Goal: Information Seeking & Learning: Understand process/instructions

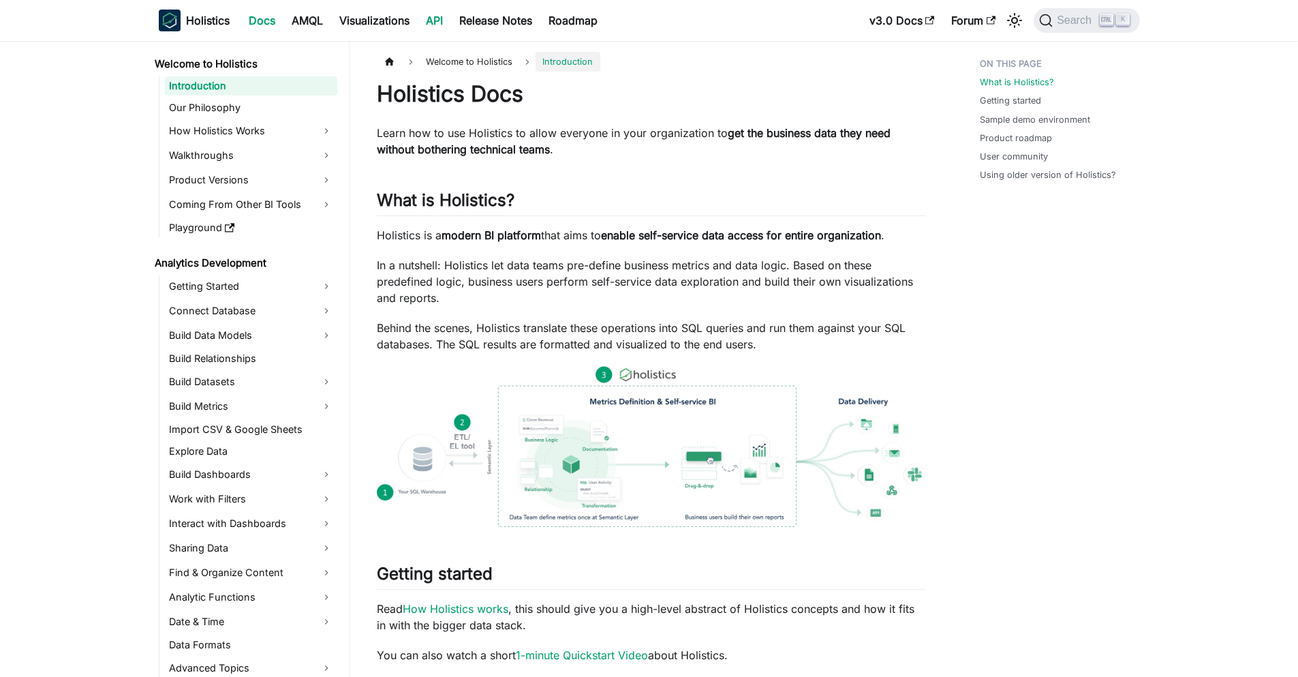
click at [443, 11] on link "API" at bounding box center [434, 21] width 33 height 22
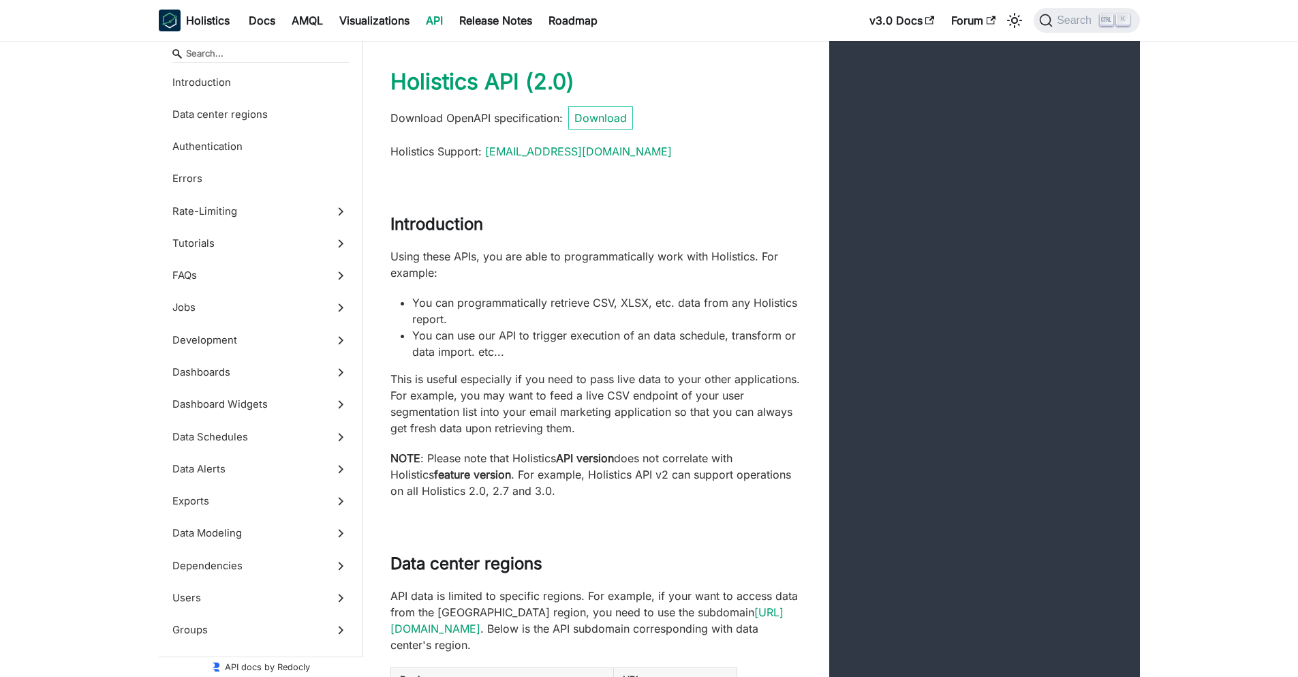
click at [433, 27] on link "API" at bounding box center [434, 21] width 33 height 22
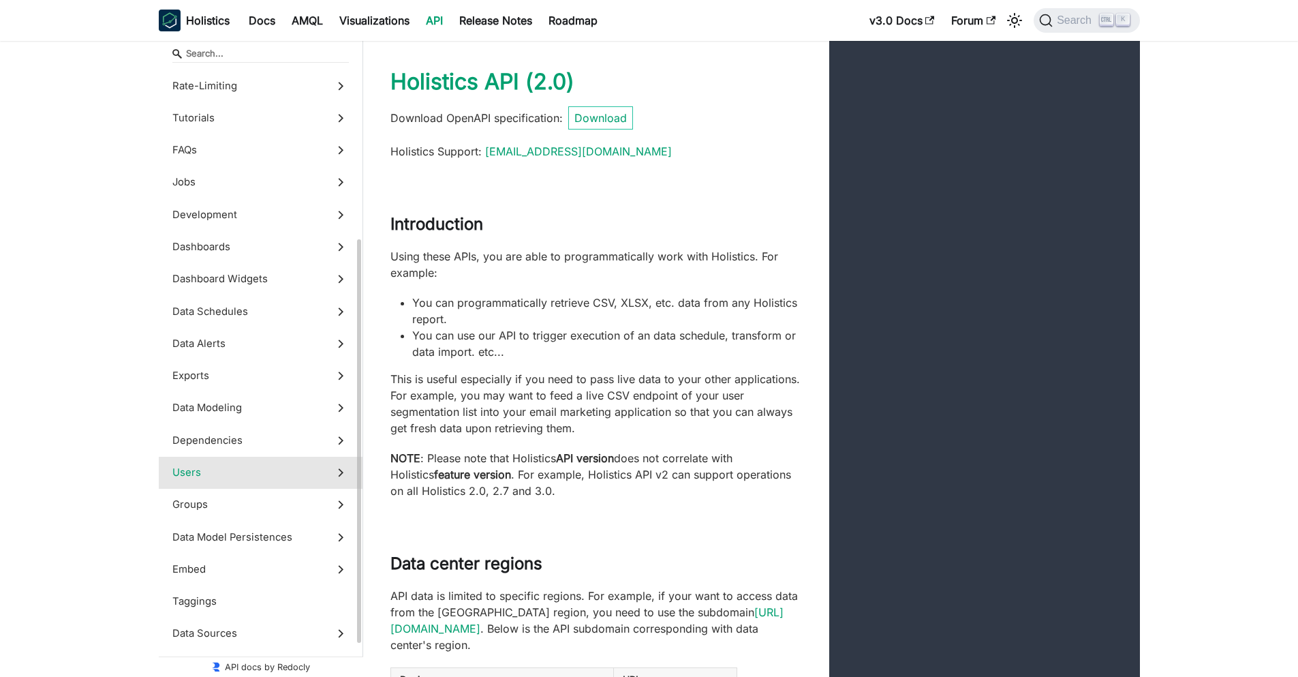
scroll to position [213, 0]
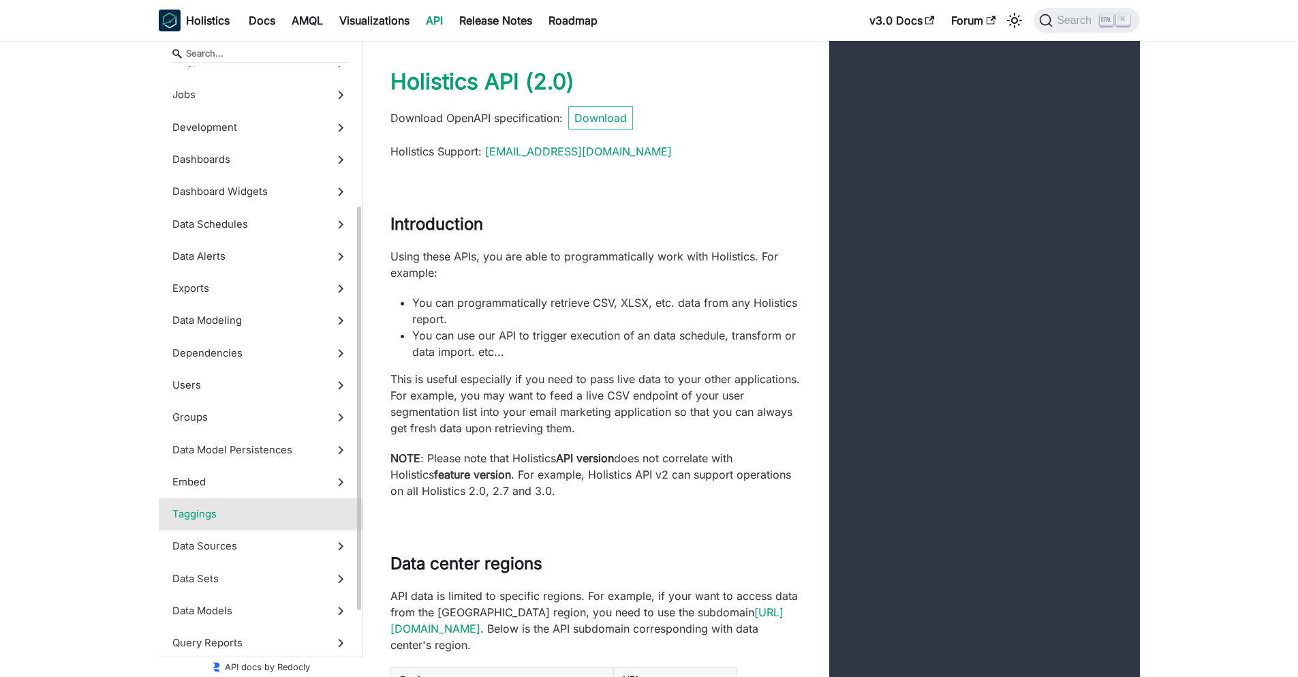
click at [271, 515] on span "Taggings" at bounding box center [247, 513] width 151 height 15
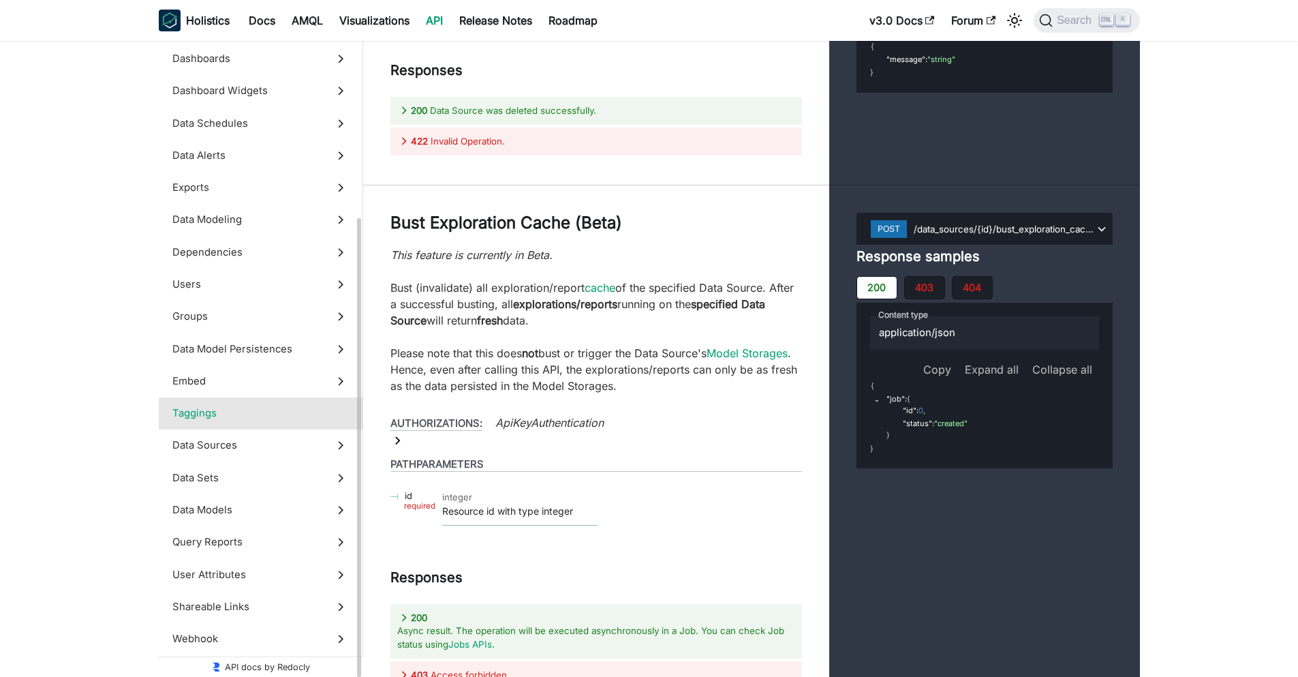
click at [251, 416] on span "Taggings" at bounding box center [247, 413] width 151 height 15
click at [255, 386] on span "Embed" at bounding box center [247, 381] width 151 height 15
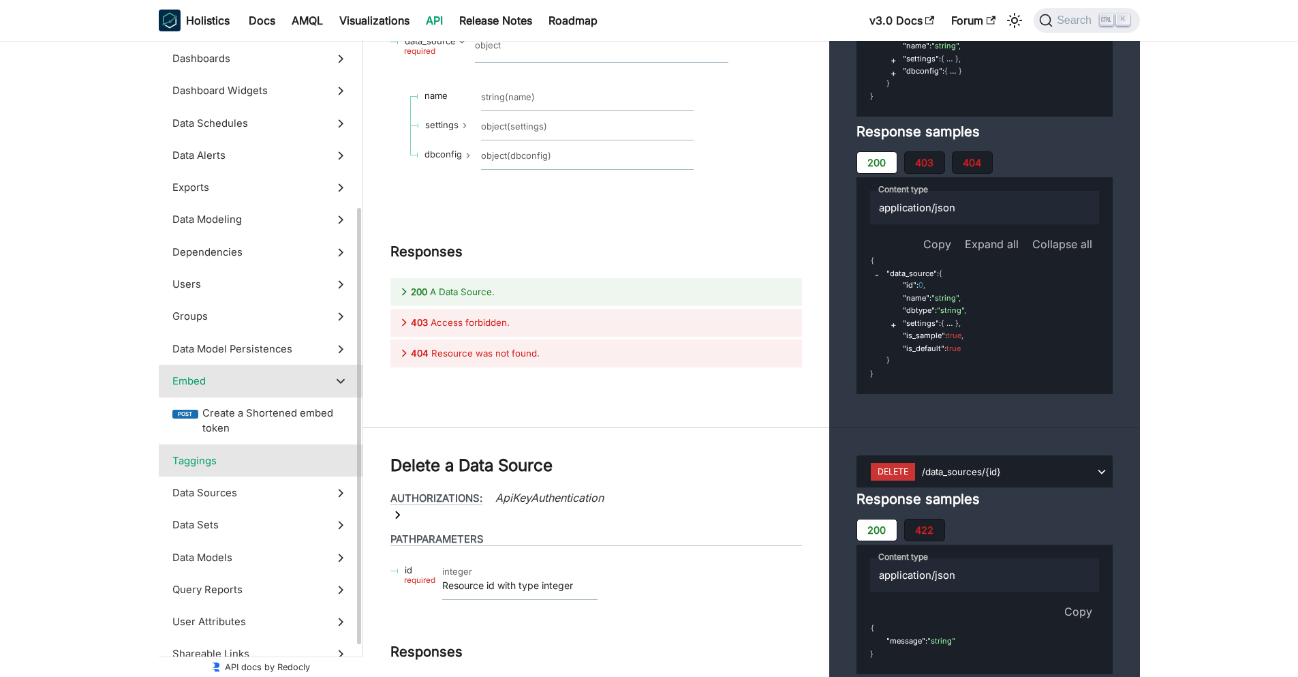
click at [219, 463] on span "Taggings" at bounding box center [247, 460] width 151 height 15
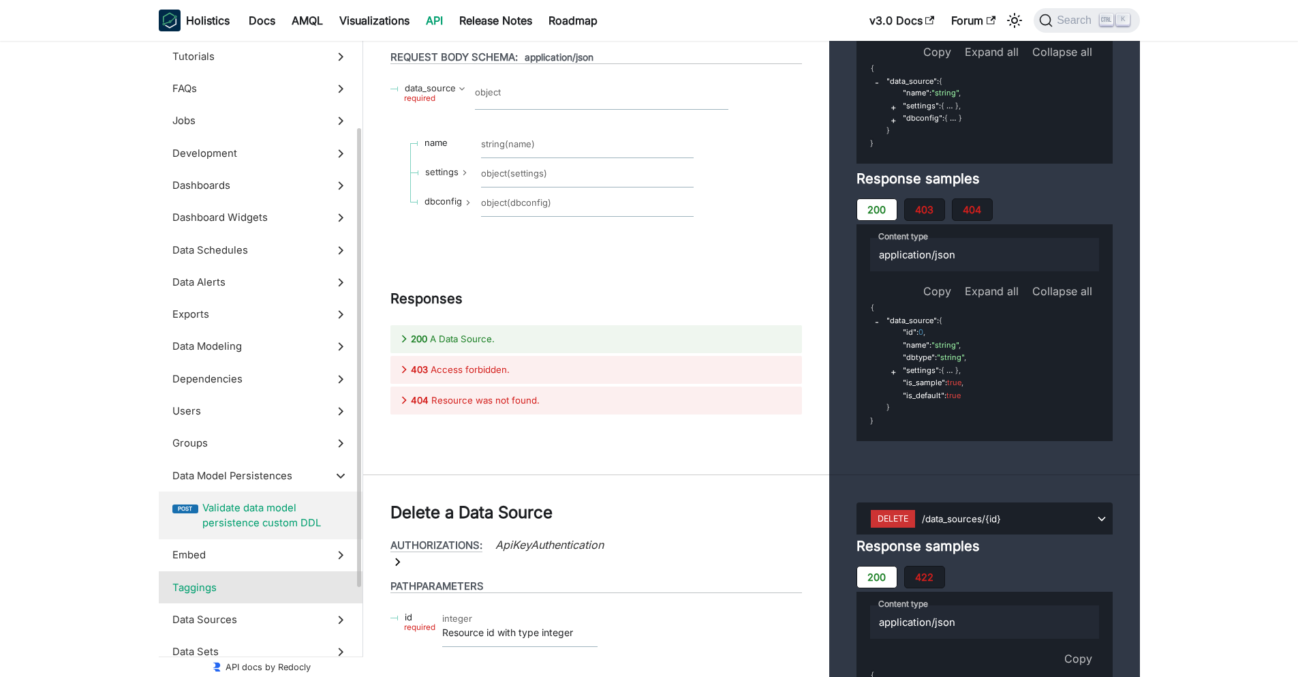
click at [220, 588] on span "Taggings" at bounding box center [247, 587] width 151 height 15
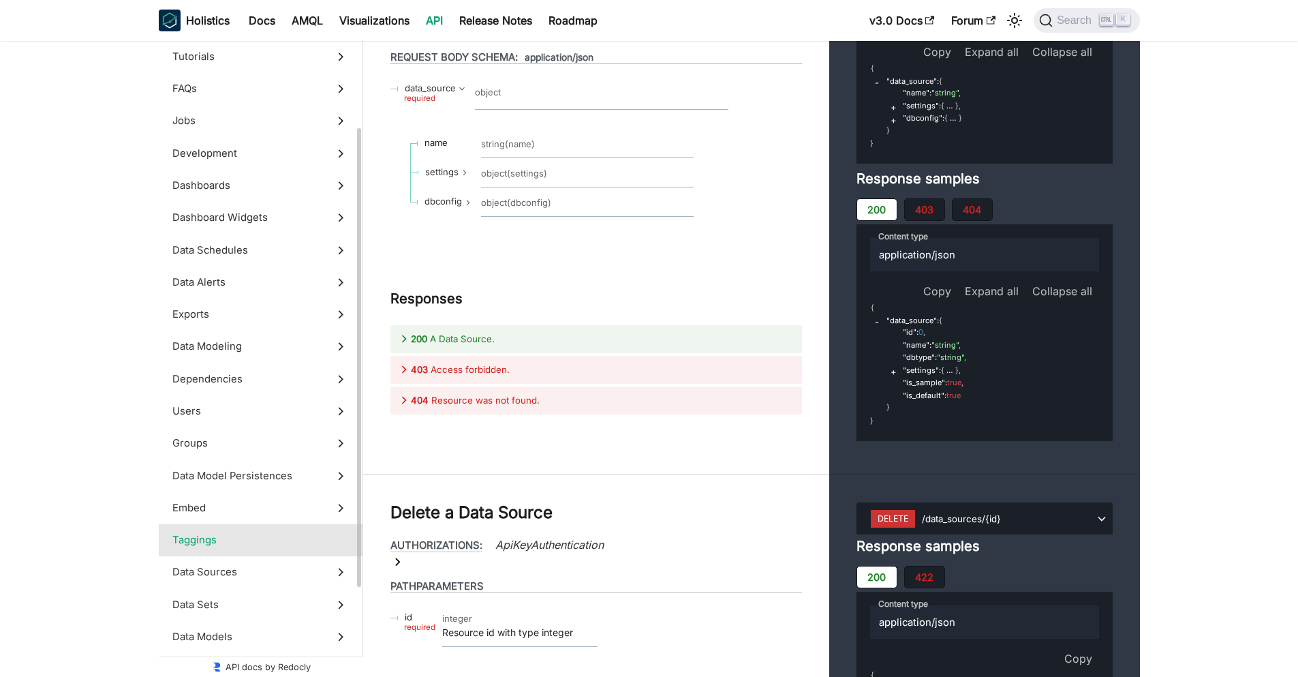
scroll to position [49296, 0]
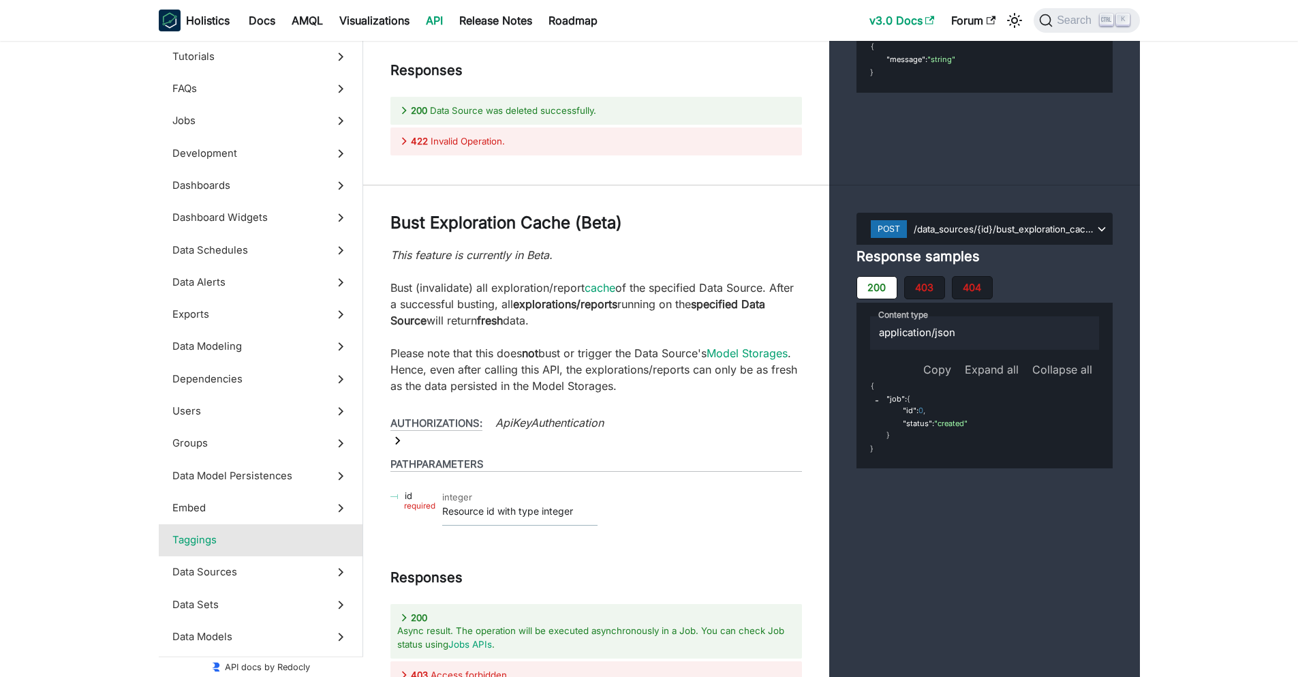
click at [915, 20] on link "v3.0 Docs" at bounding box center [903, 21] width 82 height 22
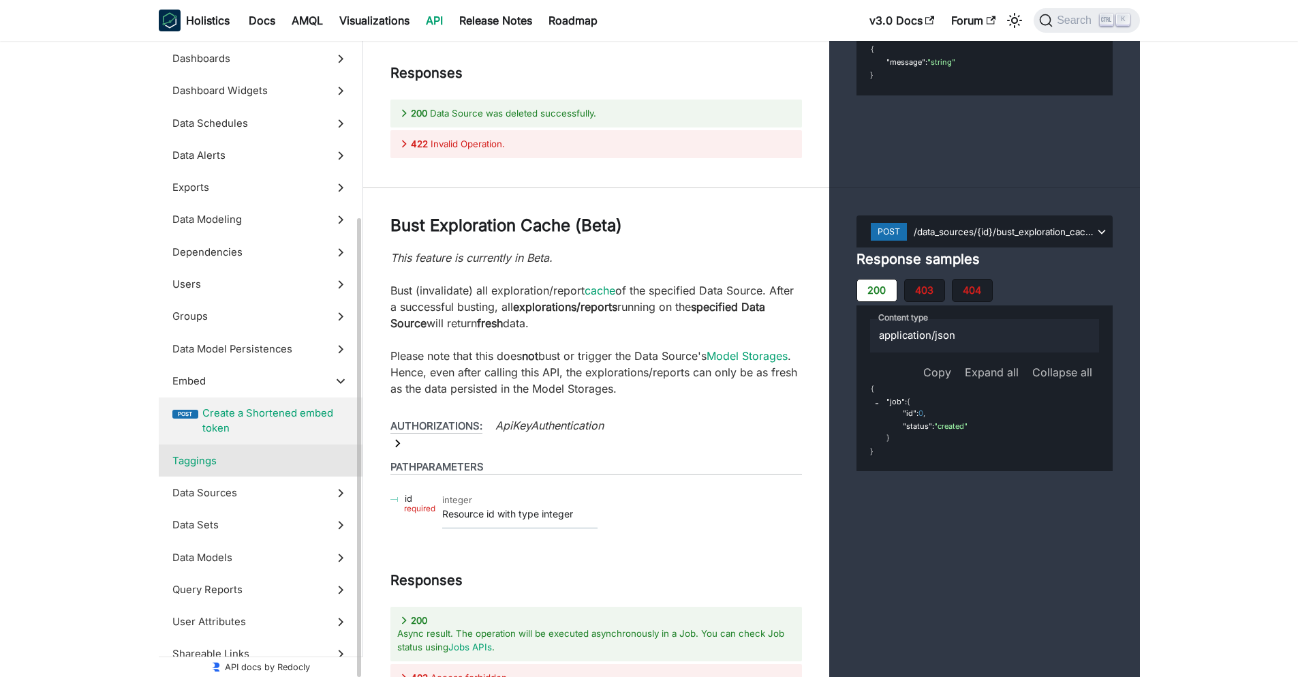
click at [231, 470] on label "Taggings" at bounding box center [261, 460] width 204 height 32
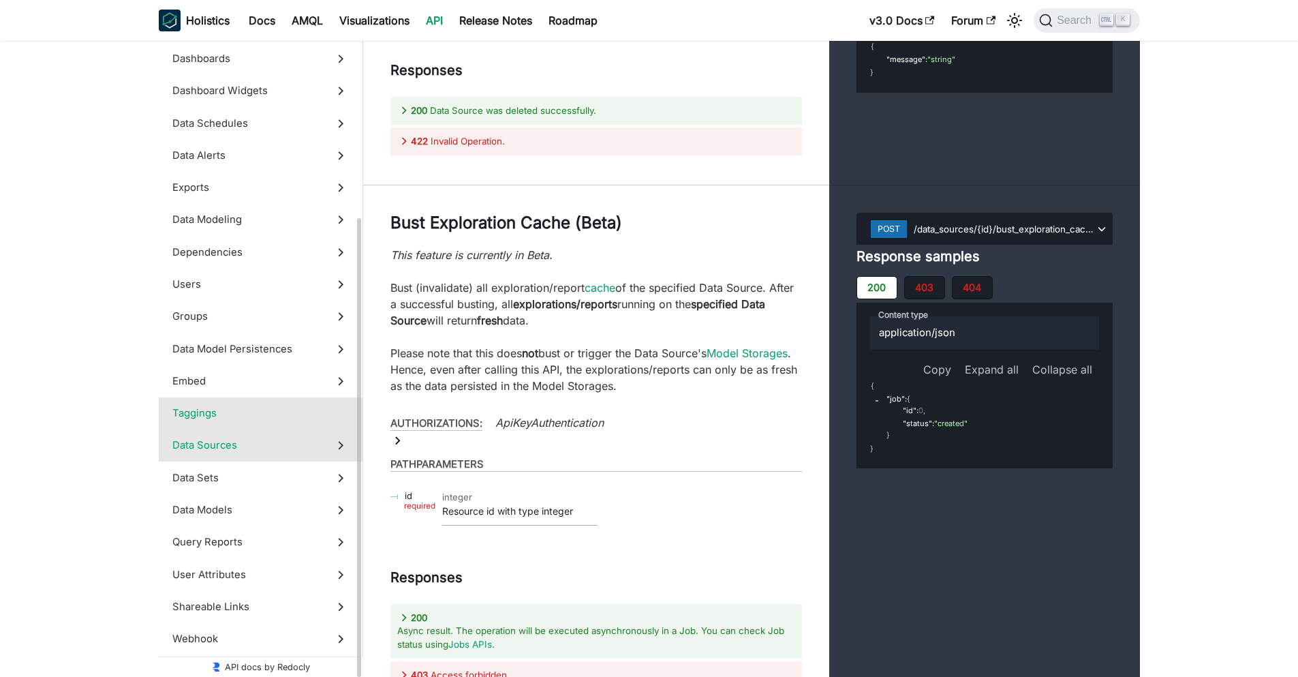
click at [273, 451] on span "Data Sources" at bounding box center [247, 445] width 151 height 15
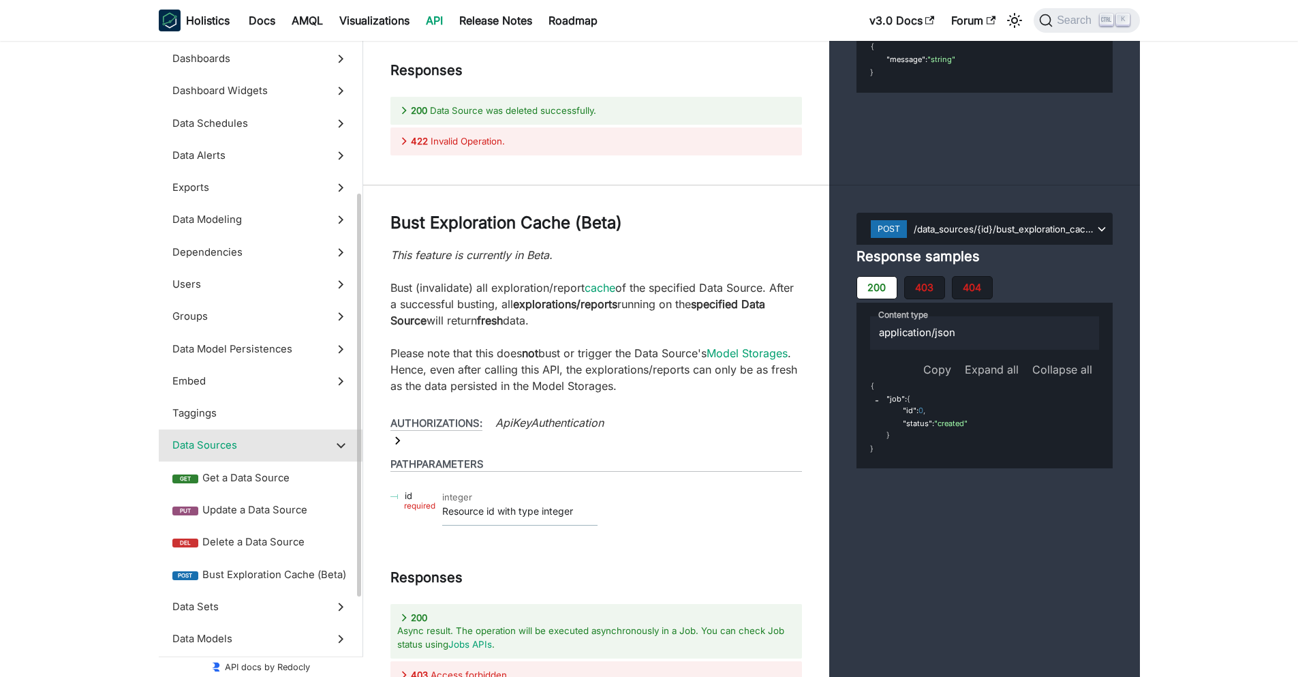
scroll to position [49401, 0]
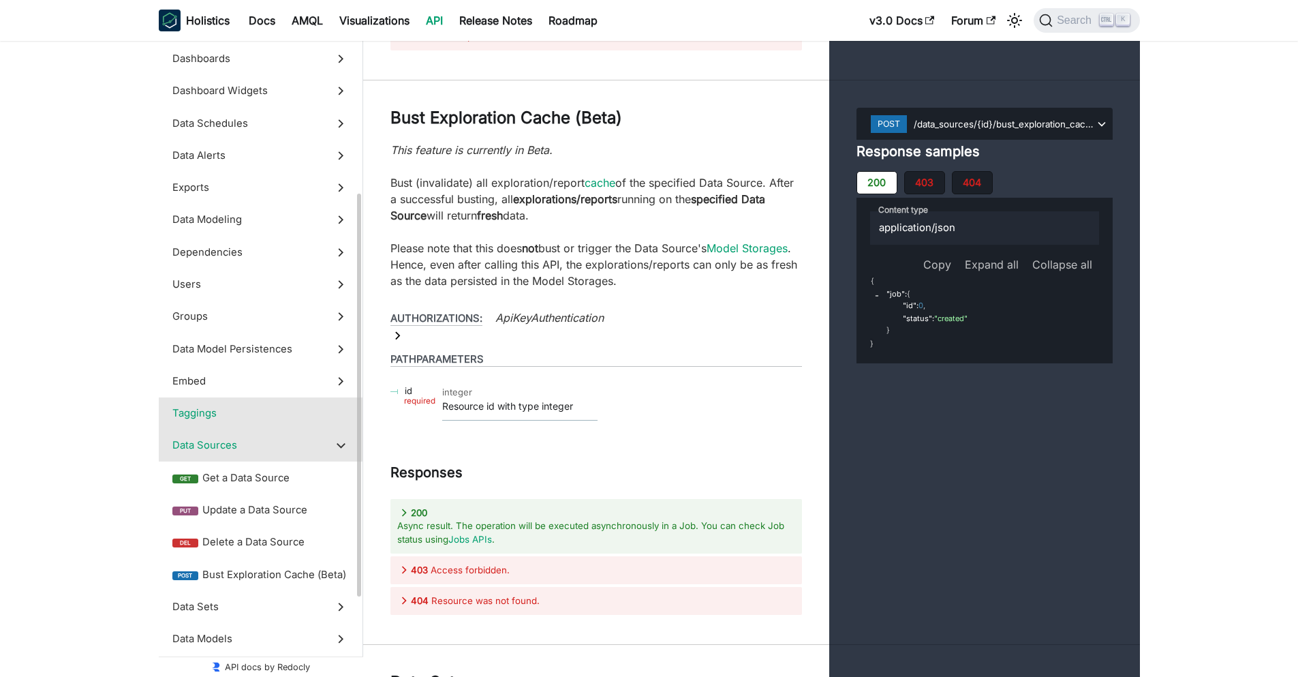
click at [273, 403] on label "Taggings" at bounding box center [261, 413] width 204 height 32
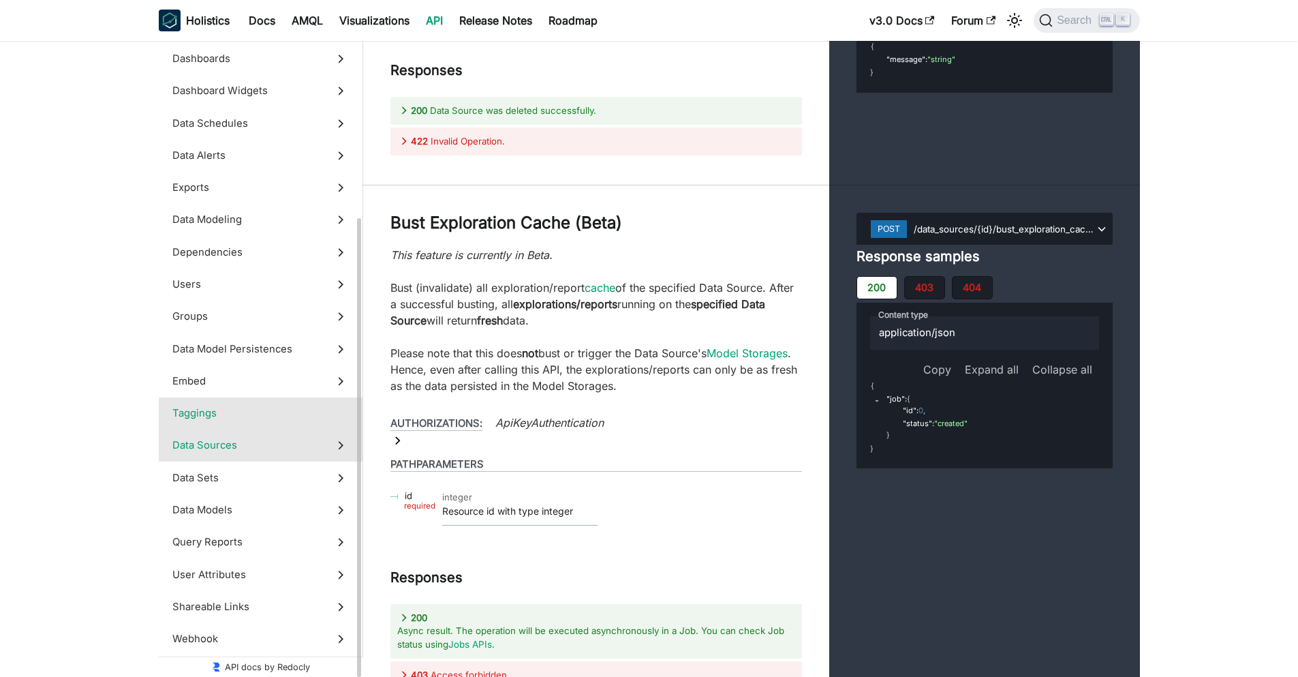
click at [261, 438] on span "Data Sources" at bounding box center [247, 445] width 151 height 15
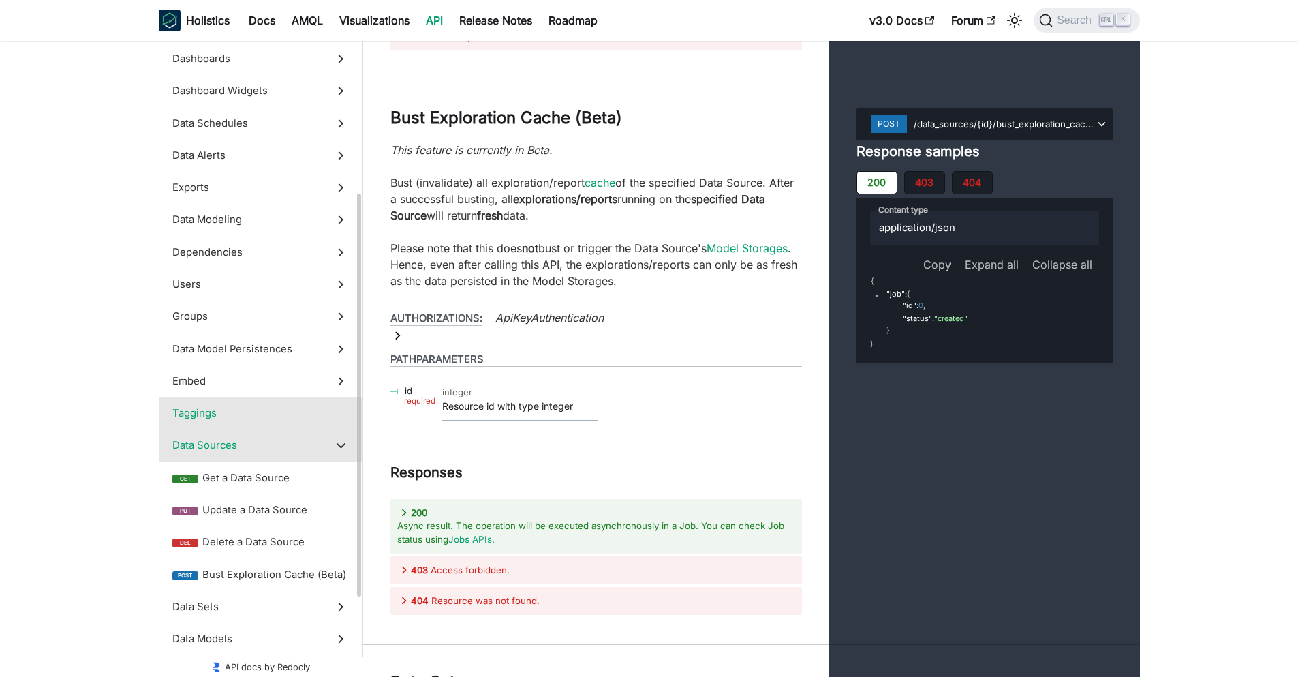
click at [264, 412] on span "Taggings" at bounding box center [247, 413] width 151 height 15
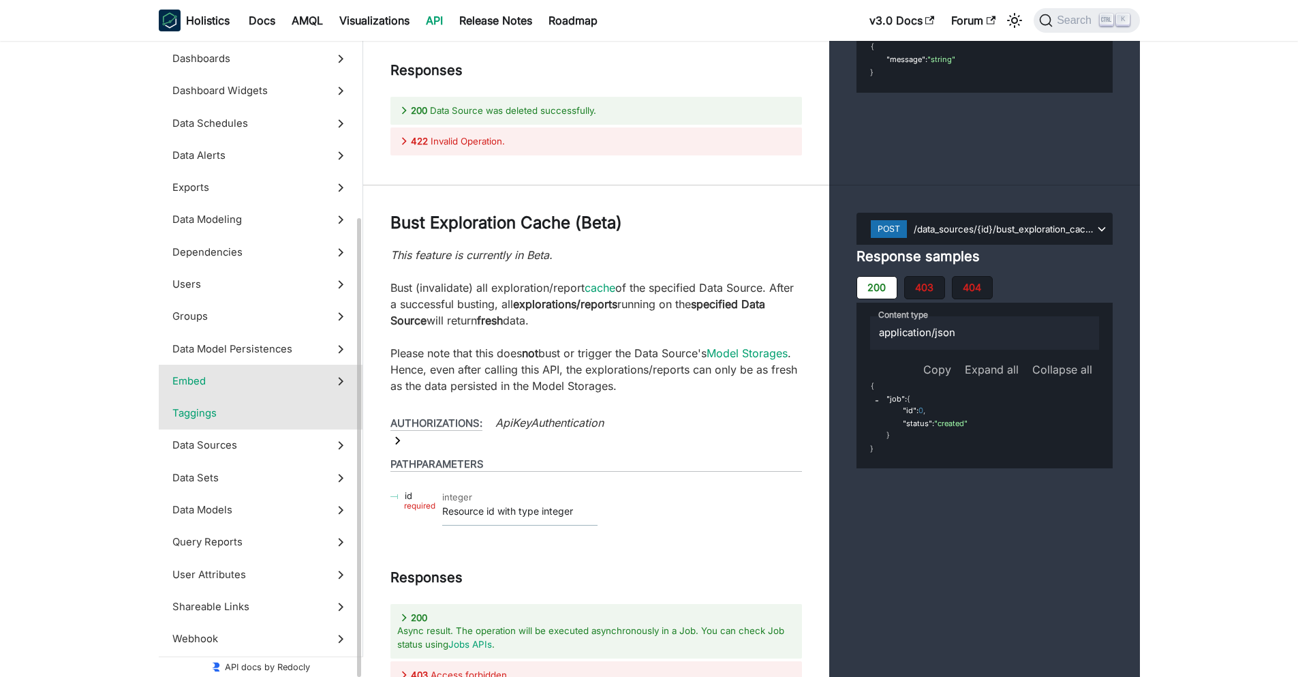
click at [266, 383] on span "Embed" at bounding box center [247, 381] width 151 height 15
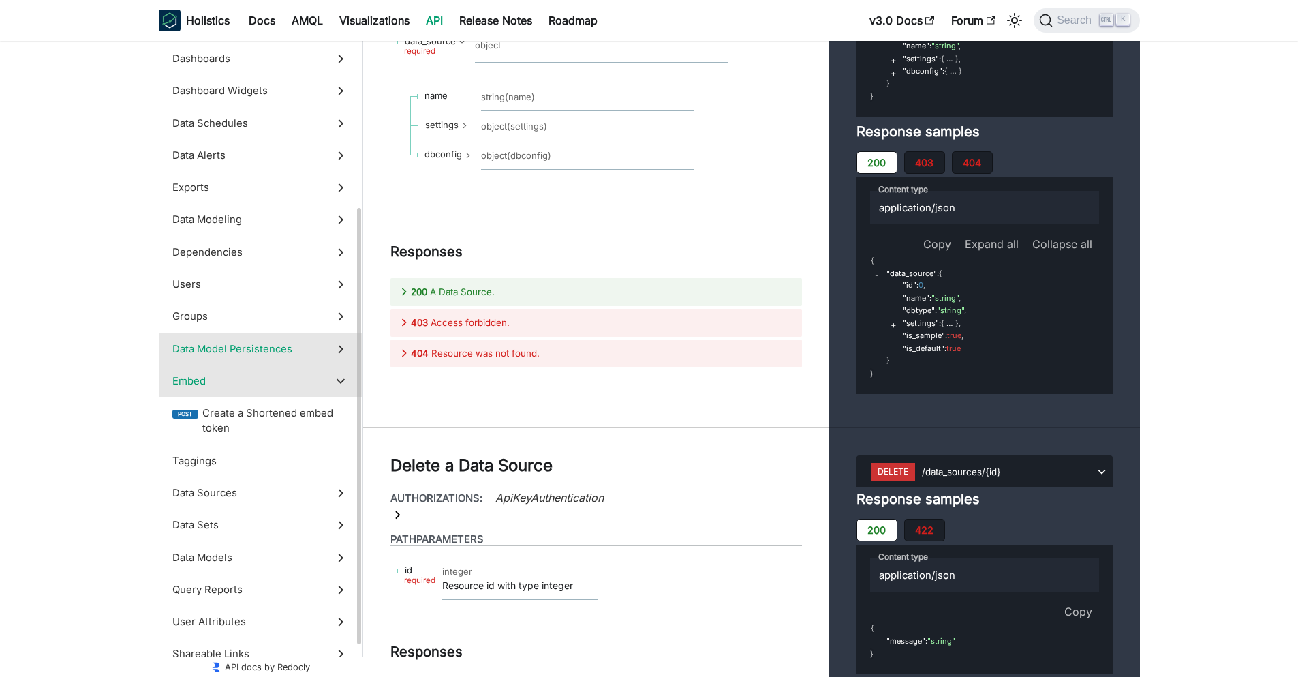
click at [268, 362] on label "Data Model Persistences" at bounding box center [261, 349] width 204 height 32
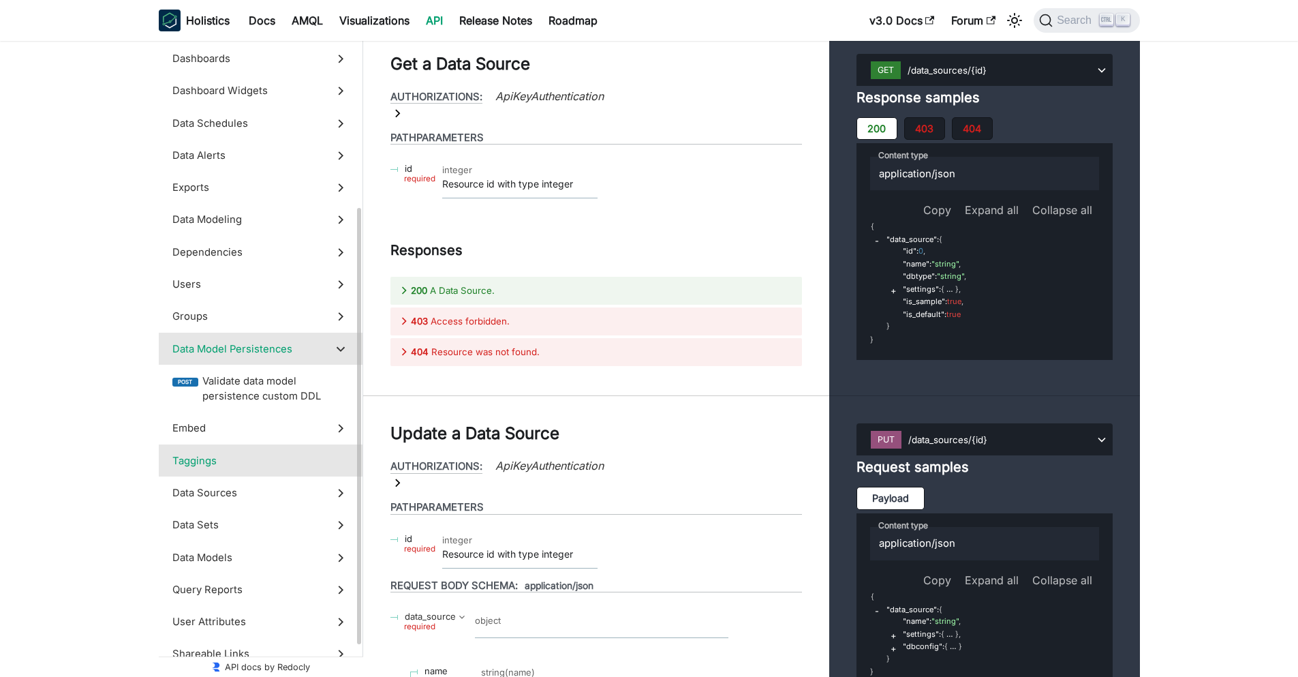
click at [249, 456] on span "Taggings" at bounding box center [247, 460] width 151 height 15
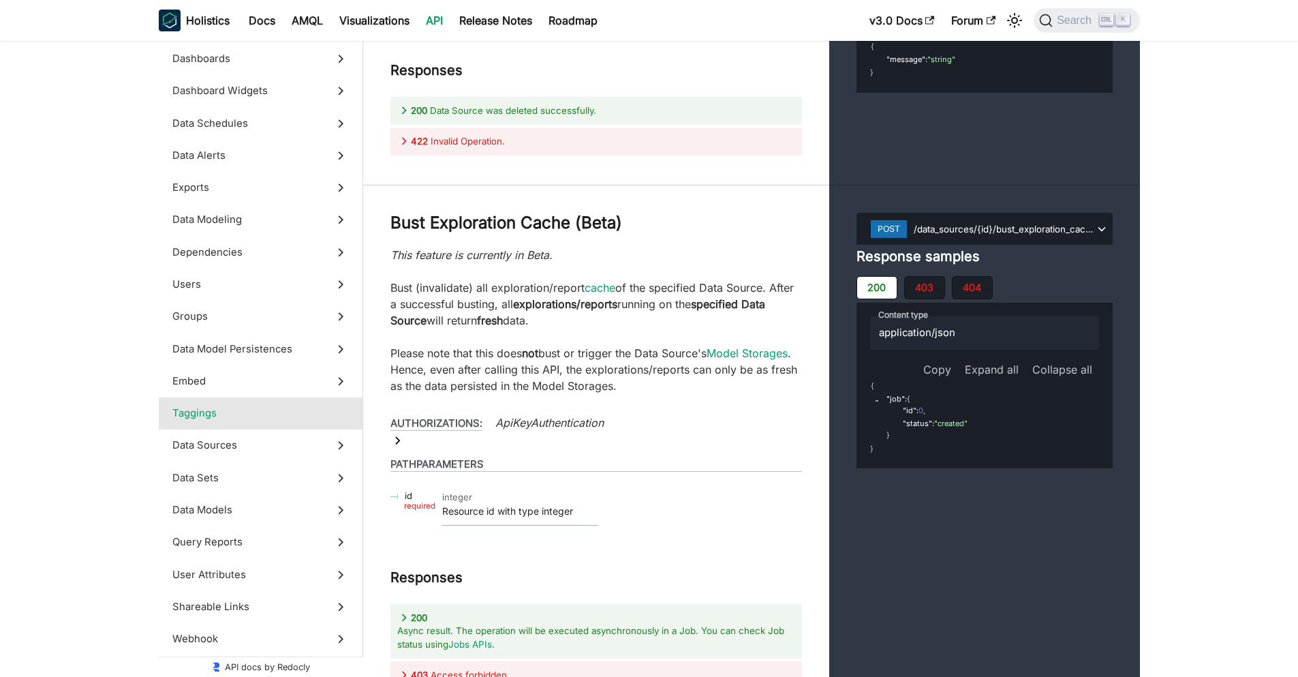
click at [264, 416] on span "Taggings" at bounding box center [247, 413] width 151 height 15
click at [252, 403] on label "Taggings" at bounding box center [261, 413] width 204 height 32
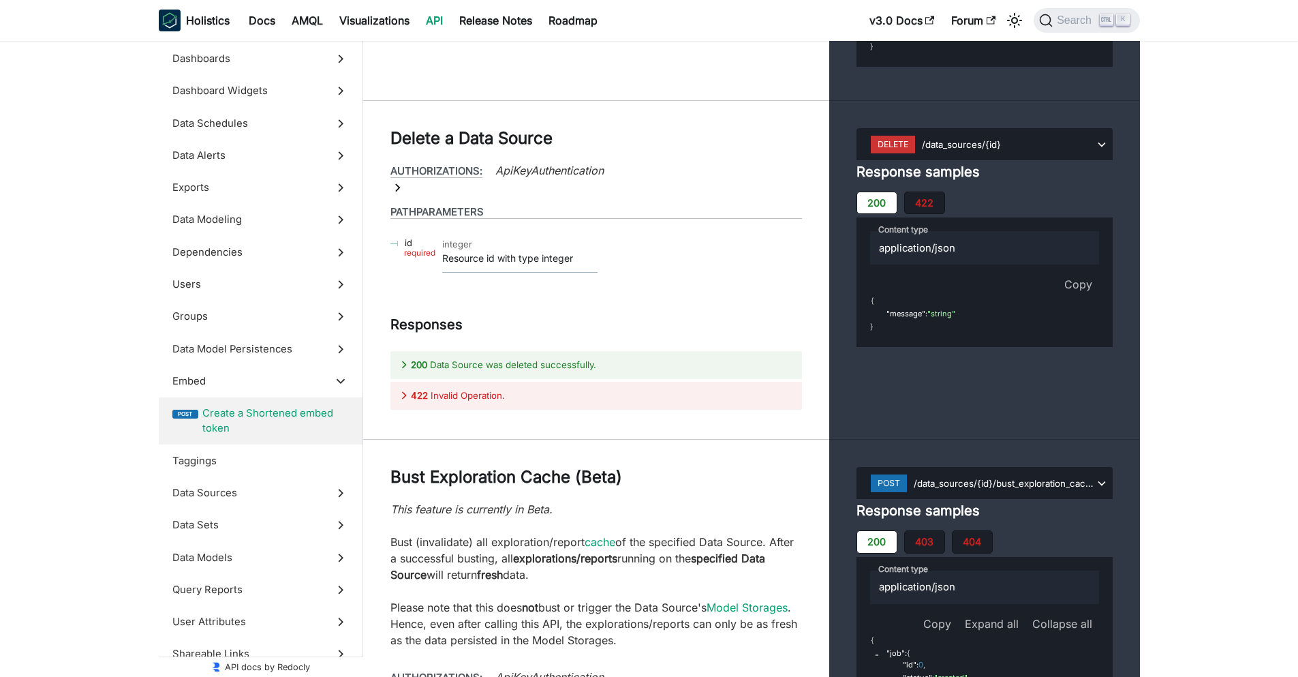
scroll to position [48986, 0]
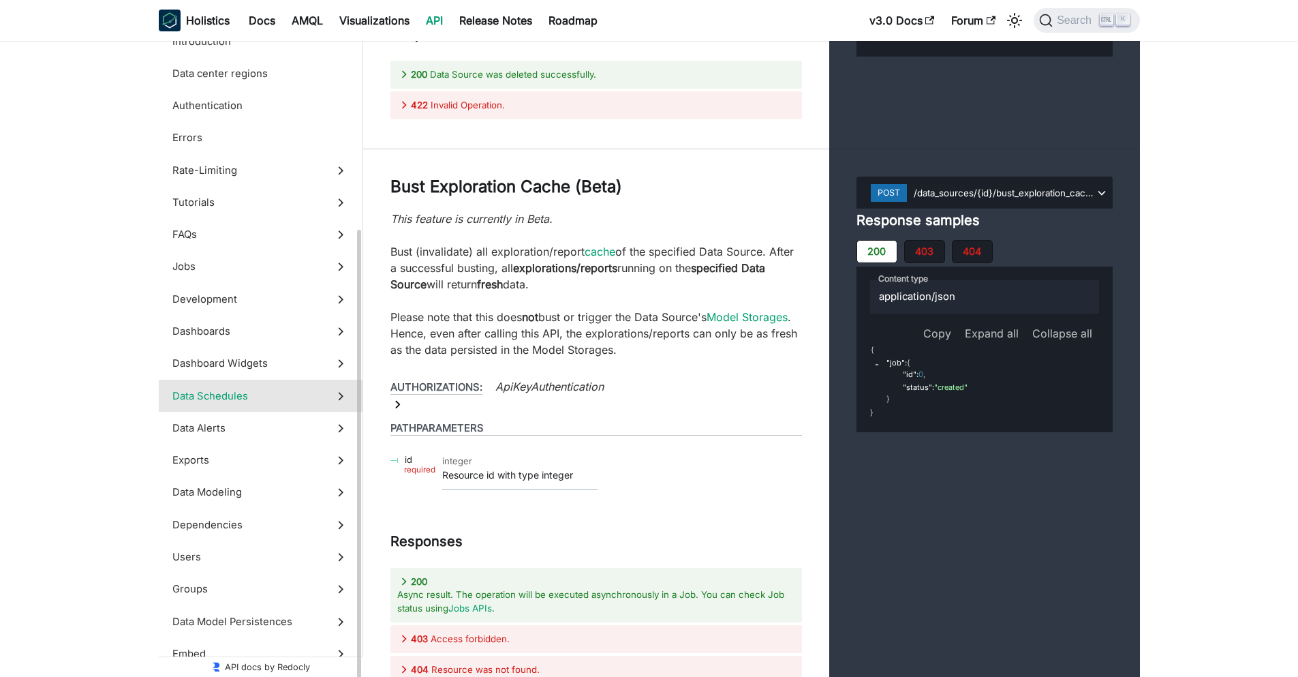
scroll to position [273, 0]
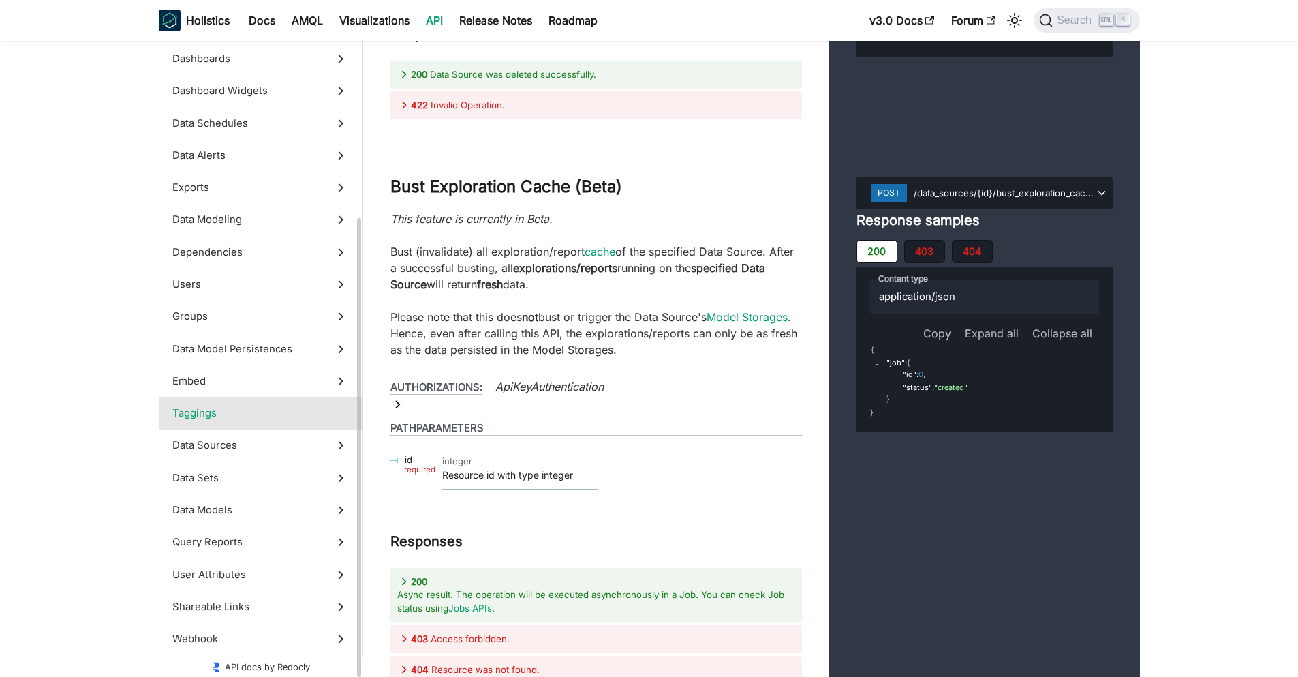
click at [258, 413] on span "Taggings" at bounding box center [247, 413] width 151 height 15
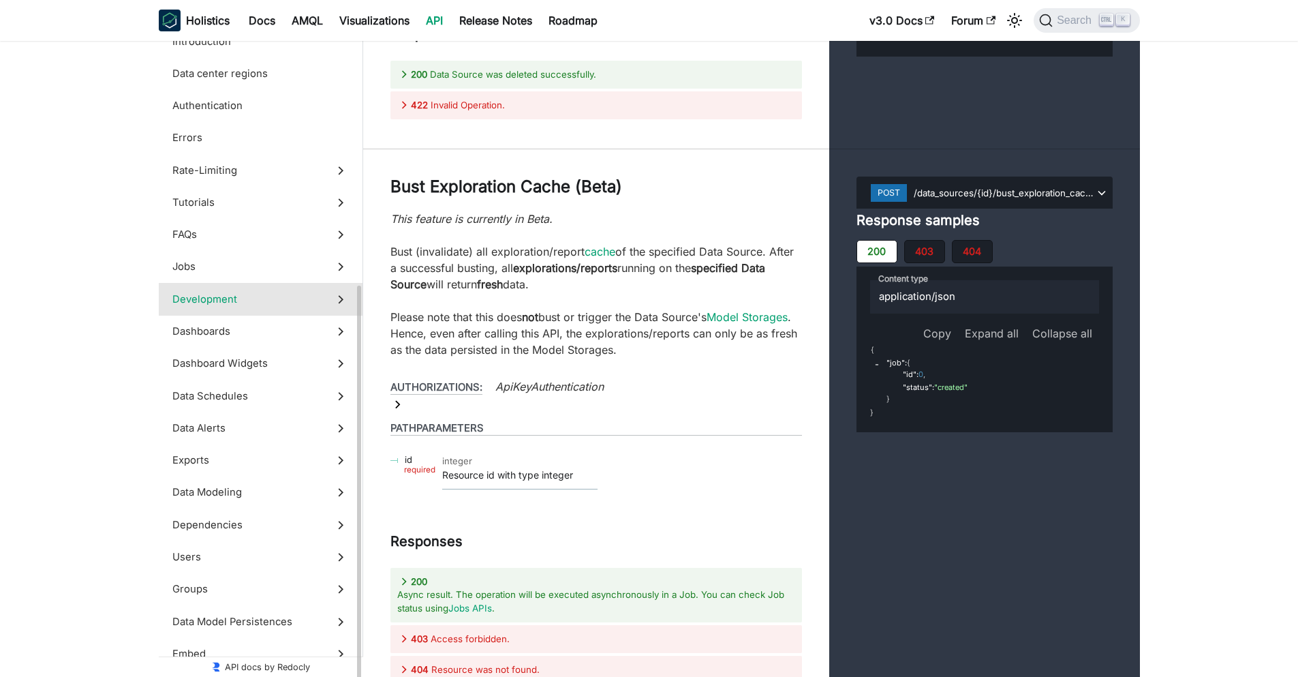
scroll to position [153, 0]
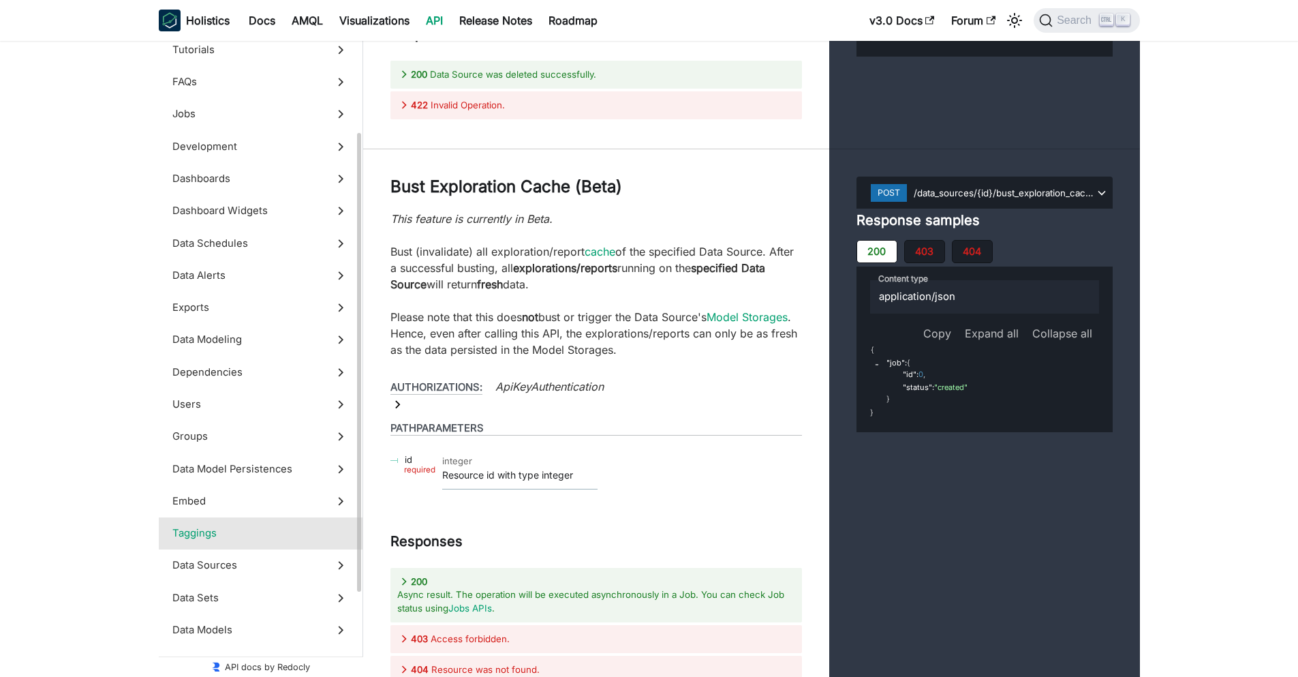
click at [226, 538] on span "Taggings" at bounding box center [247, 533] width 151 height 15
click at [196, 536] on span "Taggings" at bounding box center [247, 533] width 151 height 15
click at [196, 487] on label "Embed" at bounding box center [261, 501] width 204 height 32
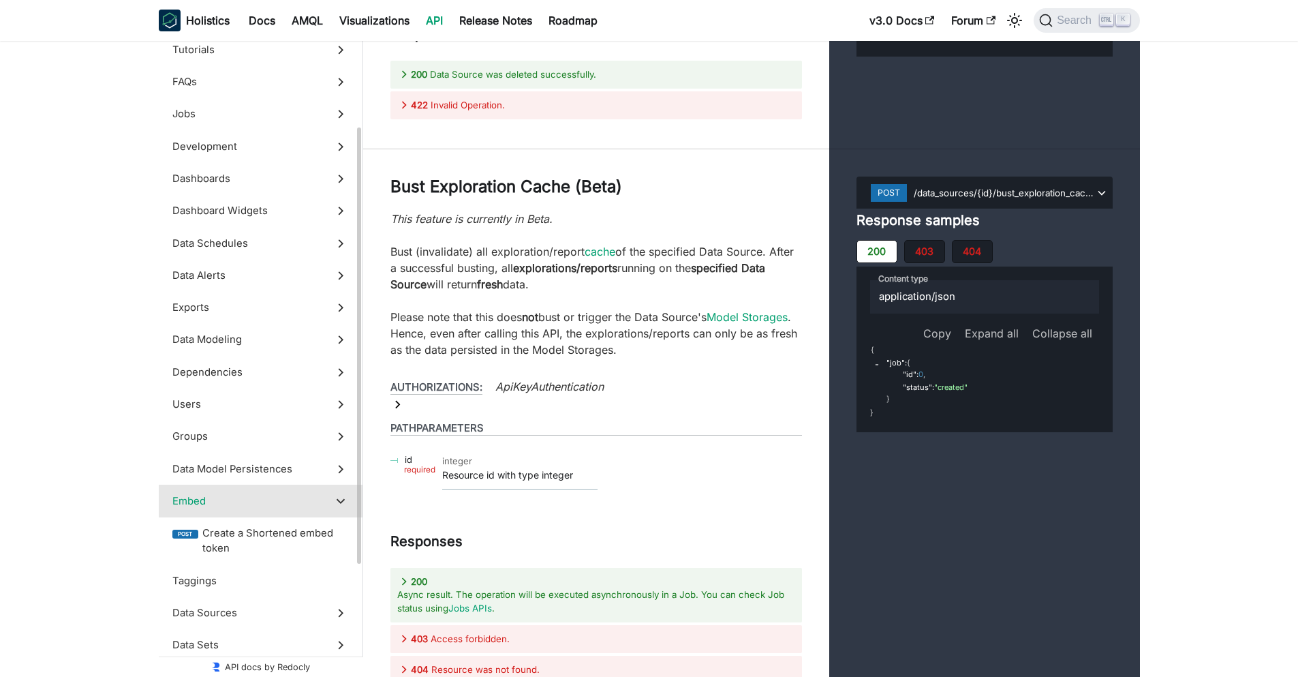
scroll to position [48715, 0]
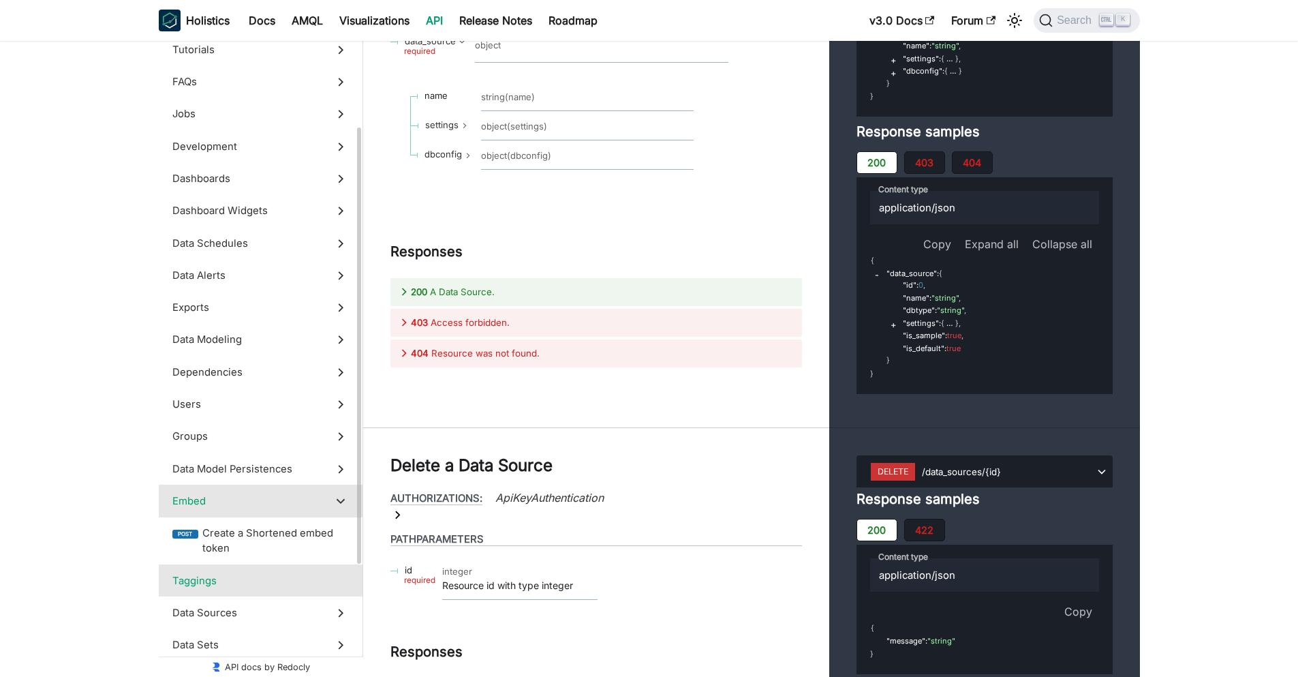
click at [196, 586] on span "Taggings" at bounding box center [247, 580] width 151 height 15
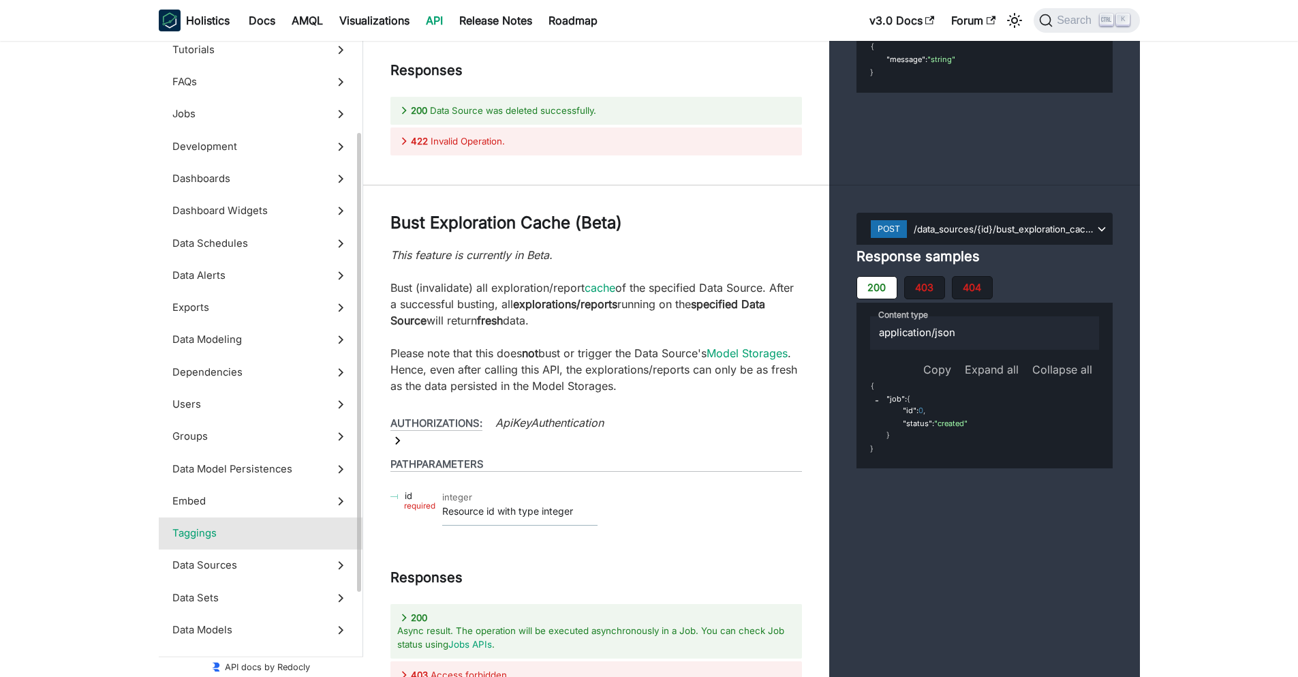
click at [215, 535] on span "Taggings" at bounding box center [247, 533] width 151 height 15
click at [215, 566] on span "Data Sources" at bounding box center [247, 565] width 151 height 15
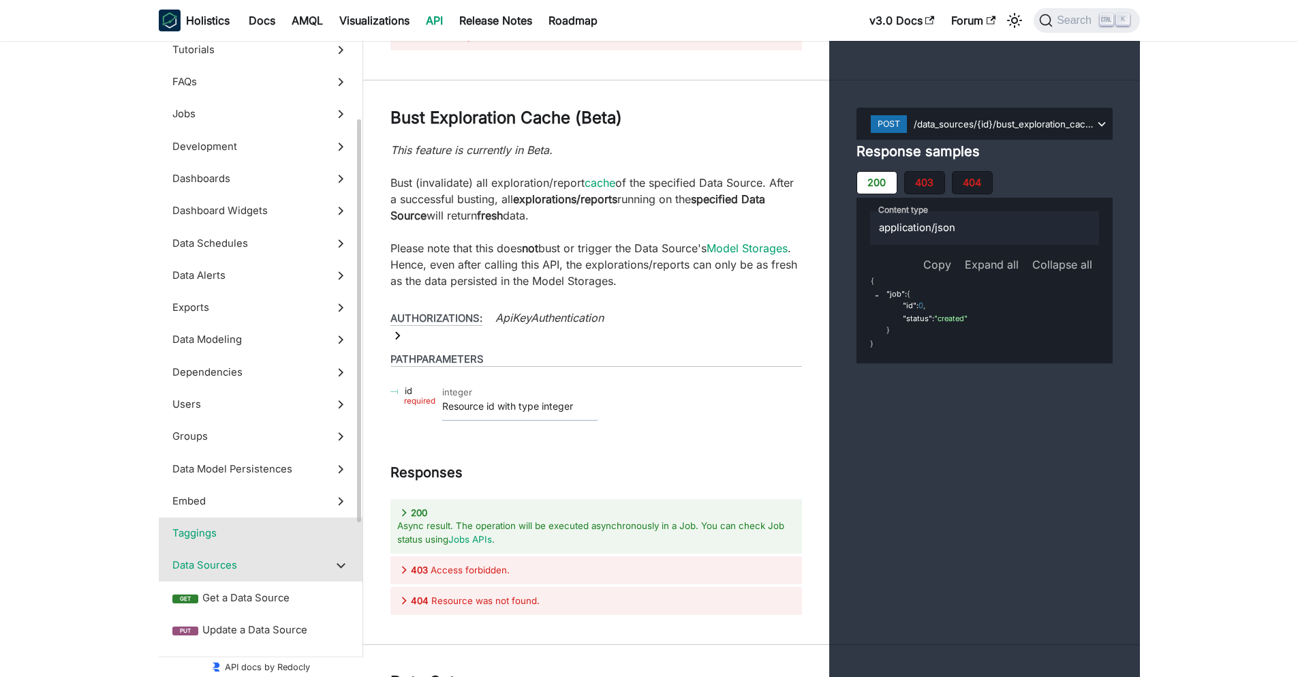
click at [220, 531] on span "Taggings" at bounding box center [247, 533] width 151 height 15
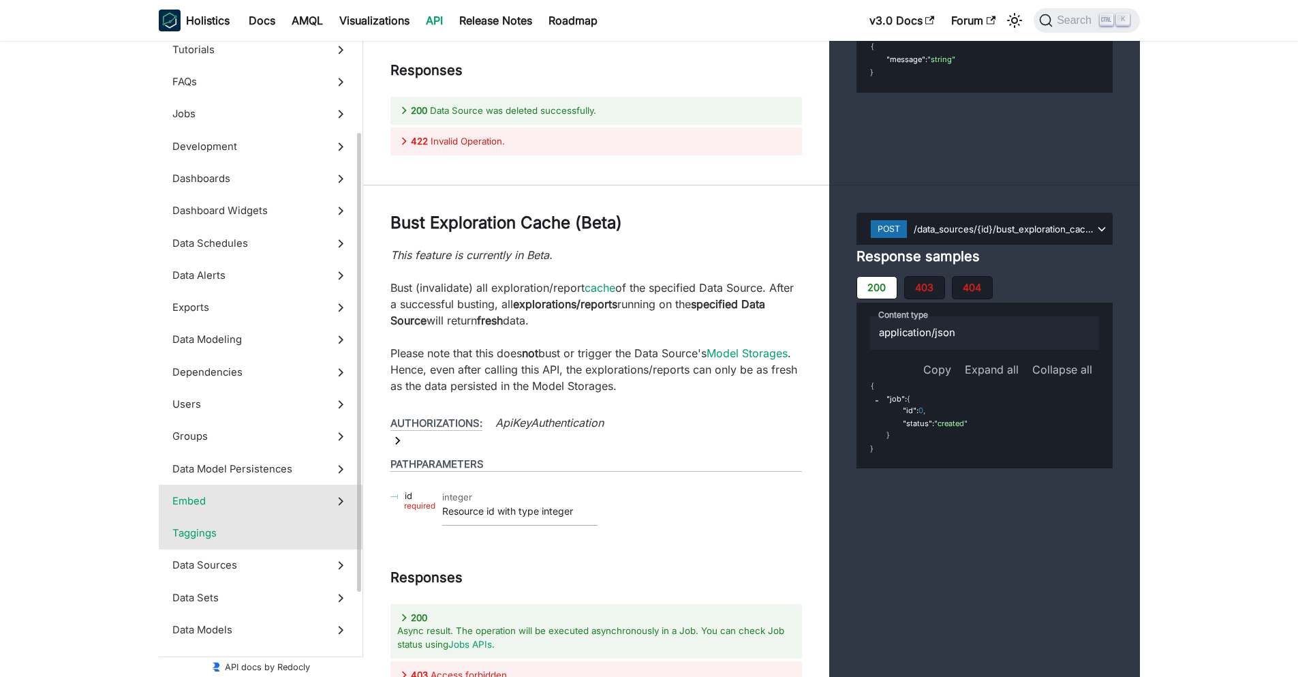
click at [239, 504] on span "Embed" at bounding box center [247, 500] width 151 height 15
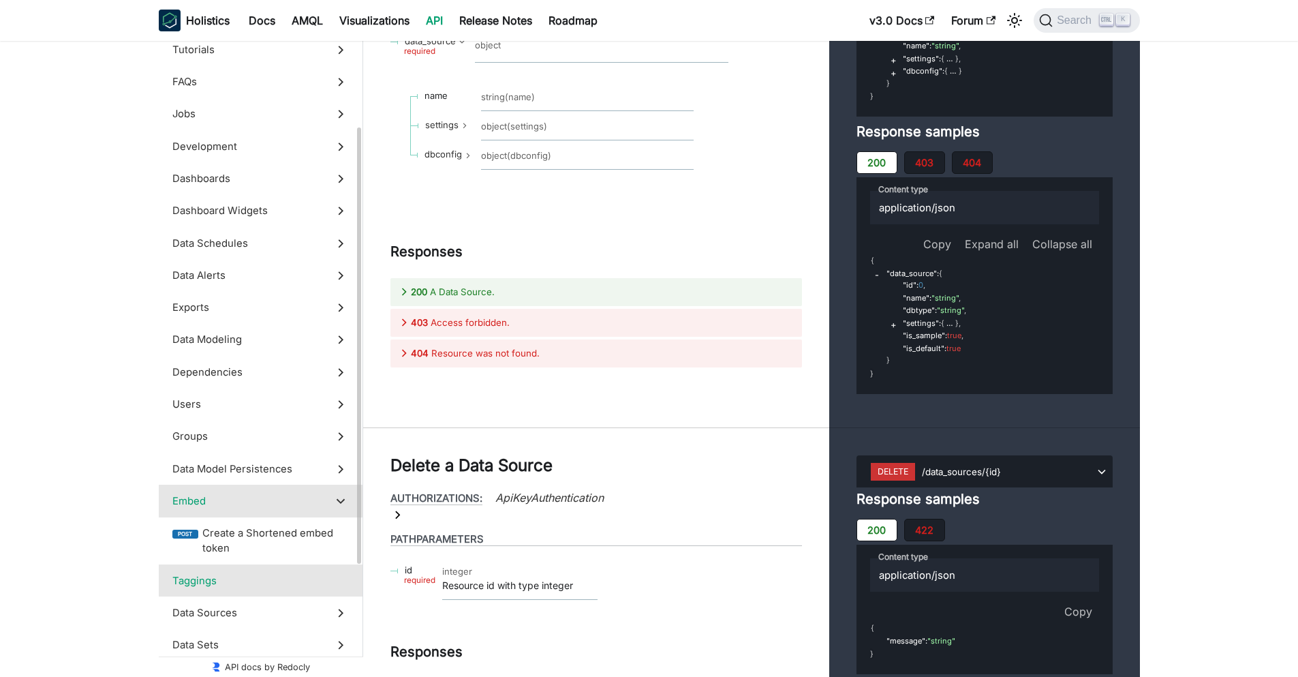
click at [215, 575] on span "Taggings" at bounding box center [247, 580] width 151 height 15
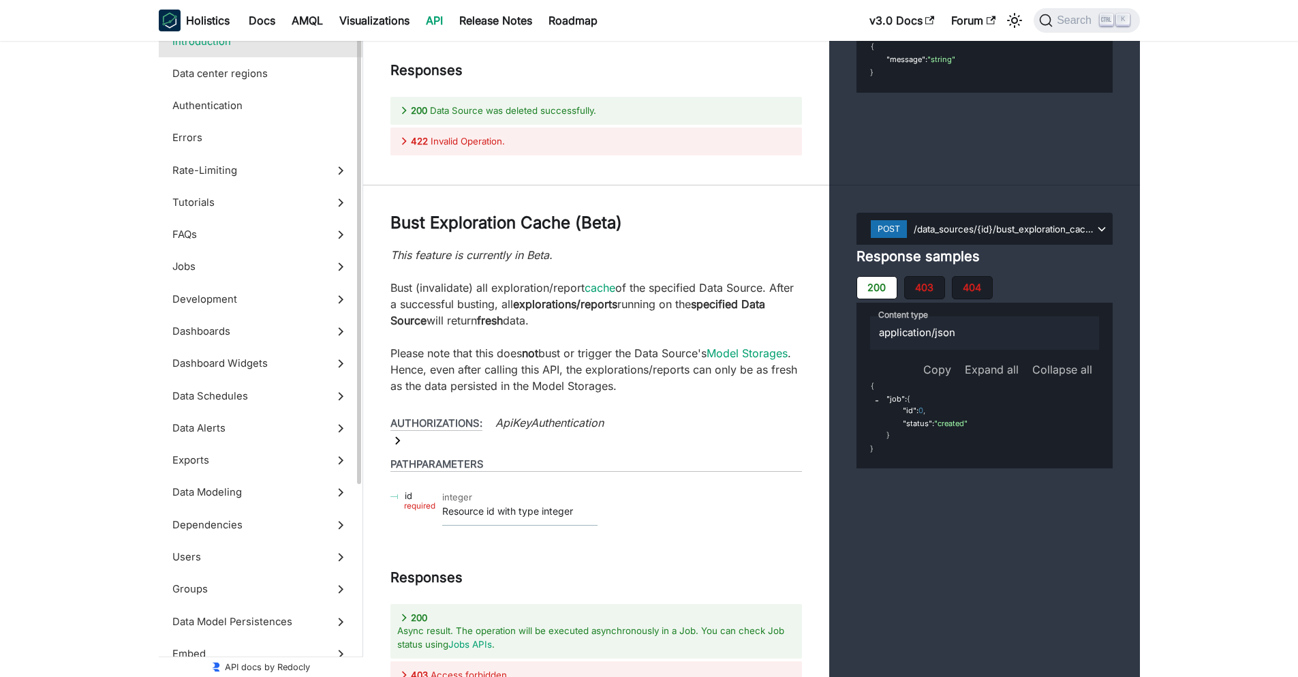
click at [215, 55] on label "Introduction" at bounding box center [261, 41] width 204 height 32
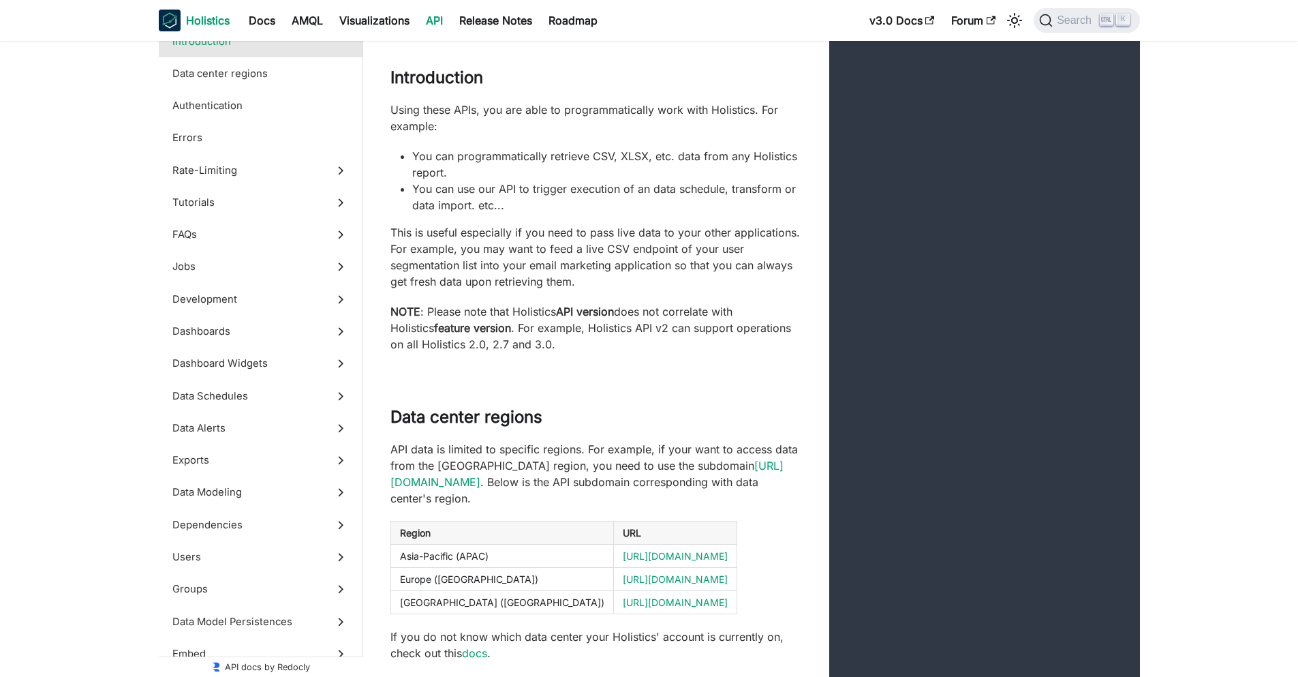
click at [222, 10] on link "Holistics" at bounding box center [194, 21] width 71 height 22
click at [436, 16] on link "API" at bounding box center [434, 21] width 33 height 22
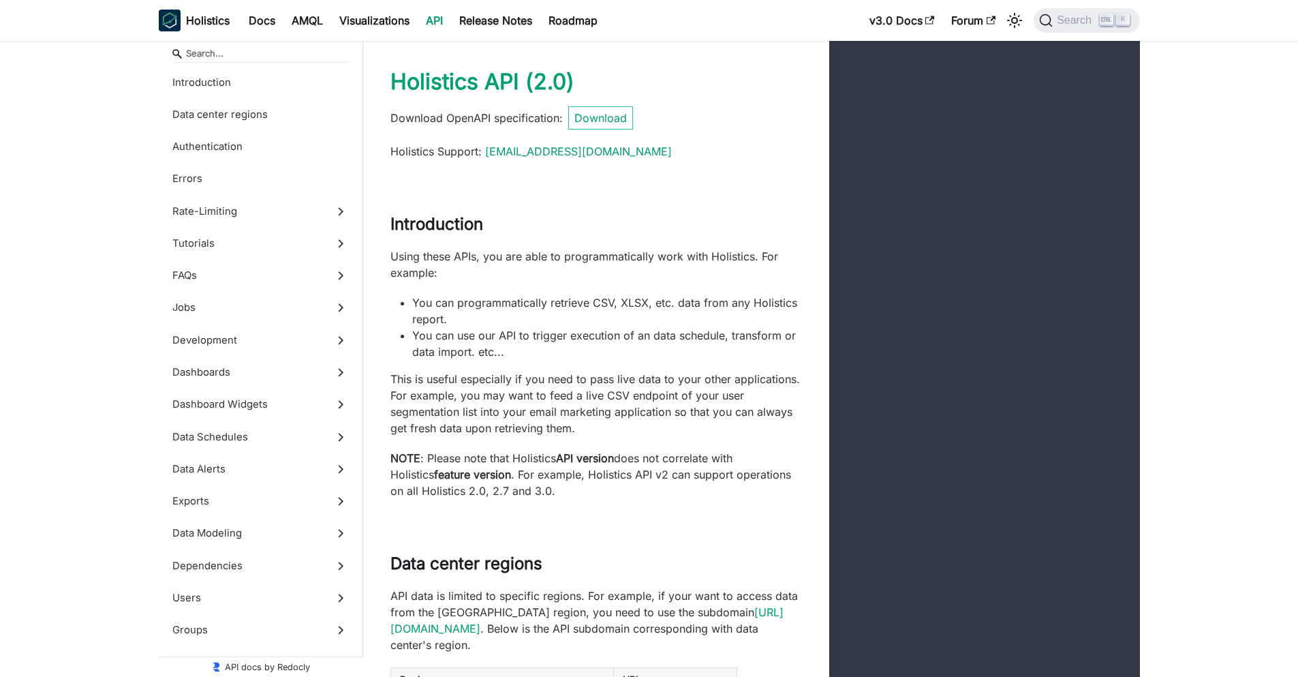
click at [733, 185] on div "Holistics API ( 2.0 ) Download OpenAPI specification : Download Holistics Suppo…" at bounding box center [751, 114] width 777 height 146
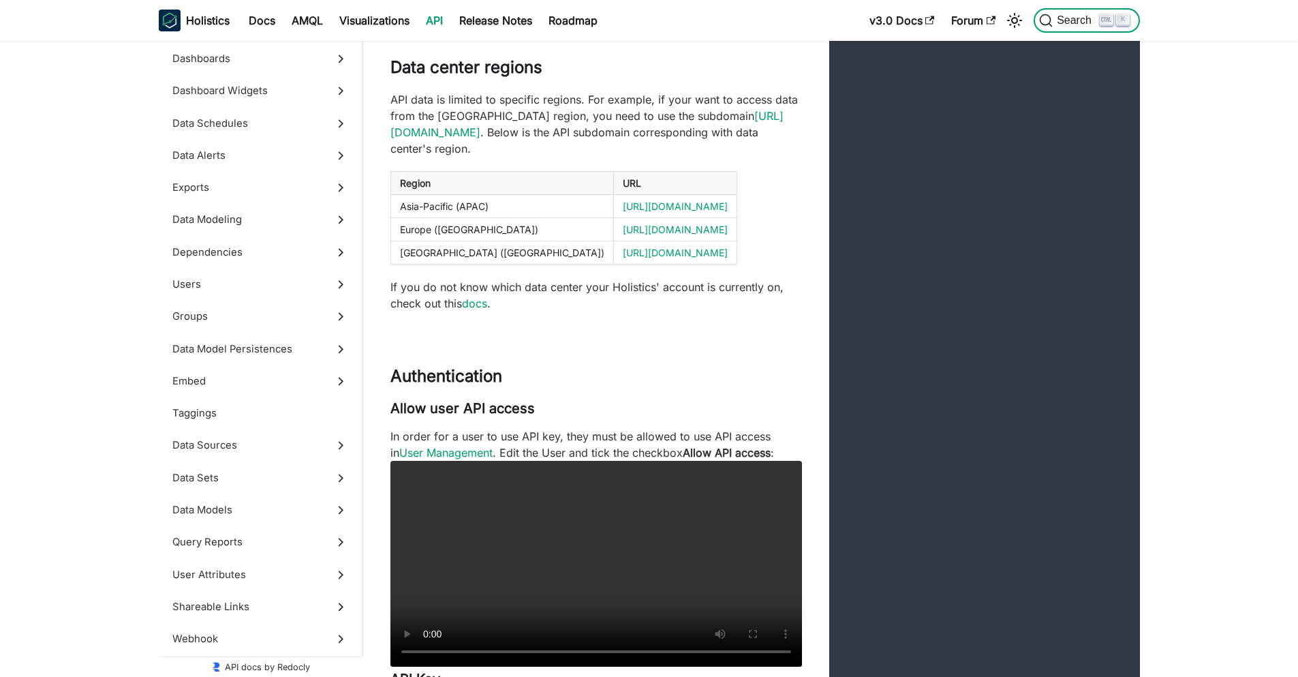
click at [1072, 32] on button "Search K" at bounding box center [1087, 20] width 106 height 25
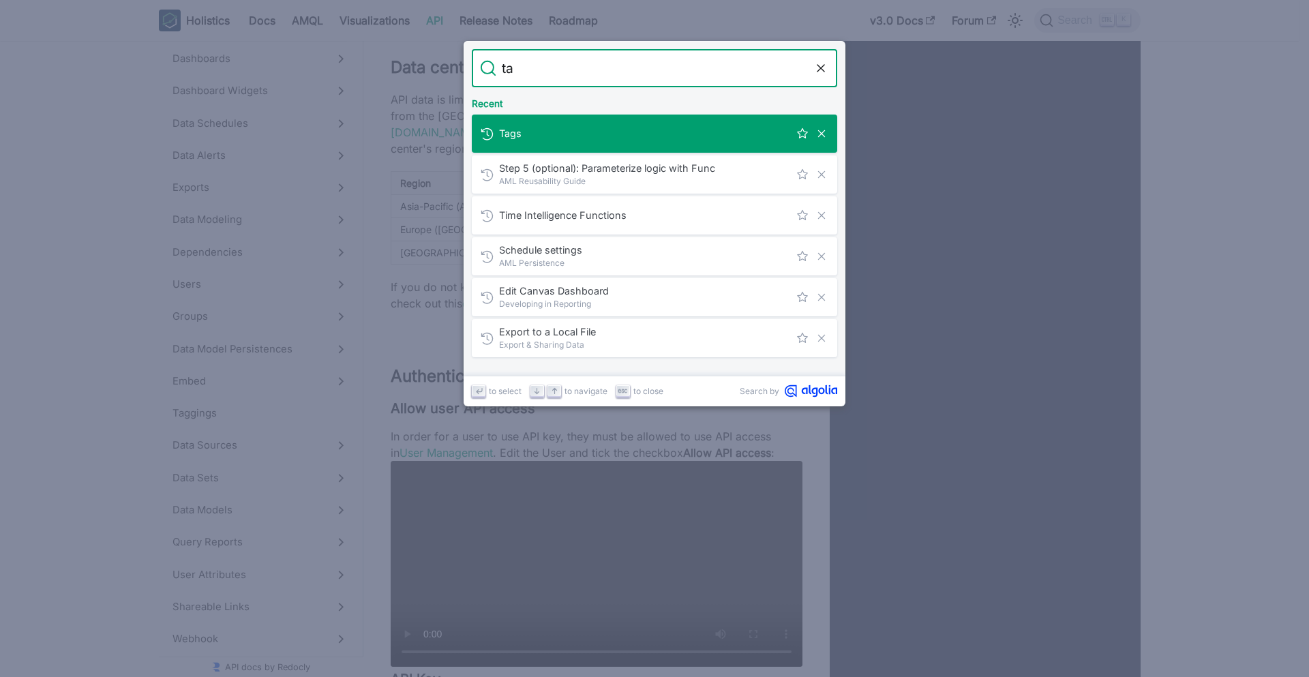
type input "tag"
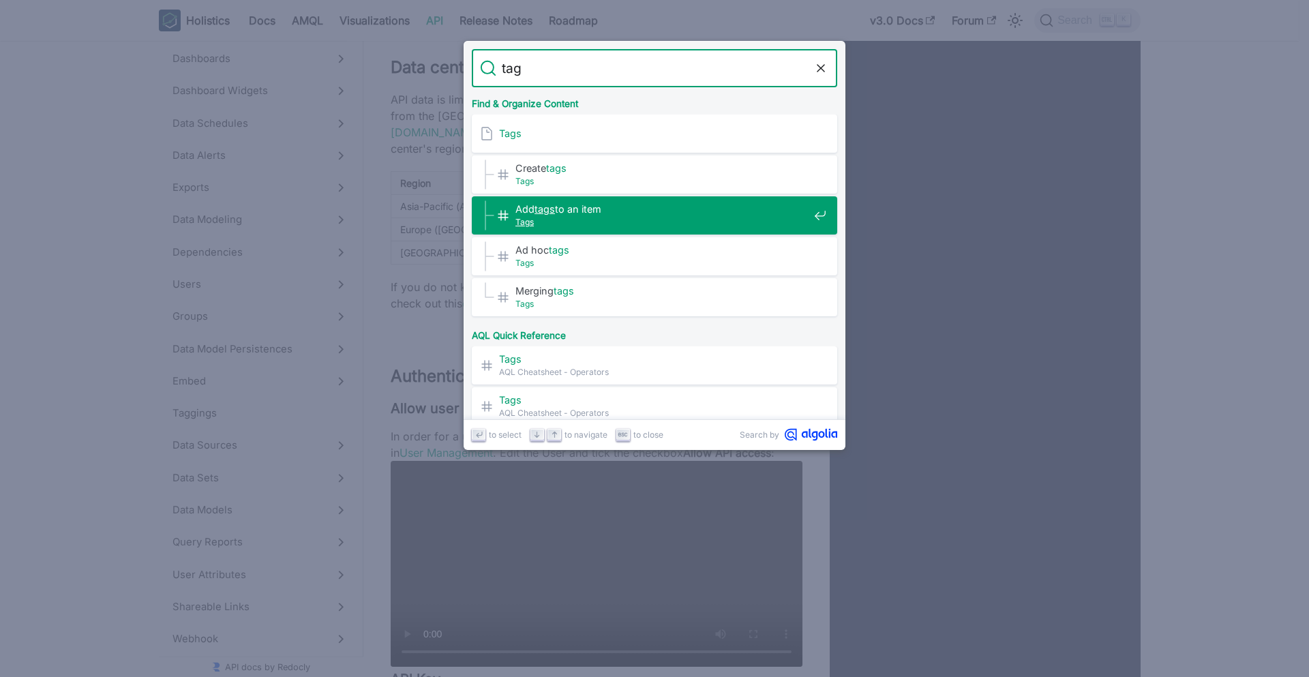
click at [558, 219] on span "Tags" at bounding box center [661, 221] width 293 height 13
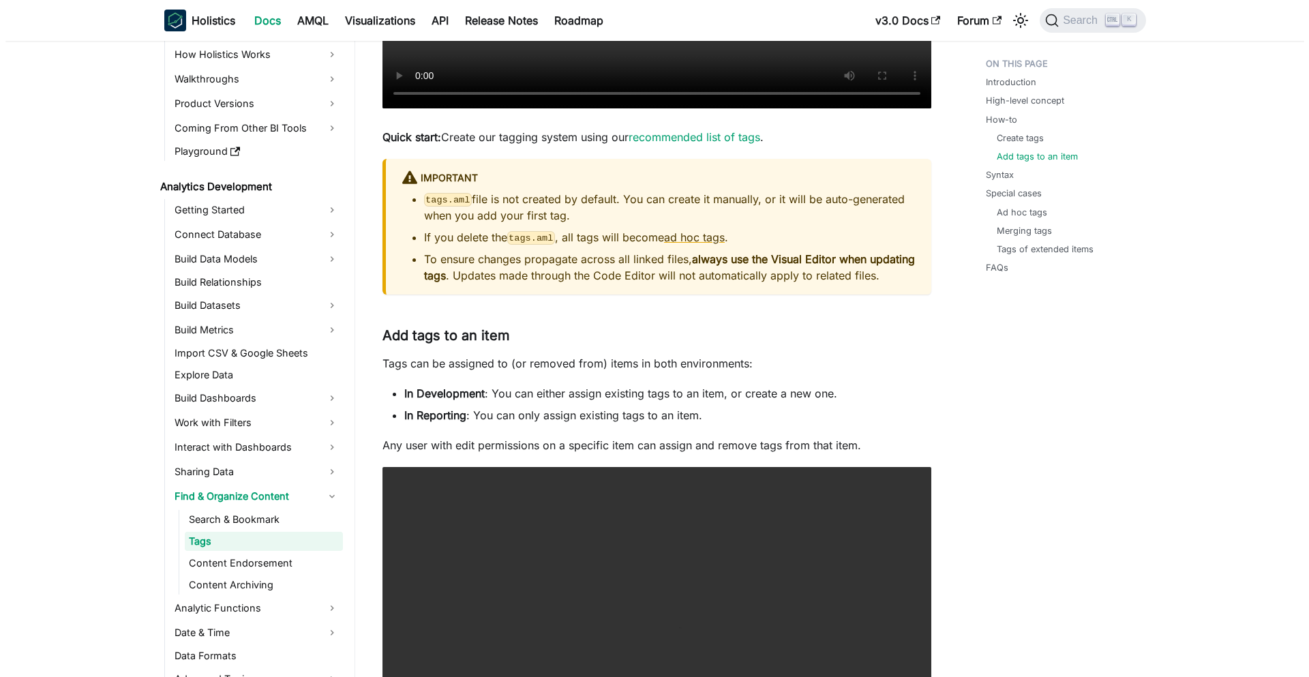
scroll to position [77, 0]
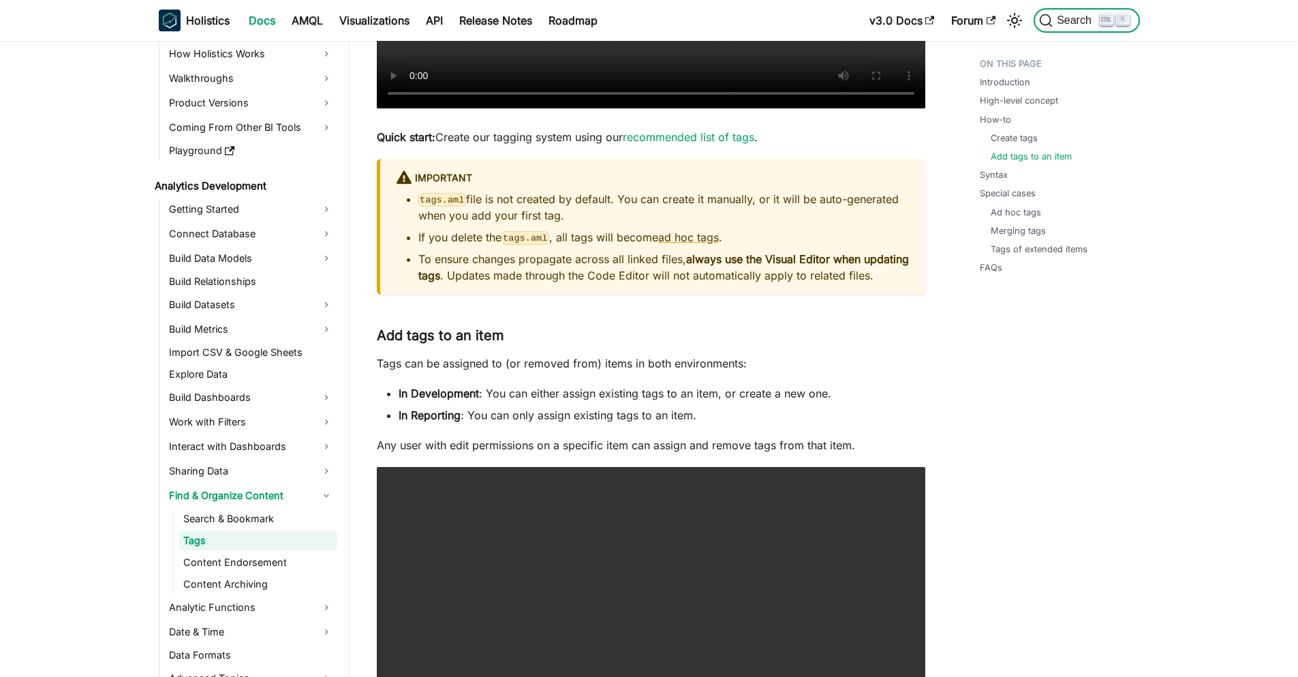
click at [1051, 13] on button "Search K" at bounding box center [1087, 20] width 106 height 25
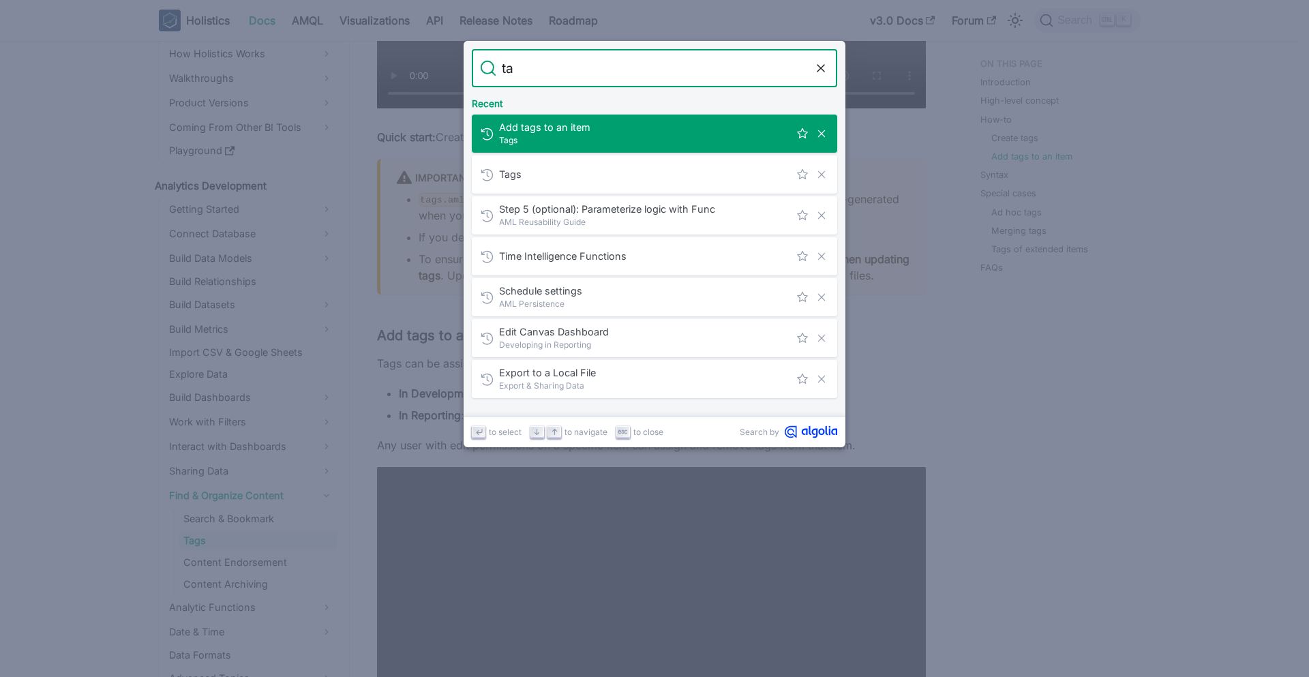
type input "tag"
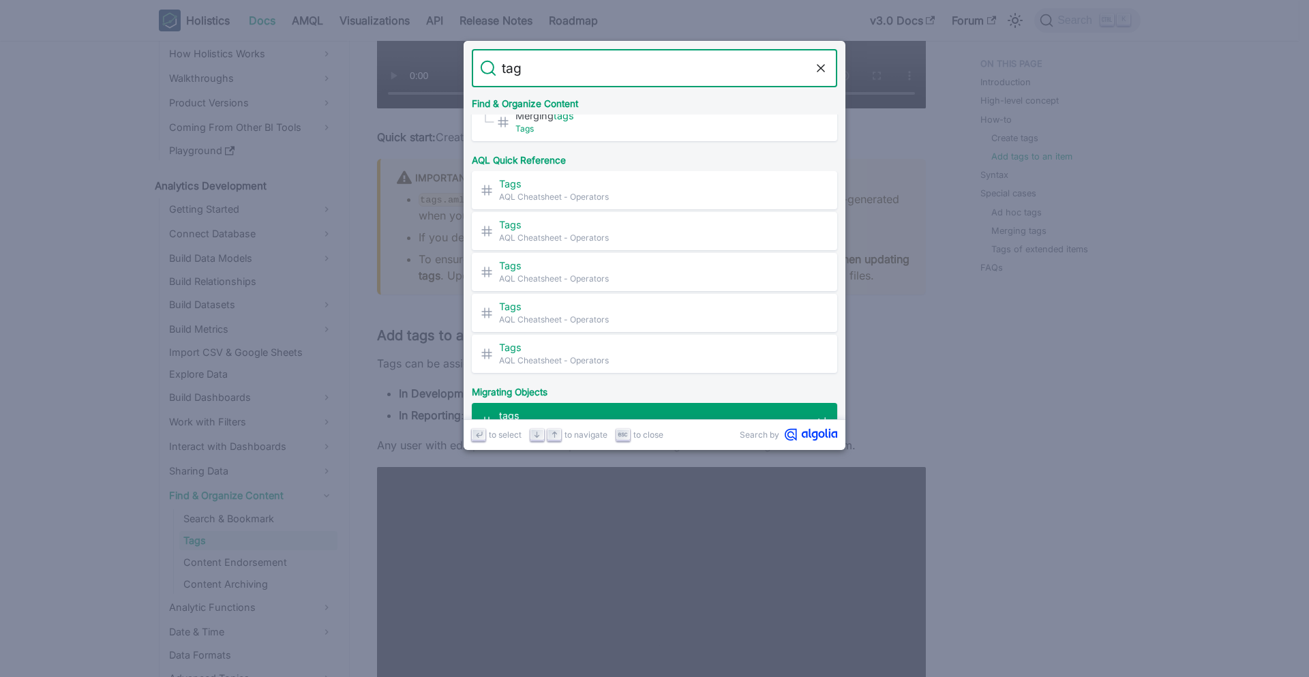
scroll to position [279, 0]
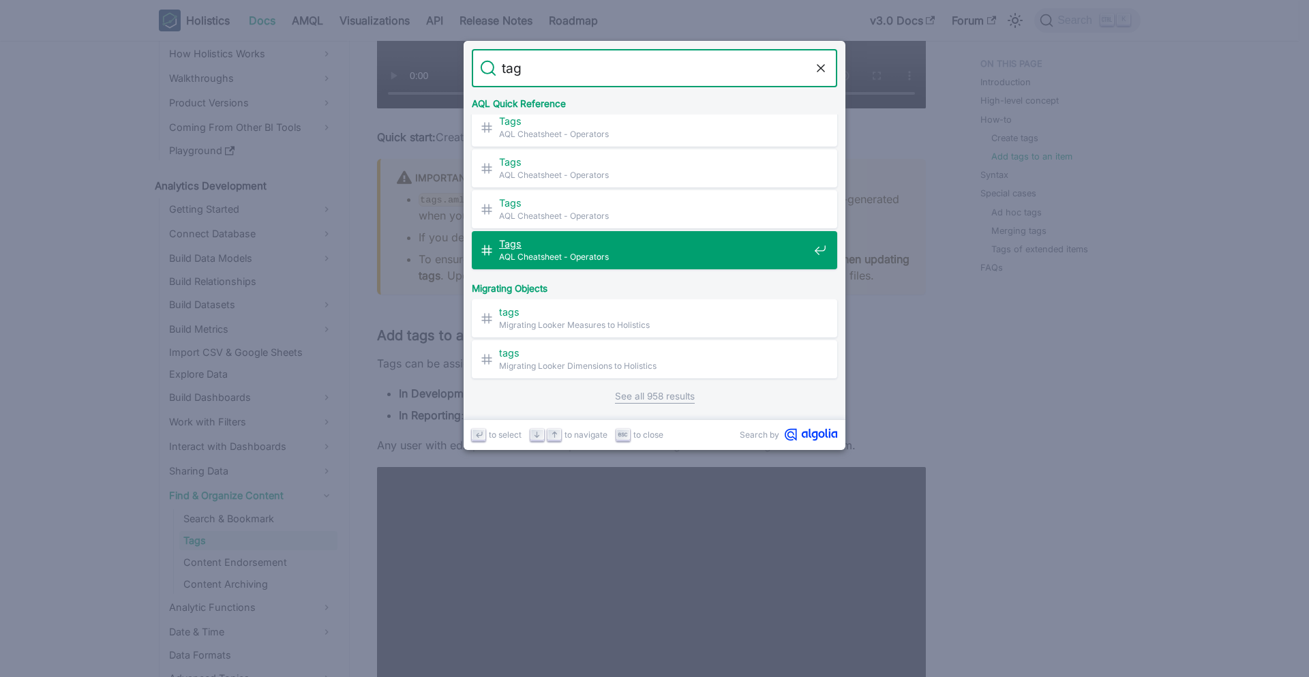
click at [625, 246] on span "Tags ​" at bounding box center [653, 243] width 309 height 13
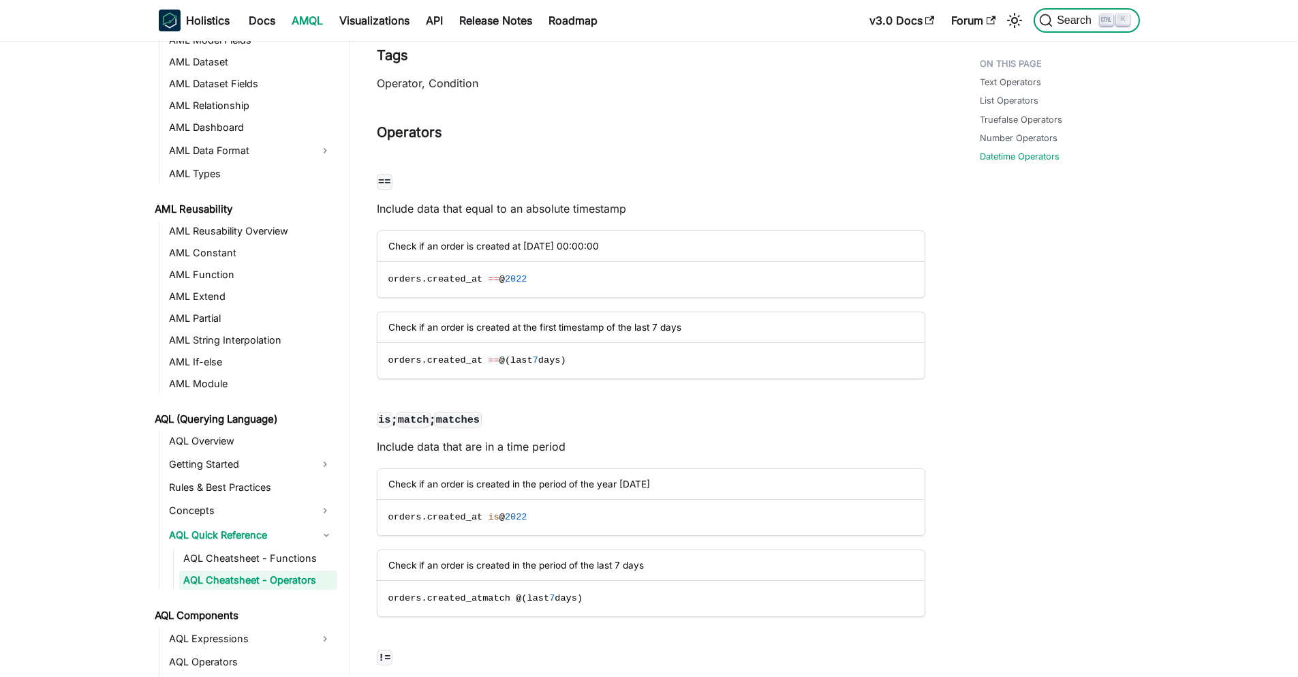
scroll to position [276, 0]
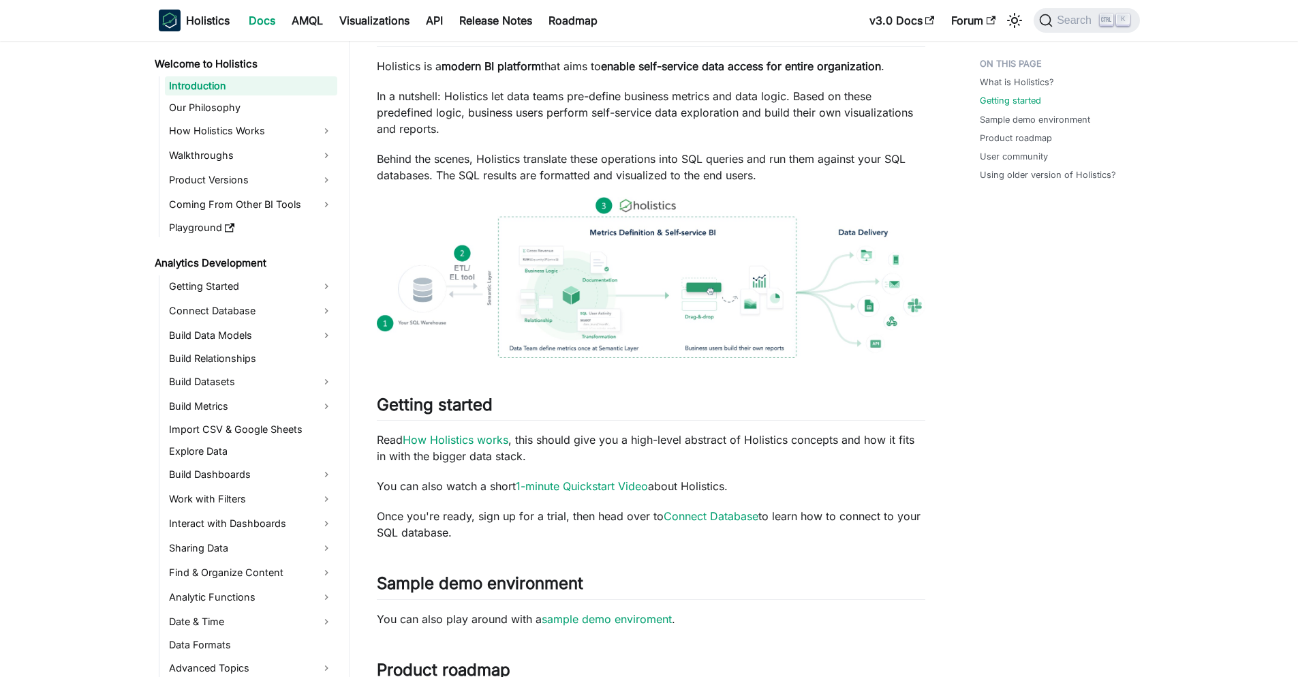
scroll to position [393, 0]
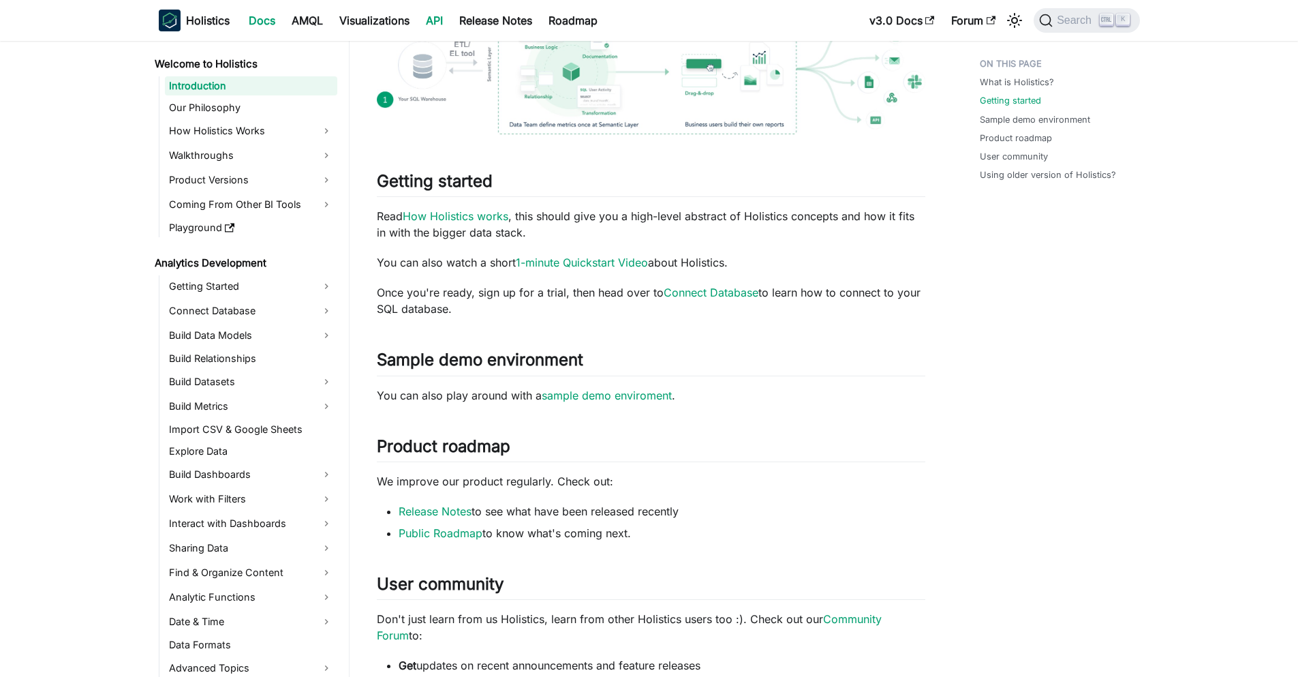
click at [440, 21] on link "API" at bounding box center [434, 21] width 33 height 22
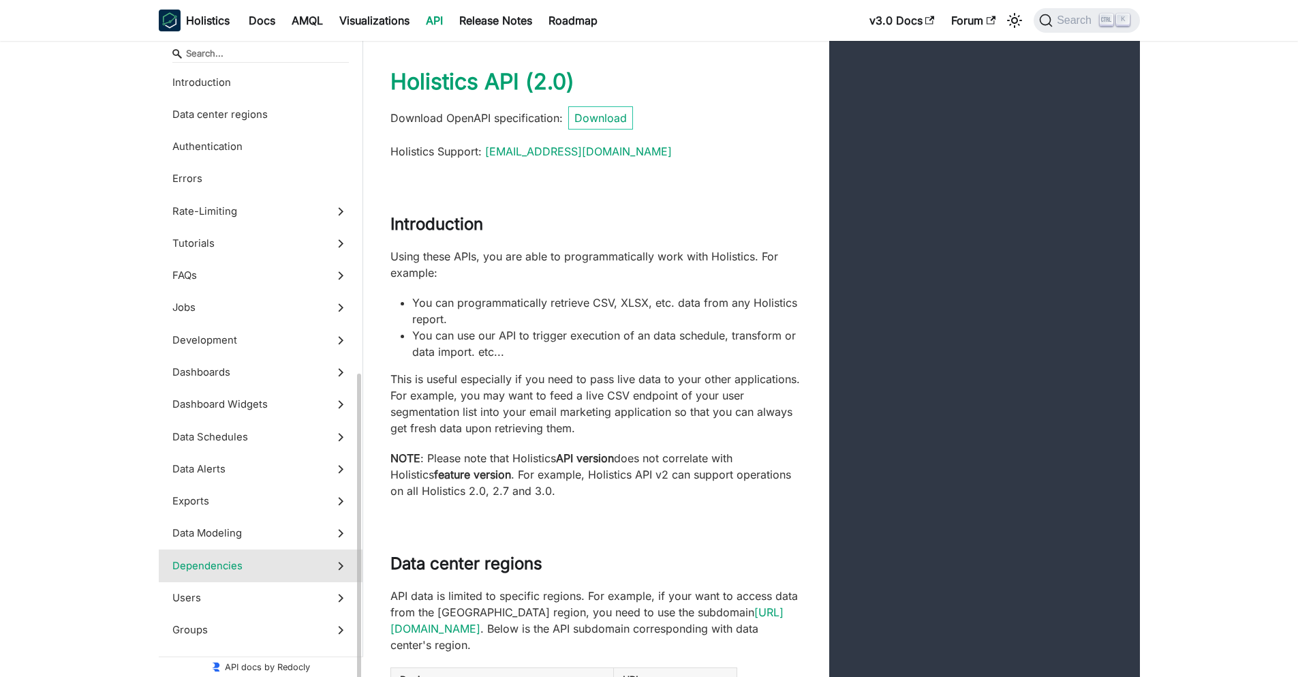
scroll to position [314, 0]
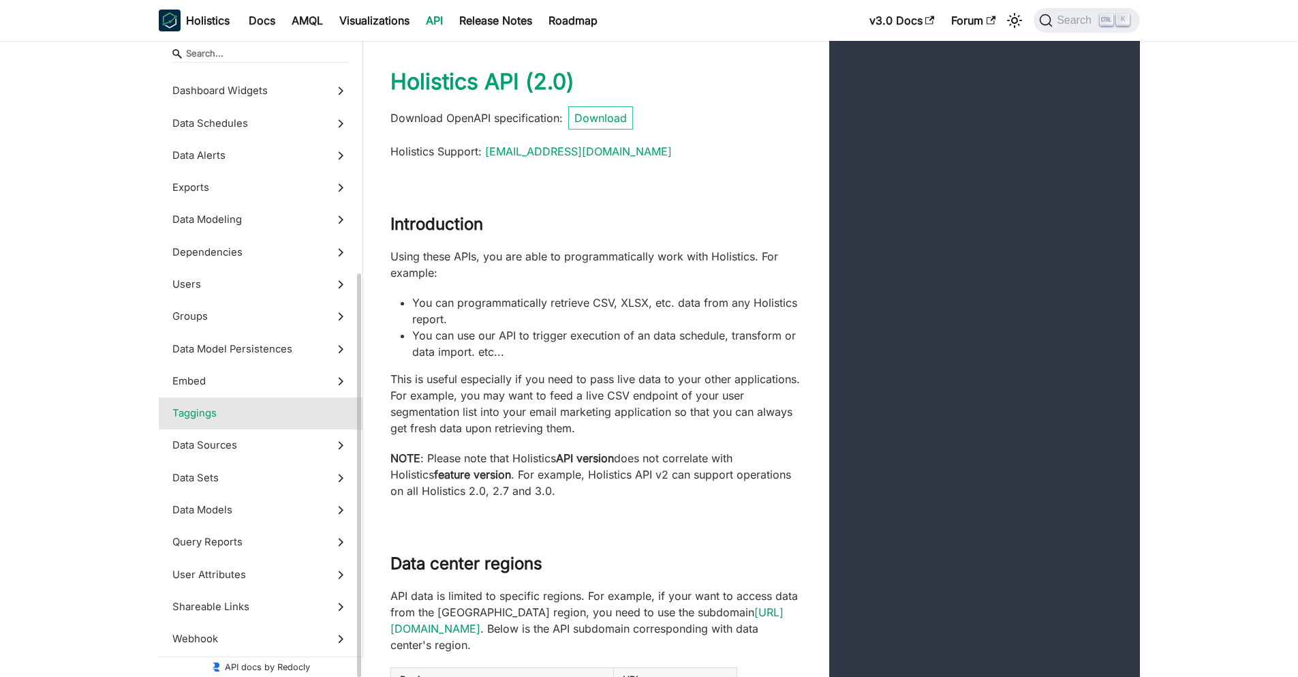
click at [254, 401] on label "Taggings" at bounding box center [261, 413] width 204 height 32
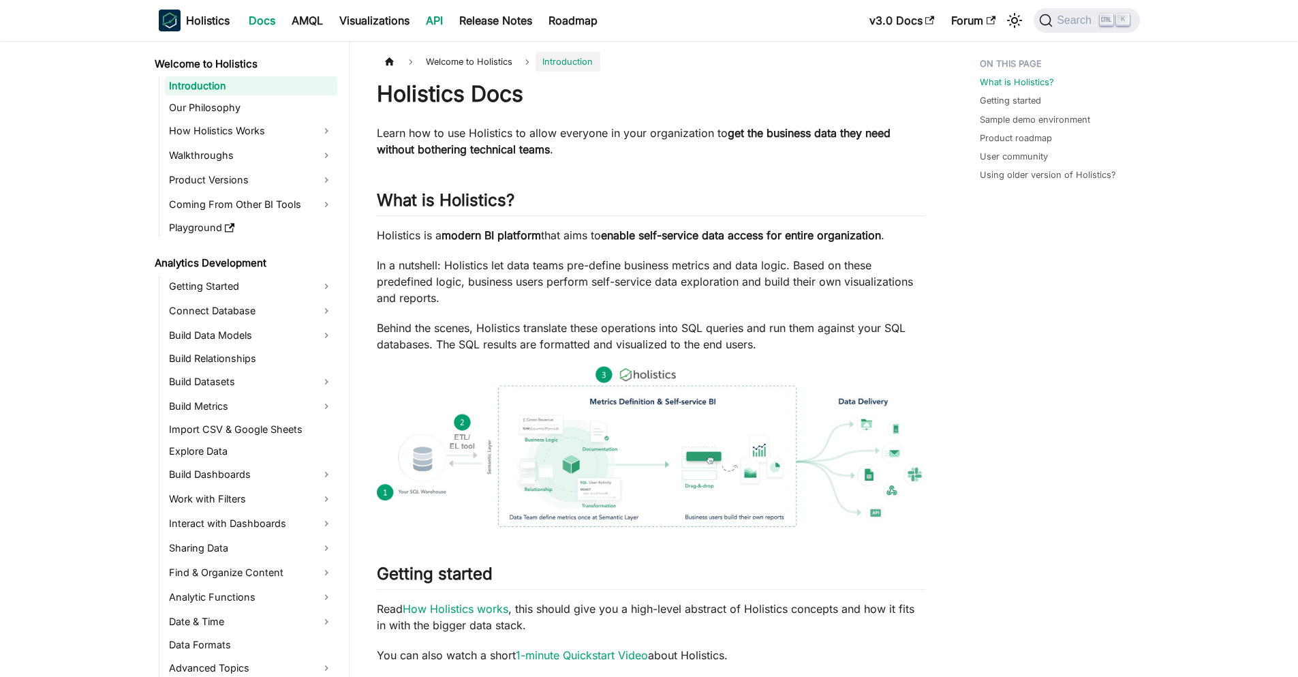
click at [426, 25] on link "API" at bounding box center [434, 21] width 33 height 22
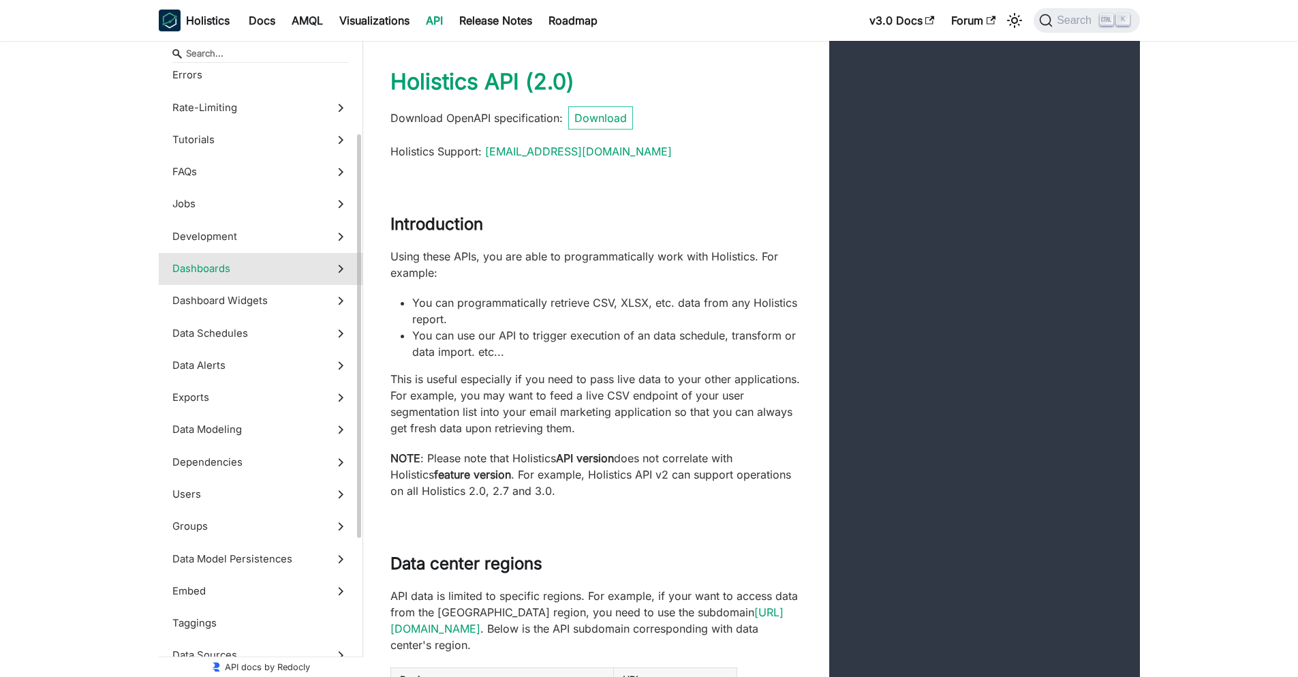
scroll to position [180, 0]
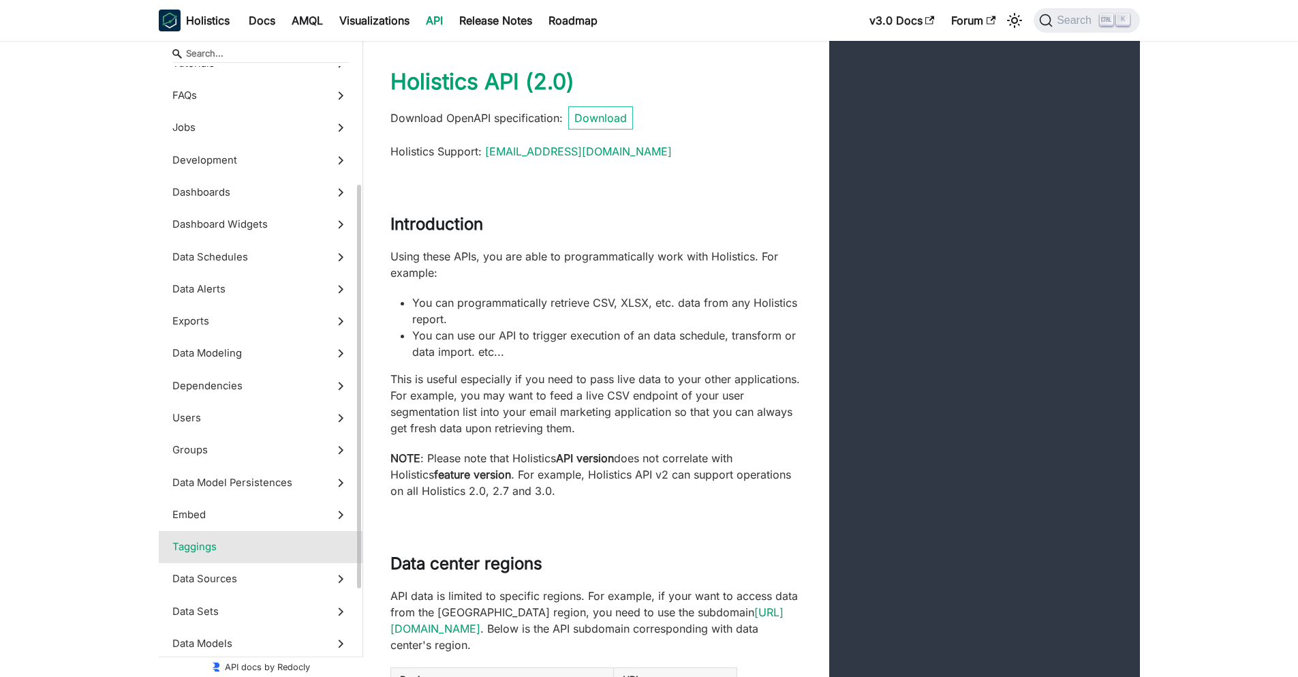
click at [262, 542] on span "Taggings" at bounding box center [247, 546] width 151 height 15
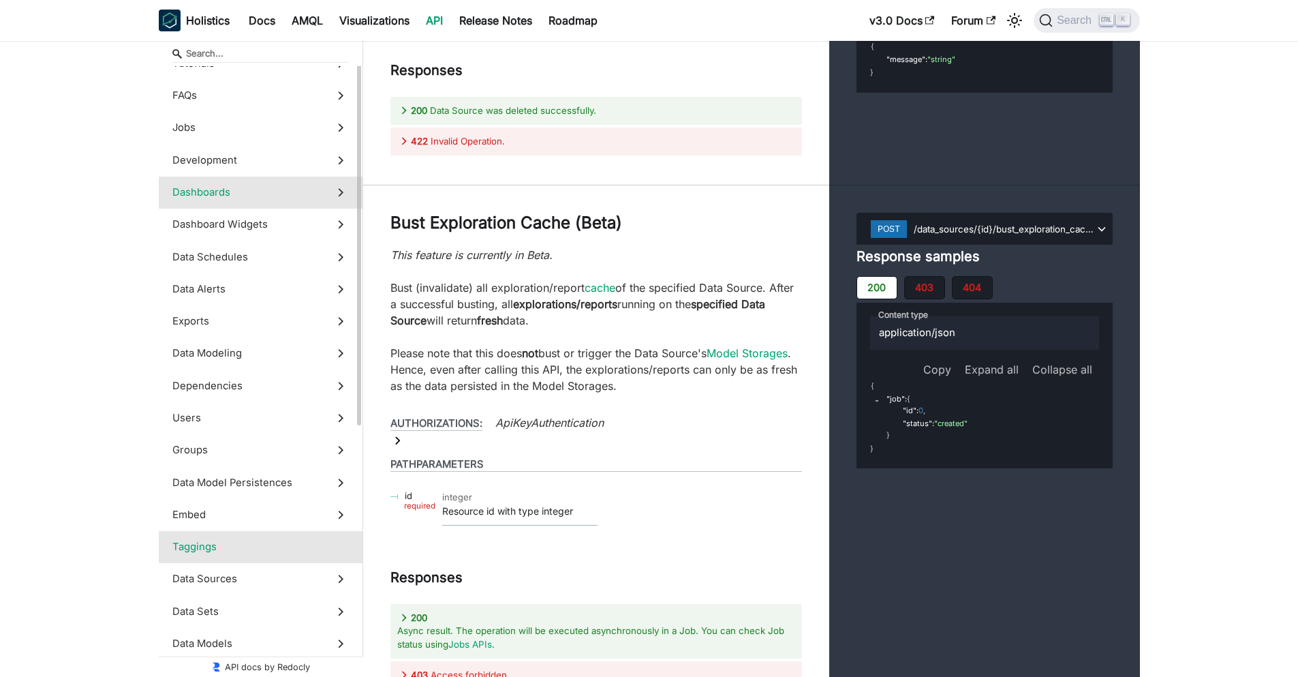
scroll to position [82, 0]
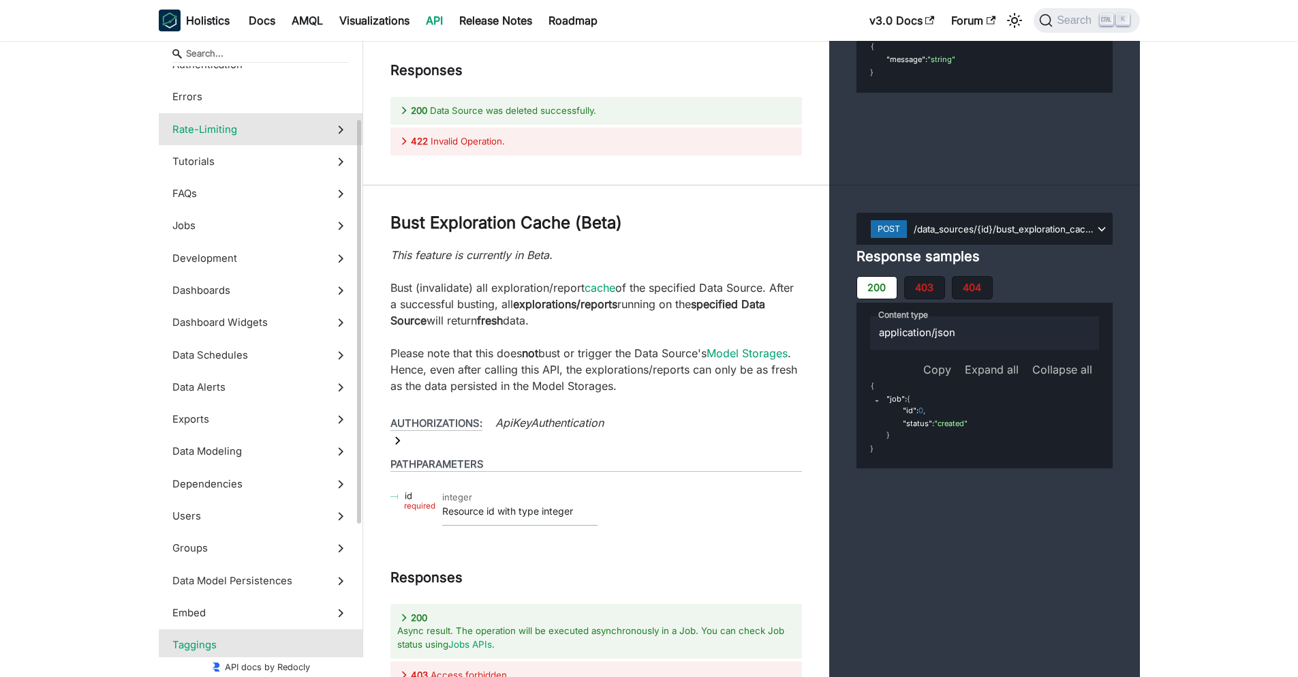
click at [277, 136] on span "Rate-Limiting" at bounding box center [247, 129] width 151 height 15
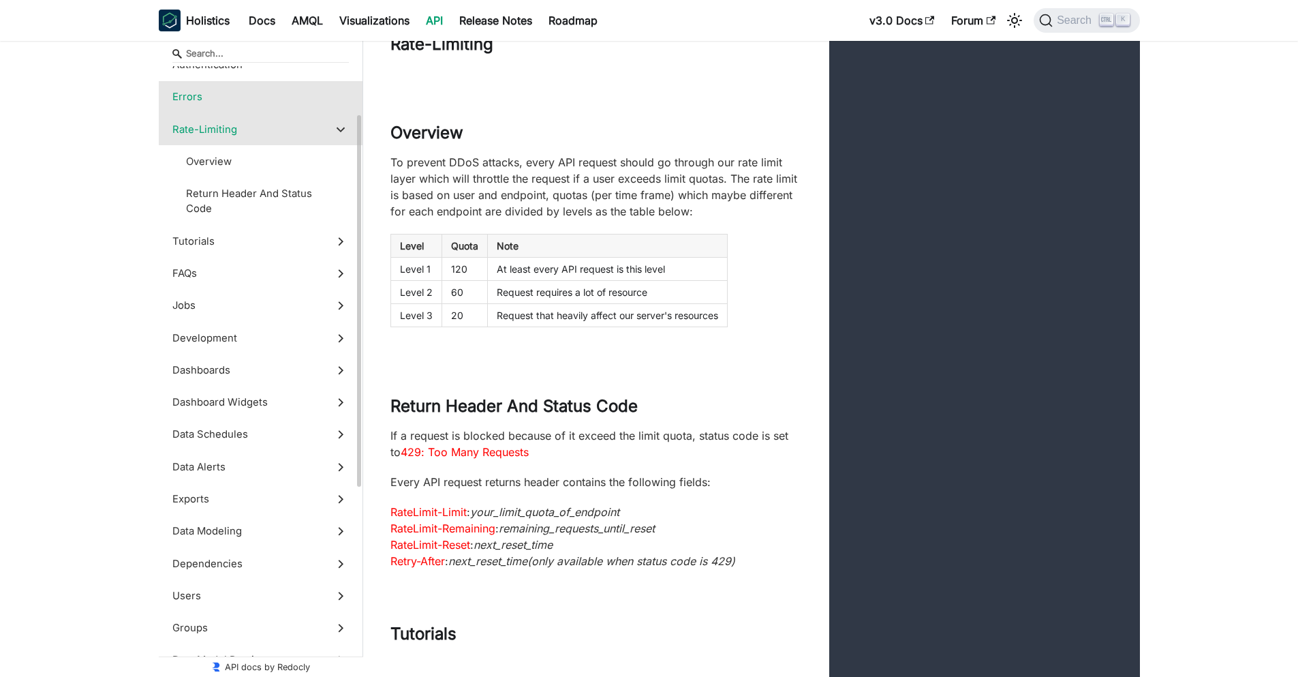
click at [312, 104] on span "Errors" at bounding box center [247, 96] width 151 height 15
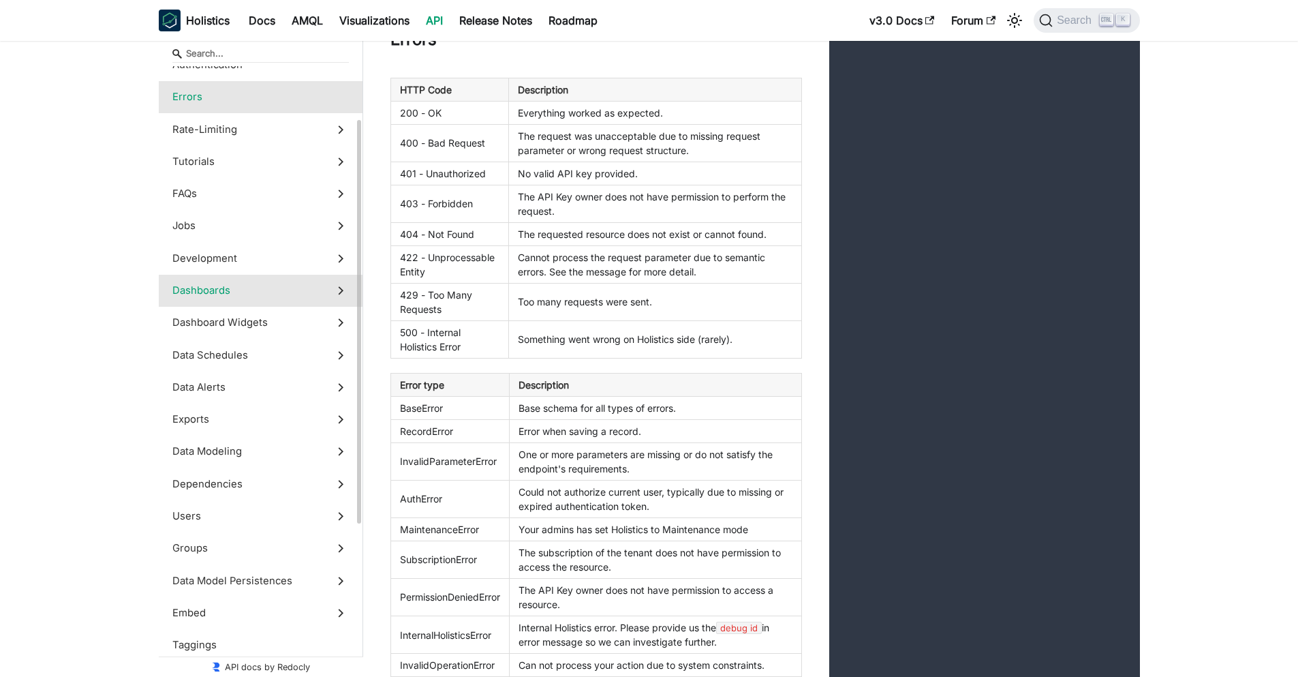
scroll to position [314, 0]
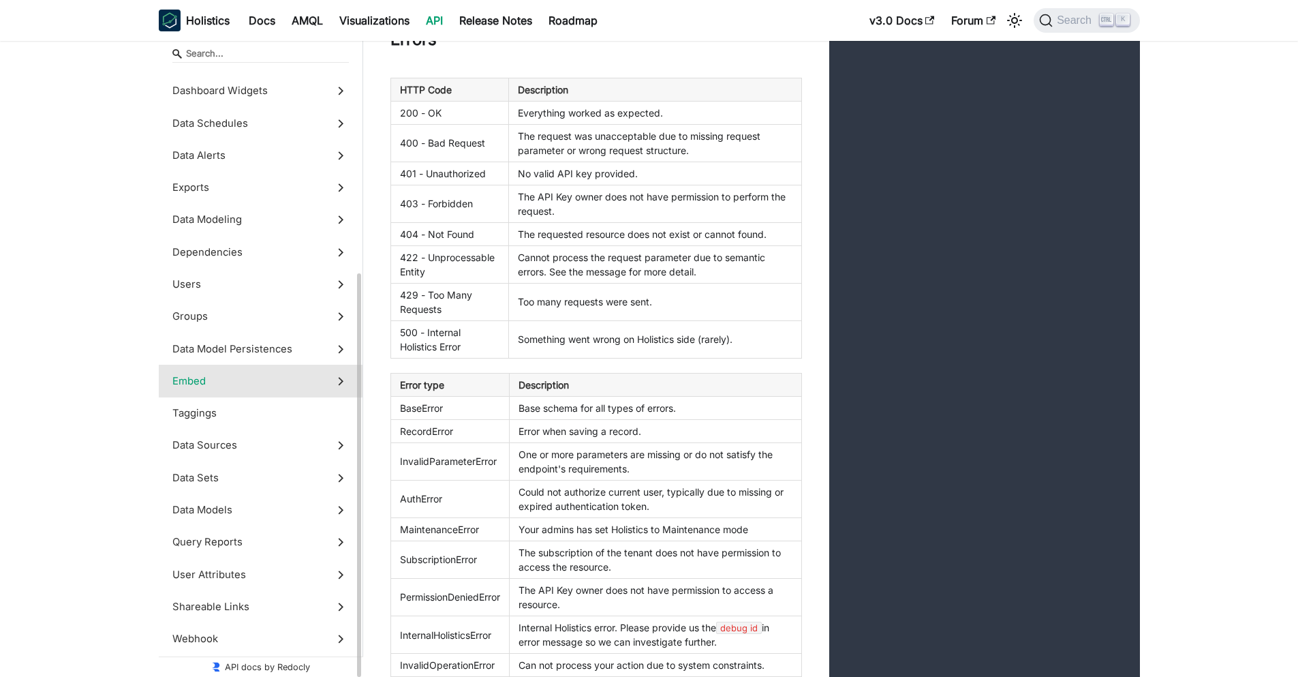
click at [258, 396] on label "Embed" at bounding box center [261, 381] width 204 height 32
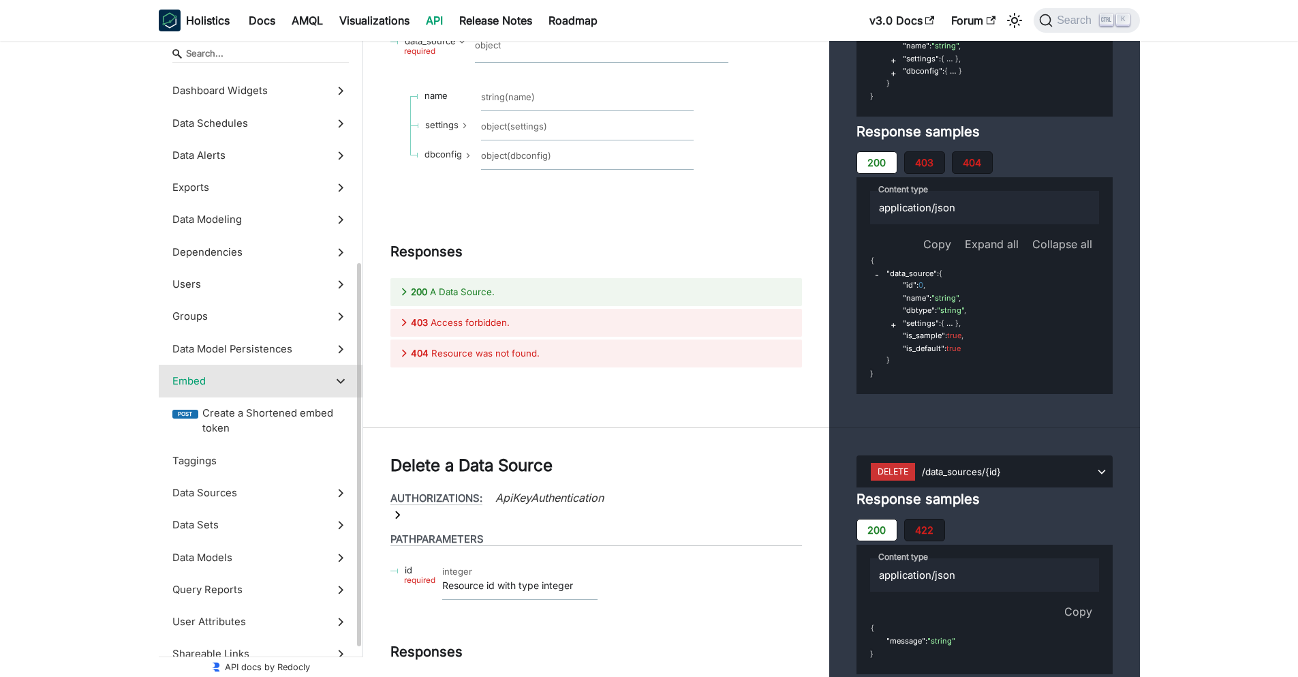
click at [256, 384] on span "Embed" at bounding box center [247, 381] width 151 height 15
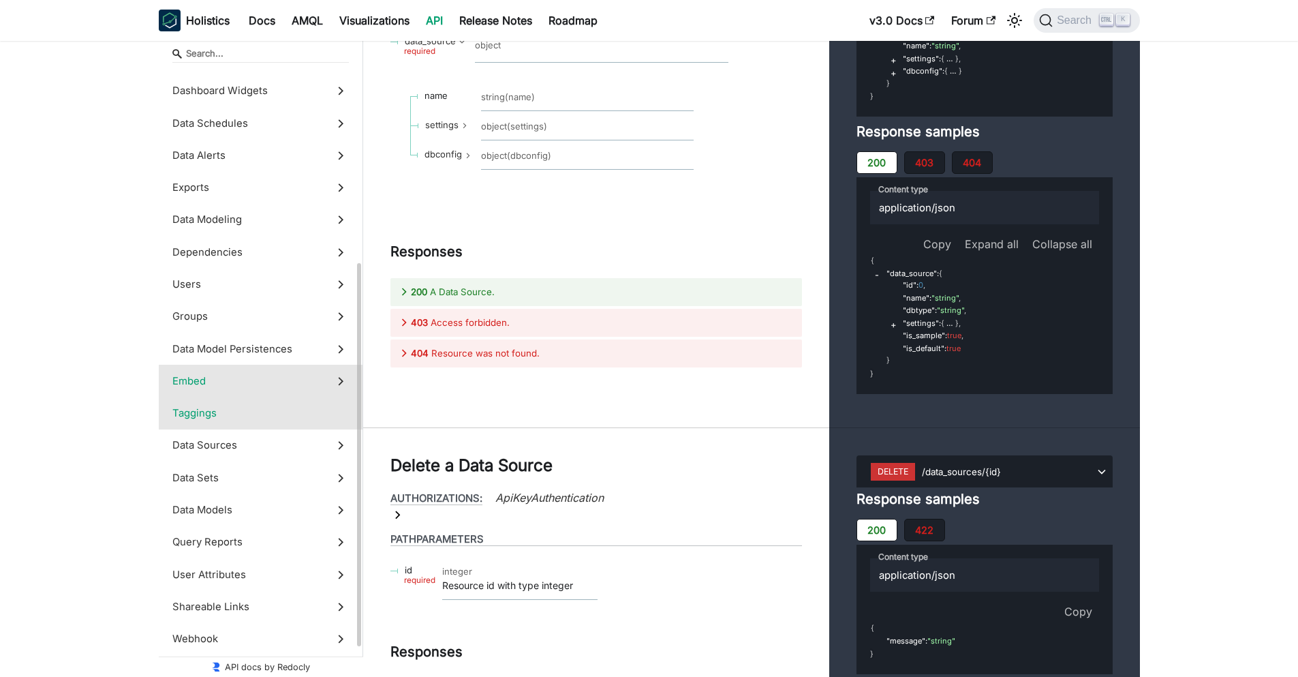
click at [298, 427] on label "Taggings" at bounding box center [261, 413] width 204 height 32
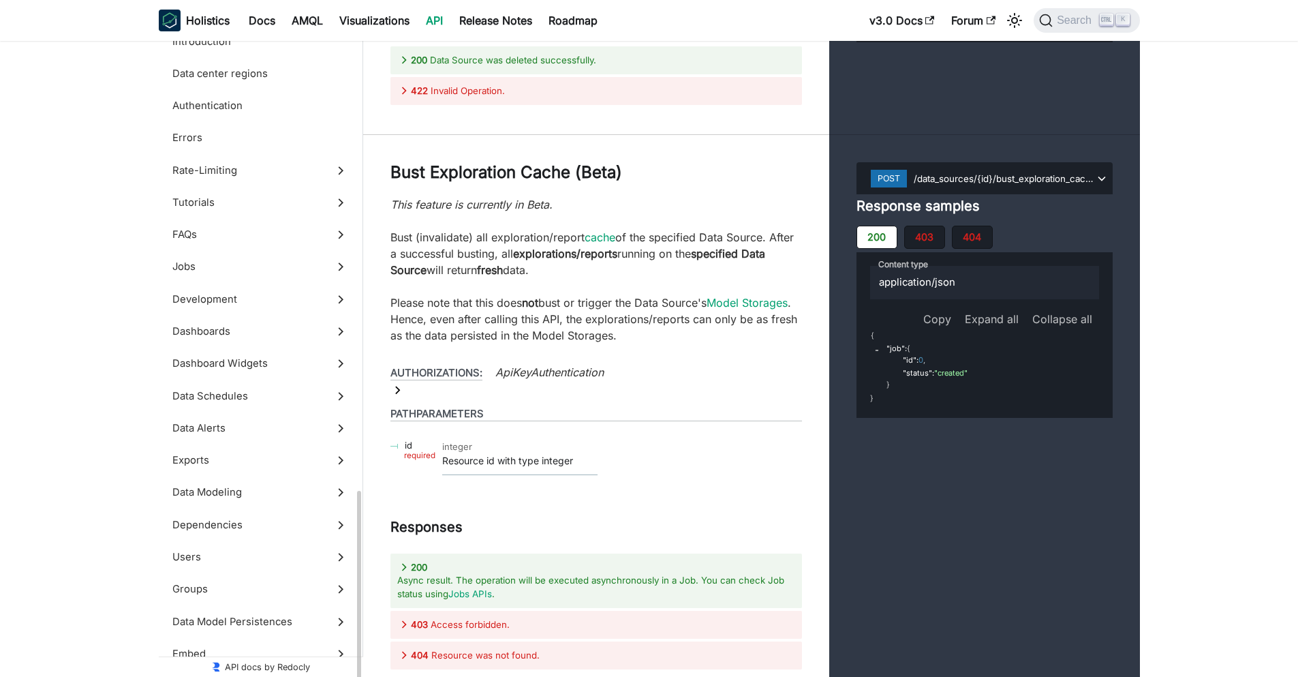
scroll to position [273, 0]
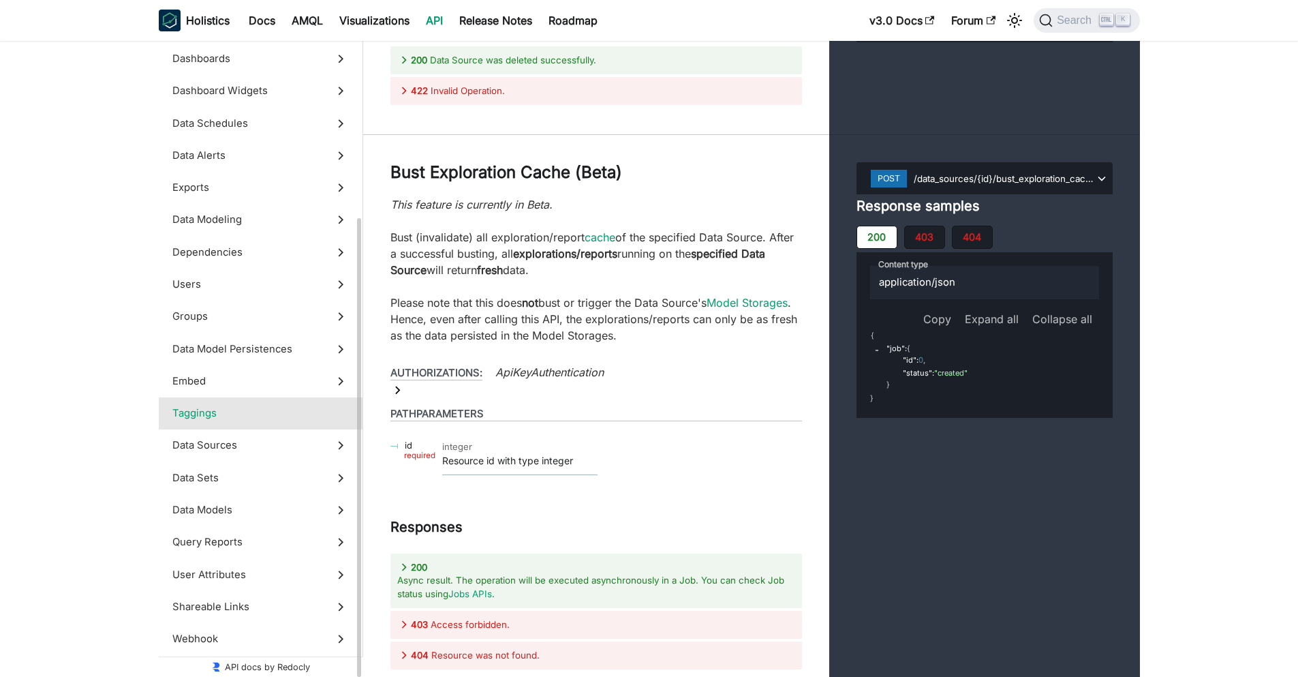
click at [237, 408] on span "Taggings" at bounding box center [247, 413] width 151 height 15
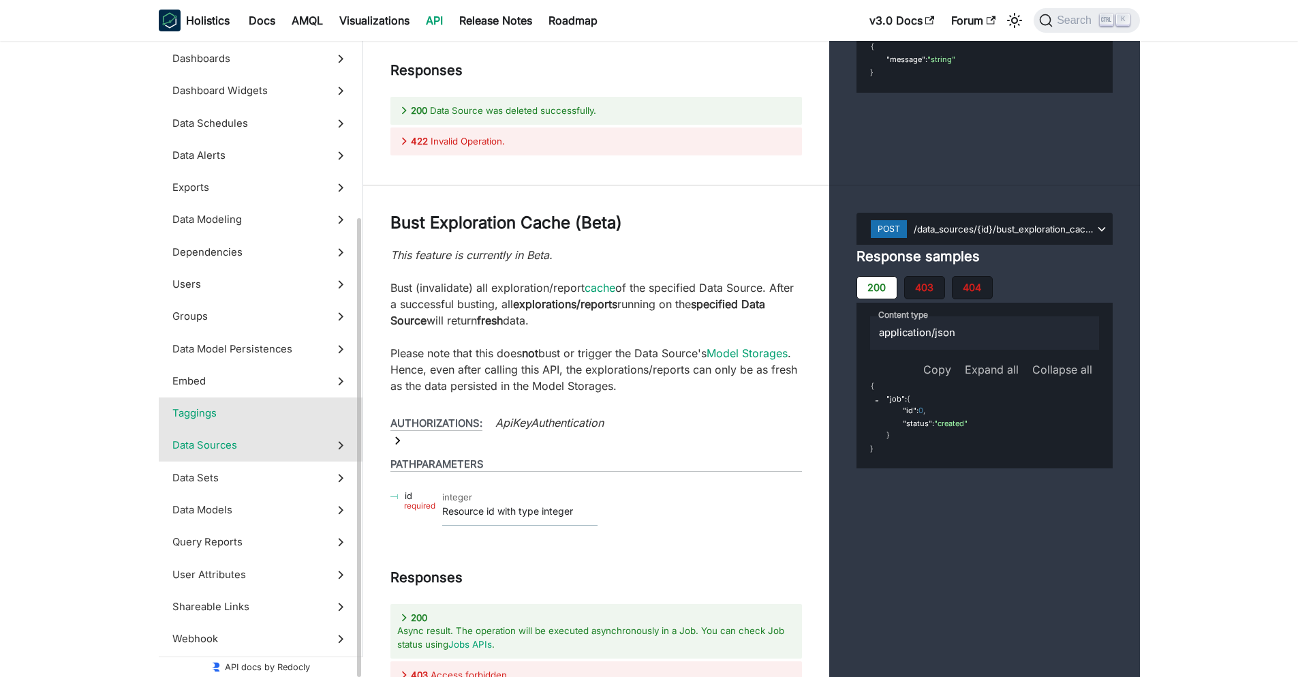
click at [238, 451] on span "Data Sources" at bounding box center [247, 445] width 151 height 15
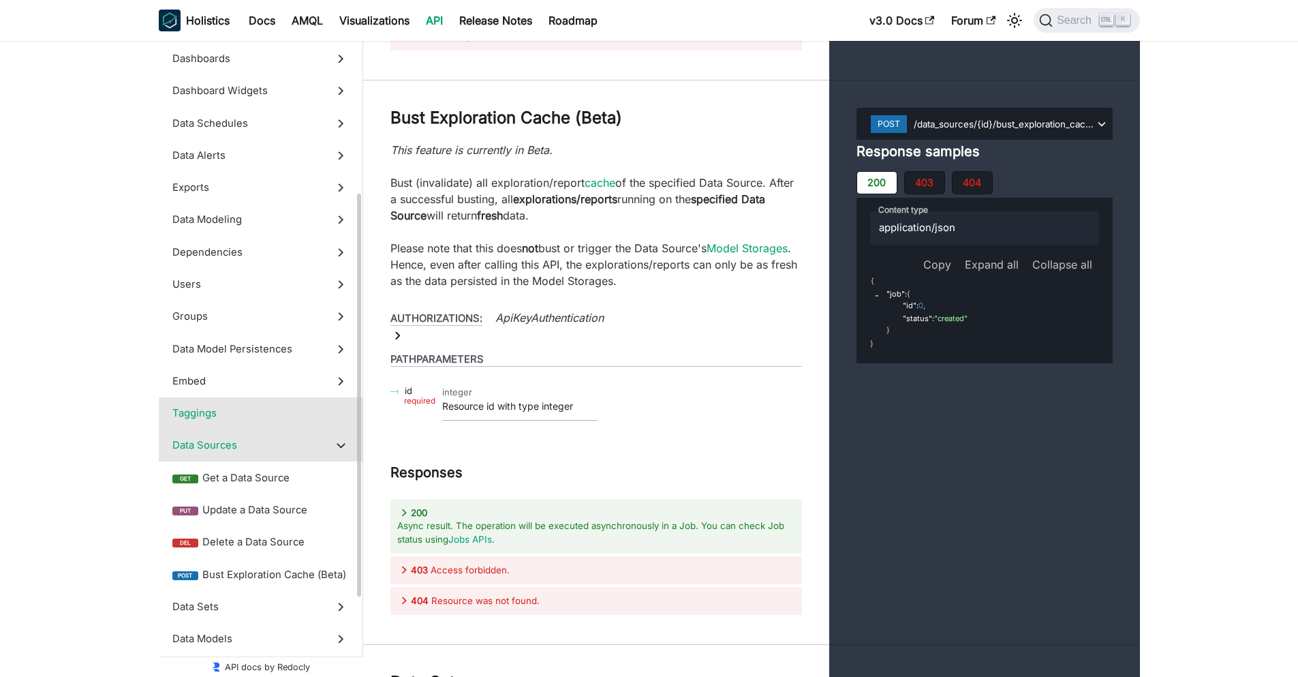
click at [260, 416] on span "Taggings" at bounding box center [247, 413] width 151 height 15
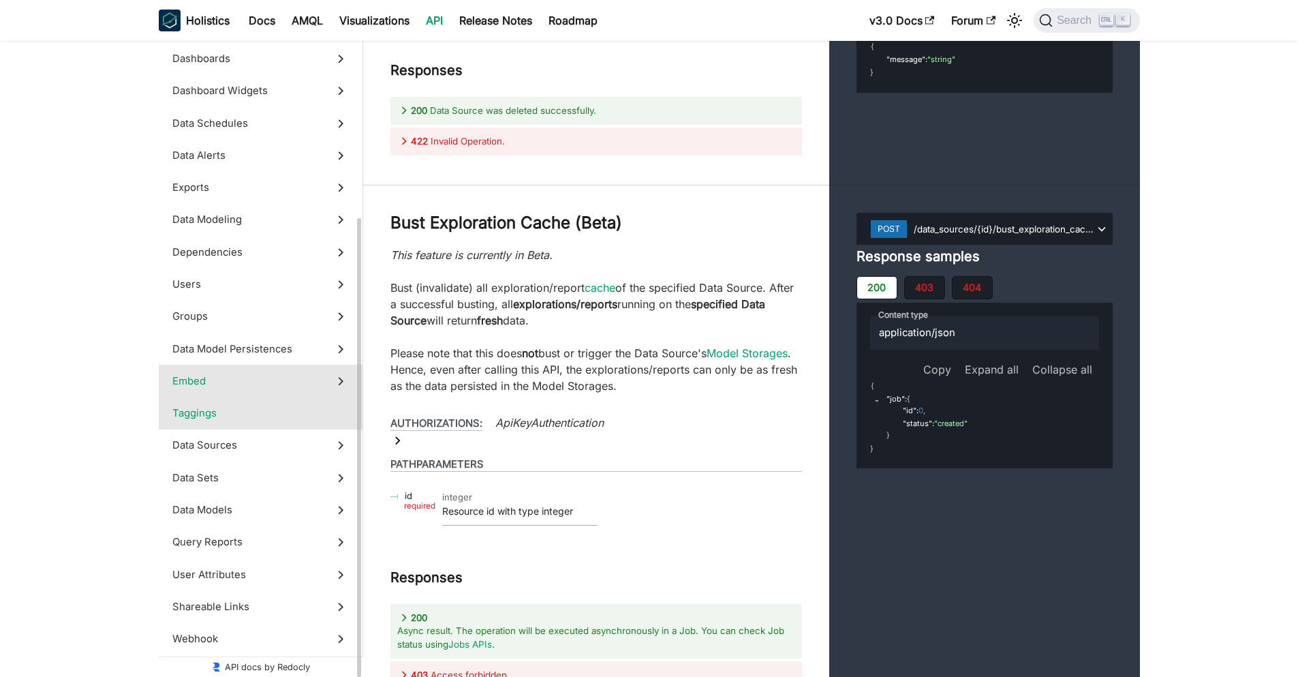
click at [266, 389] on label "Embed" at bounding box center [261, 381] width 204 height 32
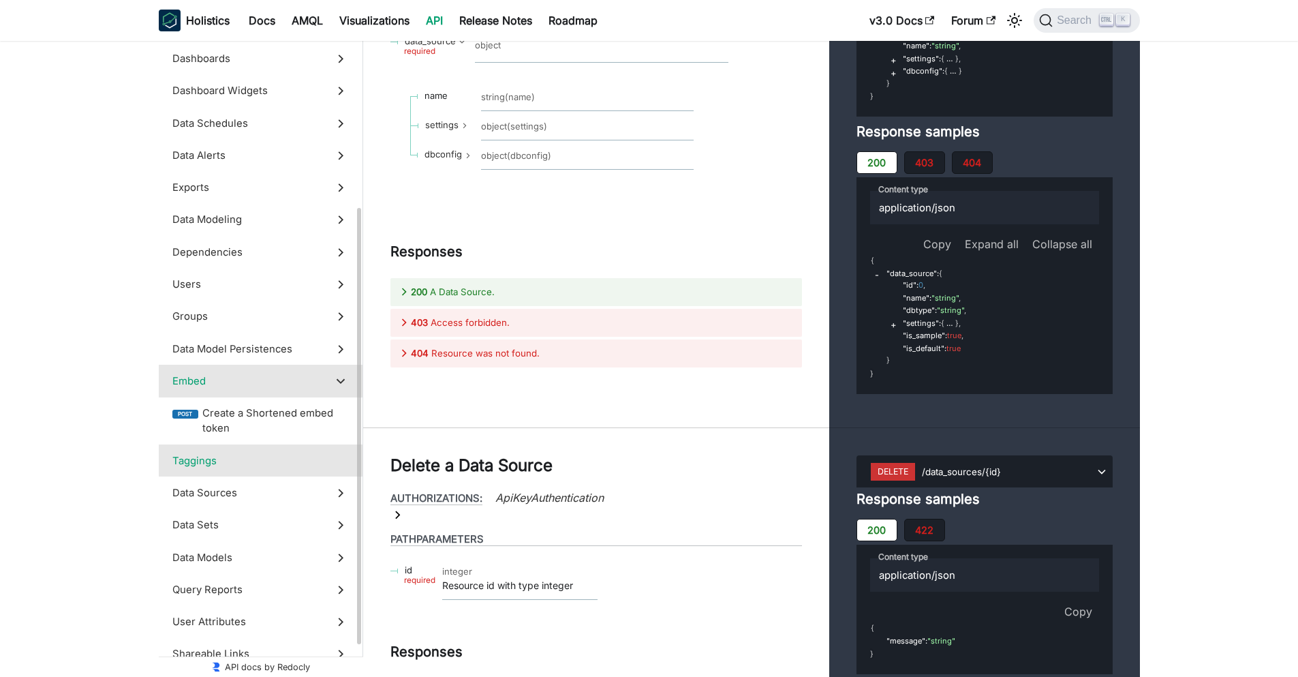
click at [232, 466] on span "Taggings" at bounding box center [247, 460] width 151 height 15
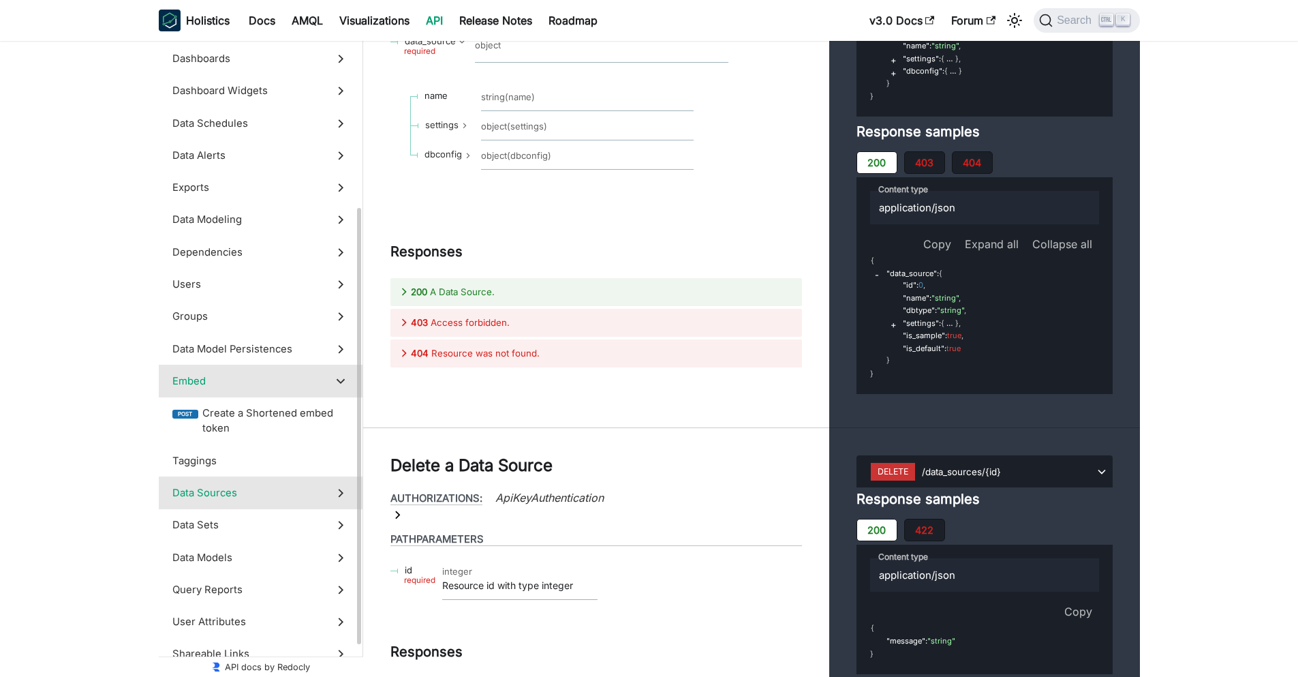
scroll to position [49296, 0]
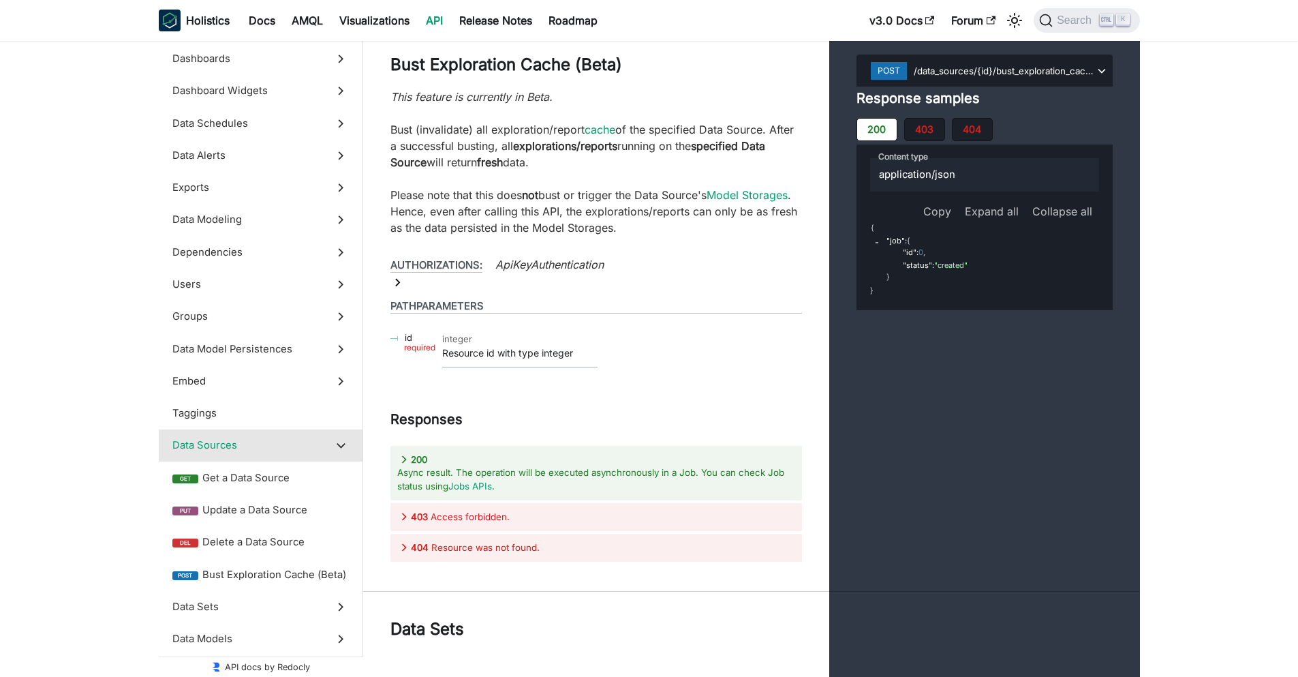
scroll to position [49286, 0]
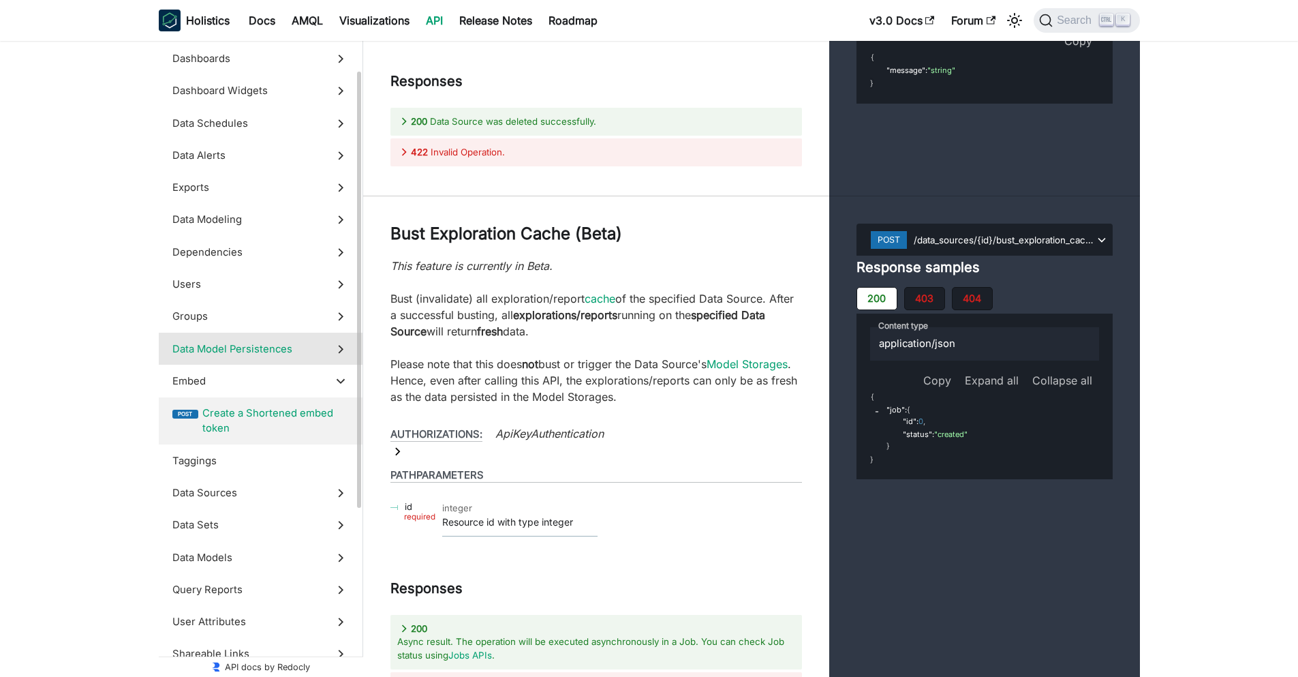
scroll to position [191, 0]
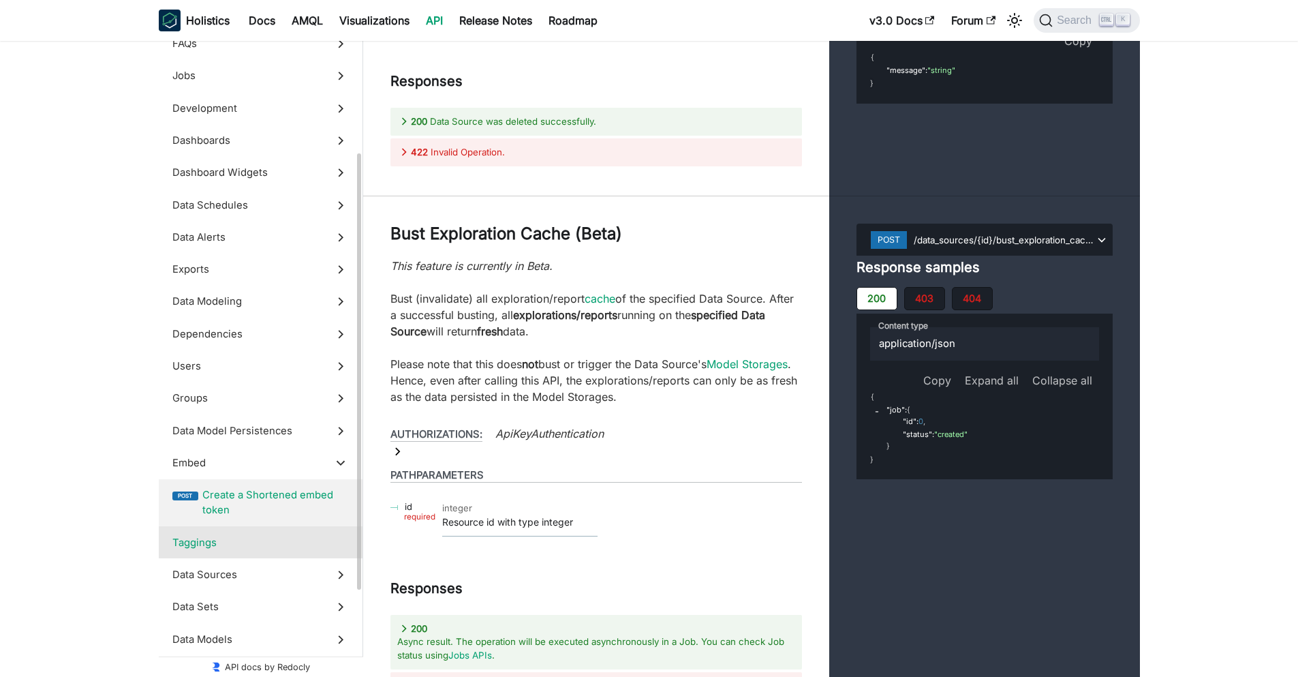
click at [217, 551] on label "Taggings" at bounding box center [261, 542] width 204 height 32
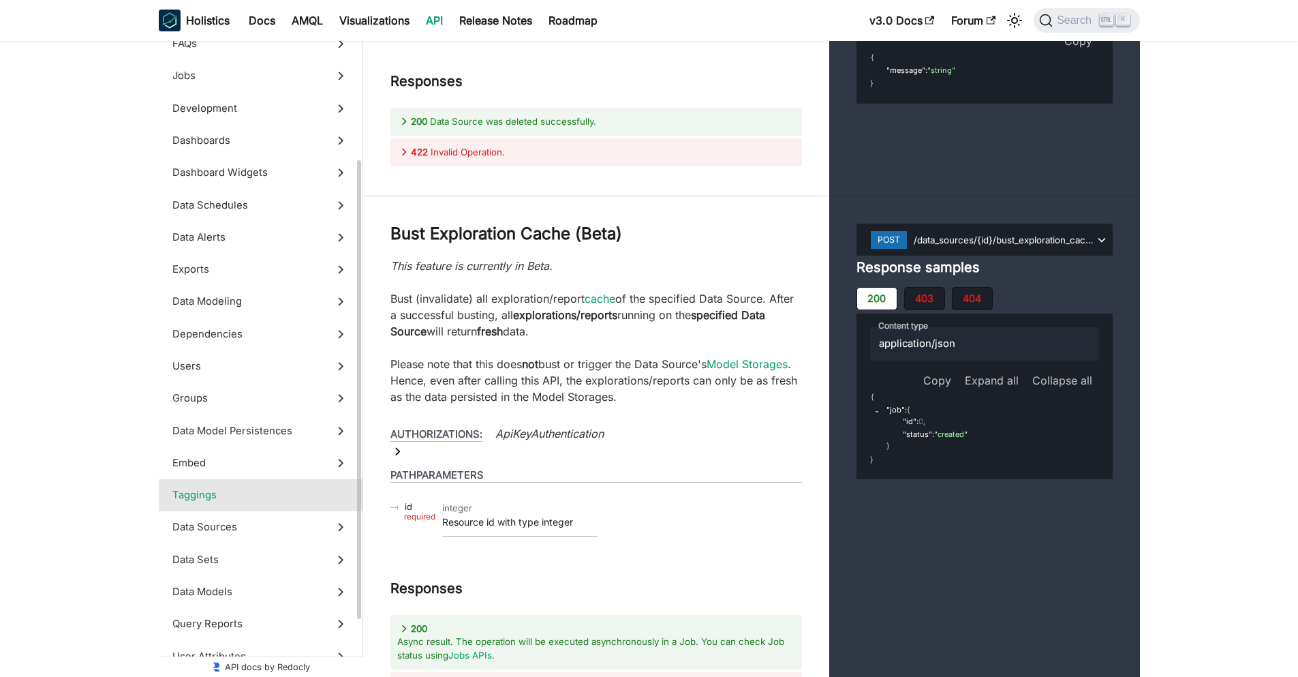
scroll to position [49296, 0]
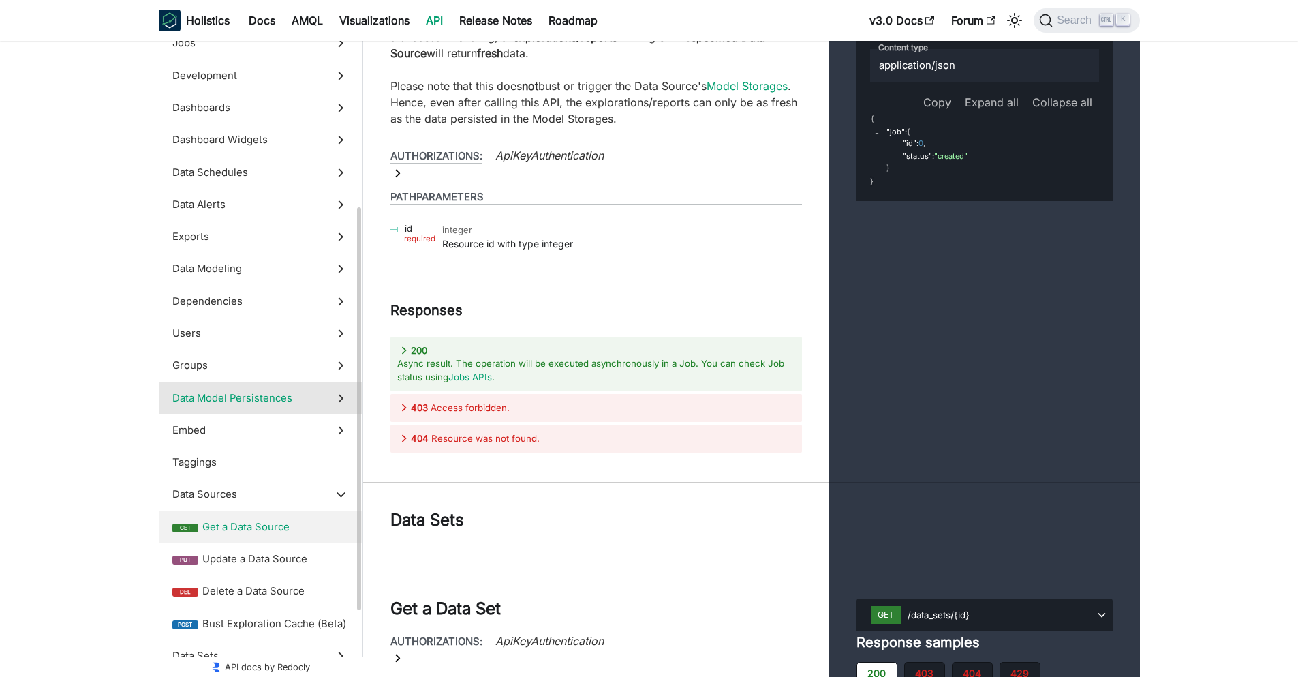
scroll to position [251, 0]
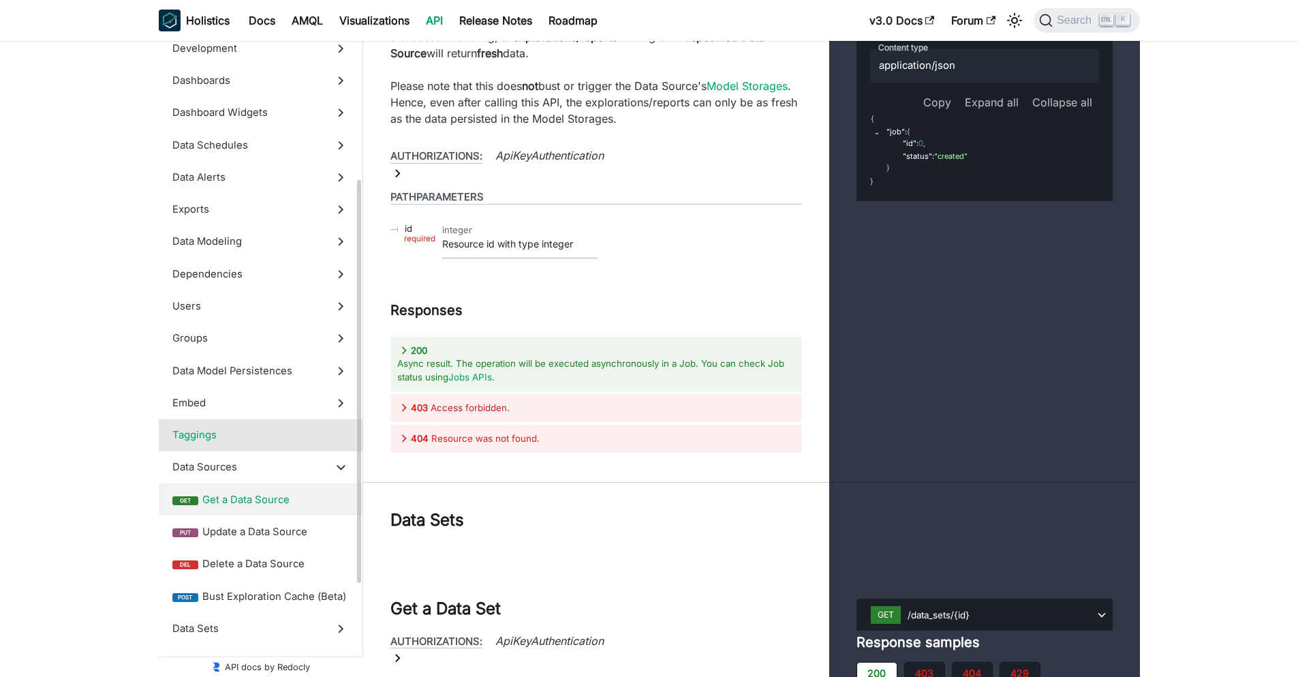
click at [276, 431] on span "Taggings" at bounding box center [247, 434] width 151 height 15
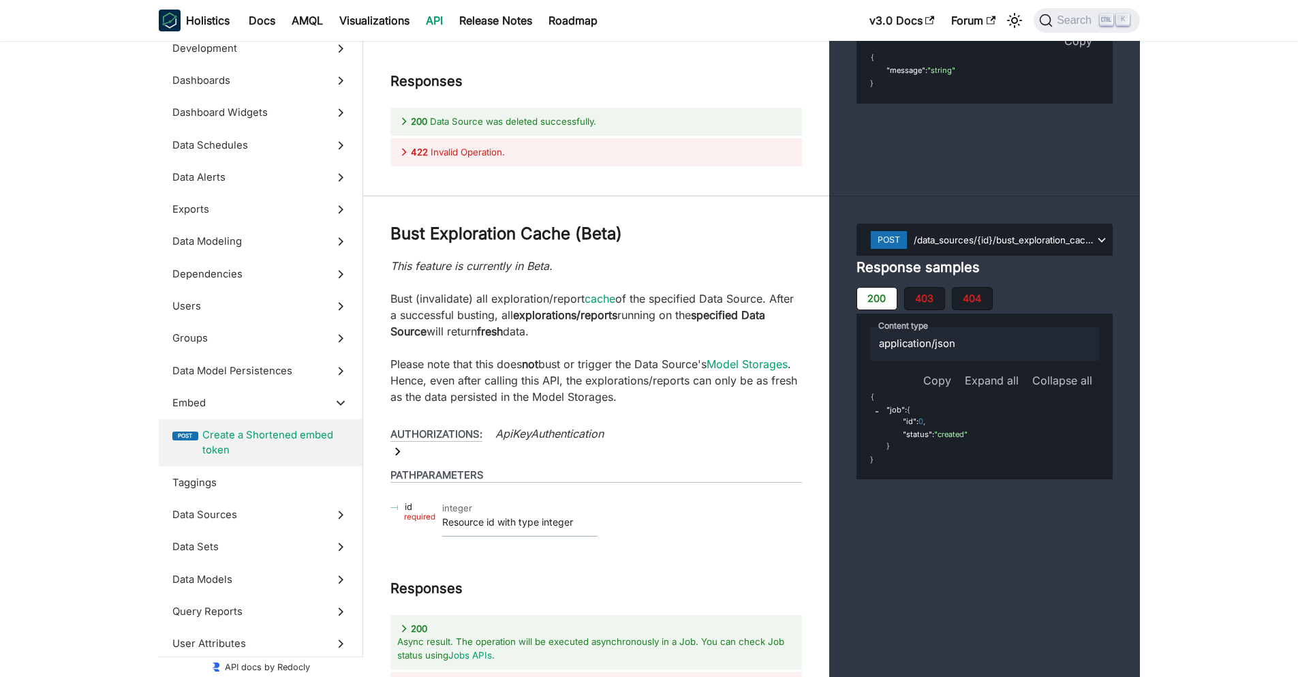
scroll to position [49286, 0]
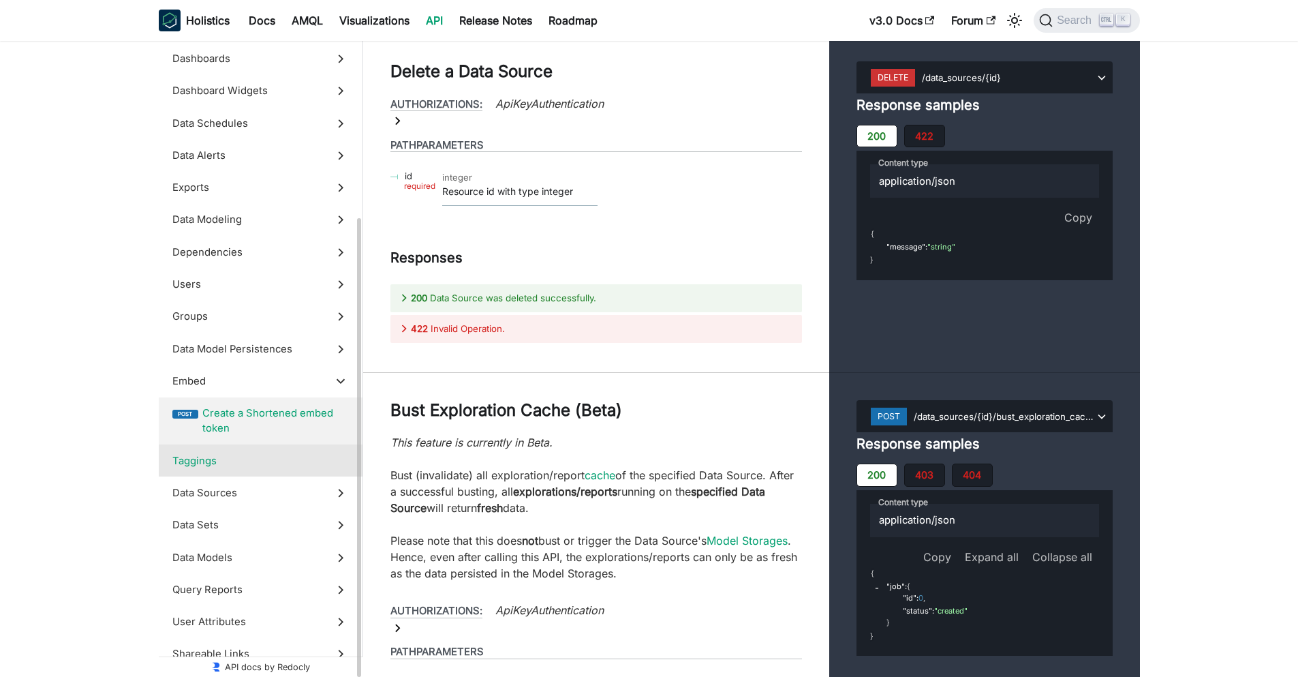
click at [256, 466] on span "Taggings" at bounding box center [247, 460] width 151 height 15
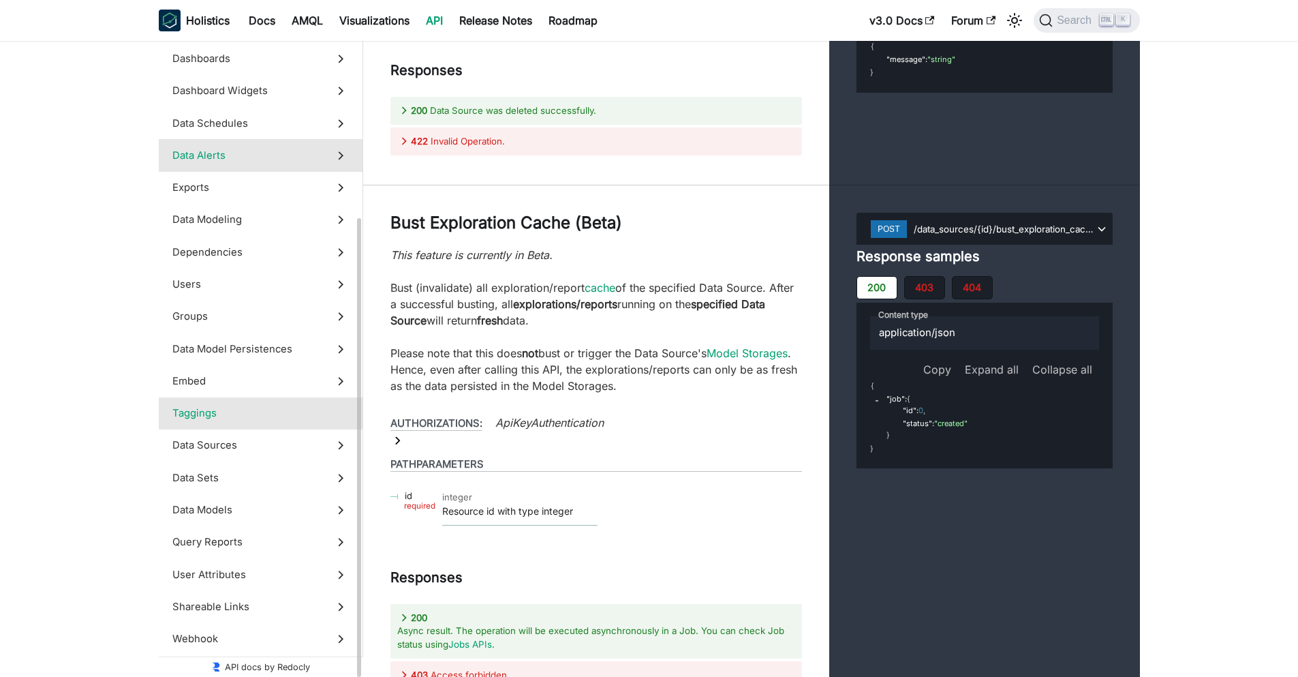
click at [187, 159] on span "Data Alerts" at bounding box center [247, 155] width 151 height 15
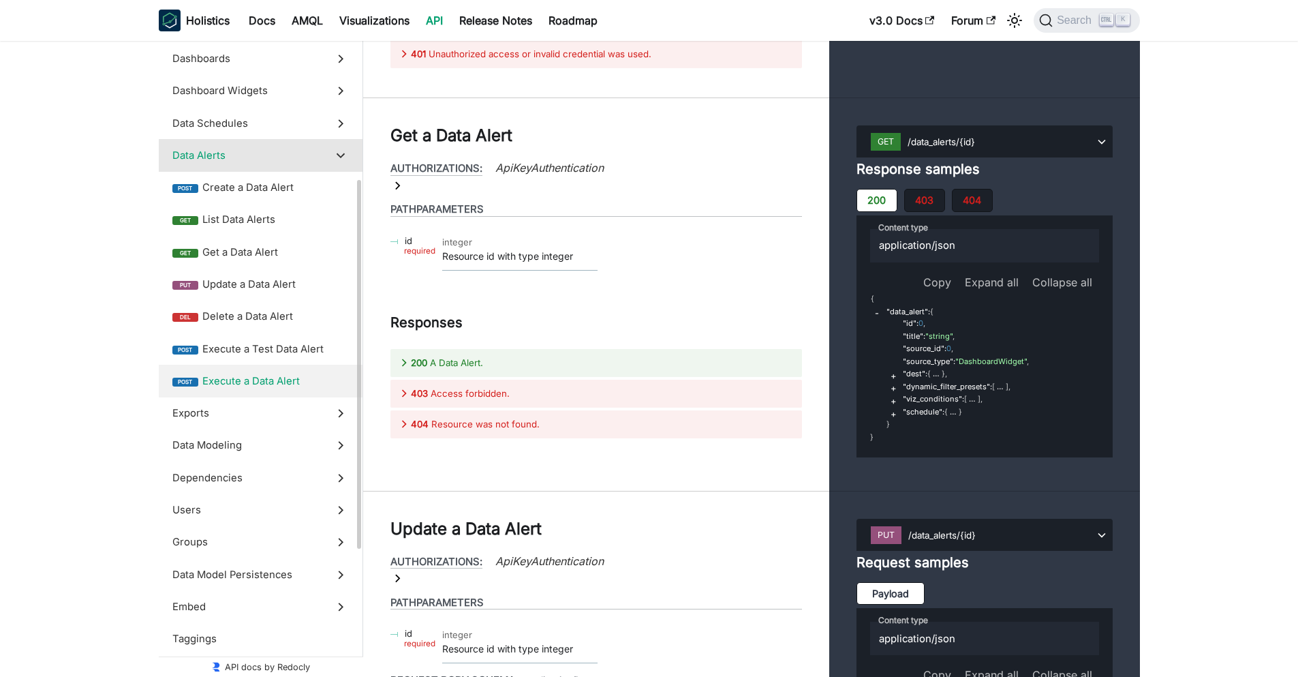
scroll to position [498, 0]
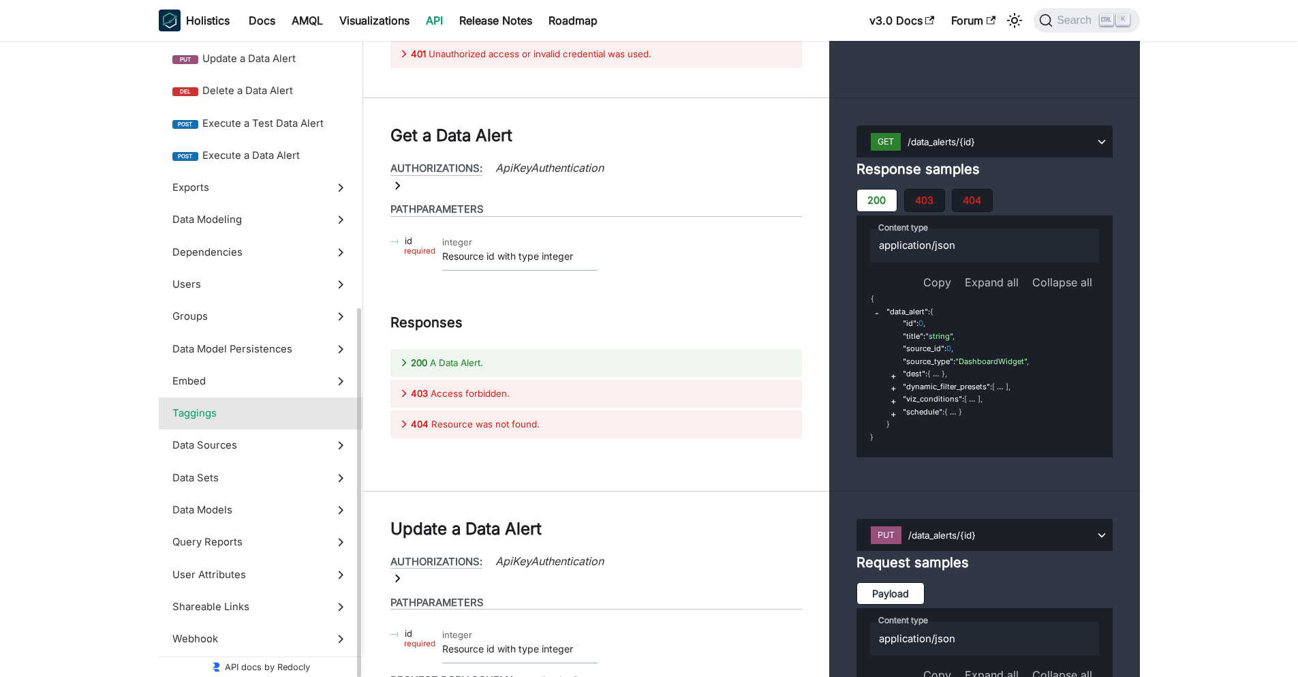
click at [243, 401] on label "Taggings" at bounding box center [261, 413] width 204 height 32
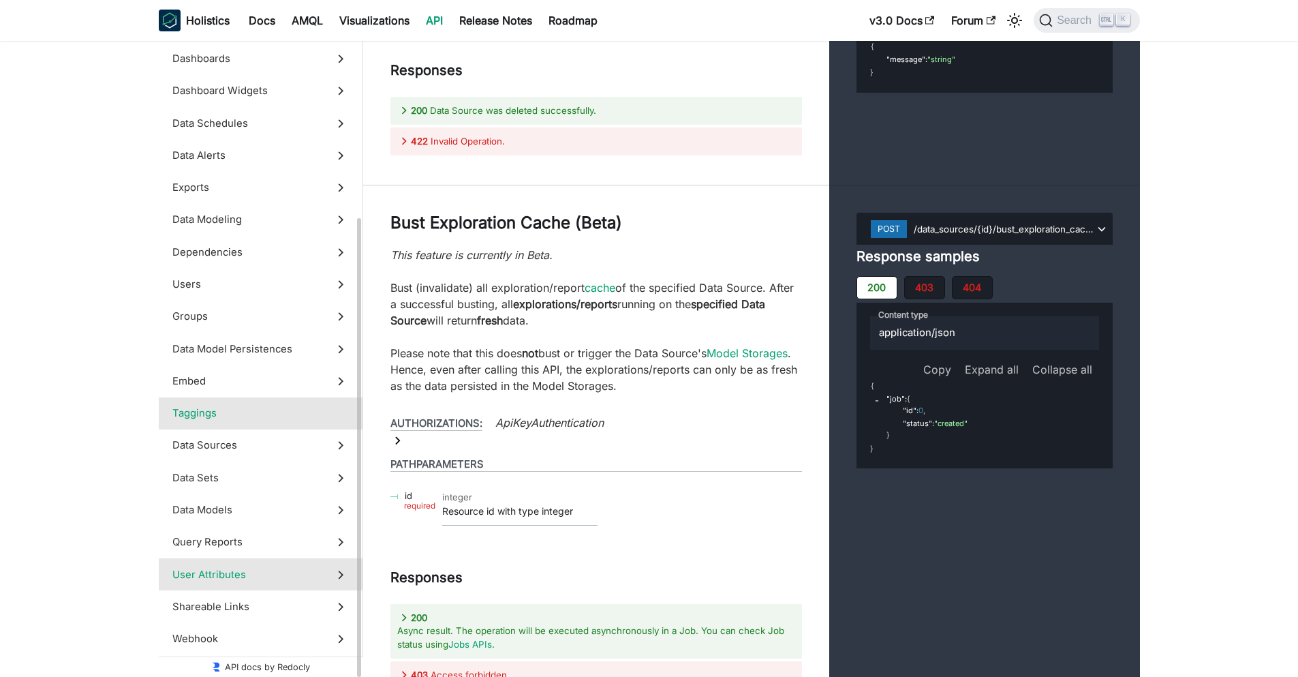
click at [263, 573] on span "User Attributes" at bounding box center [247, 574] width 151 height 15
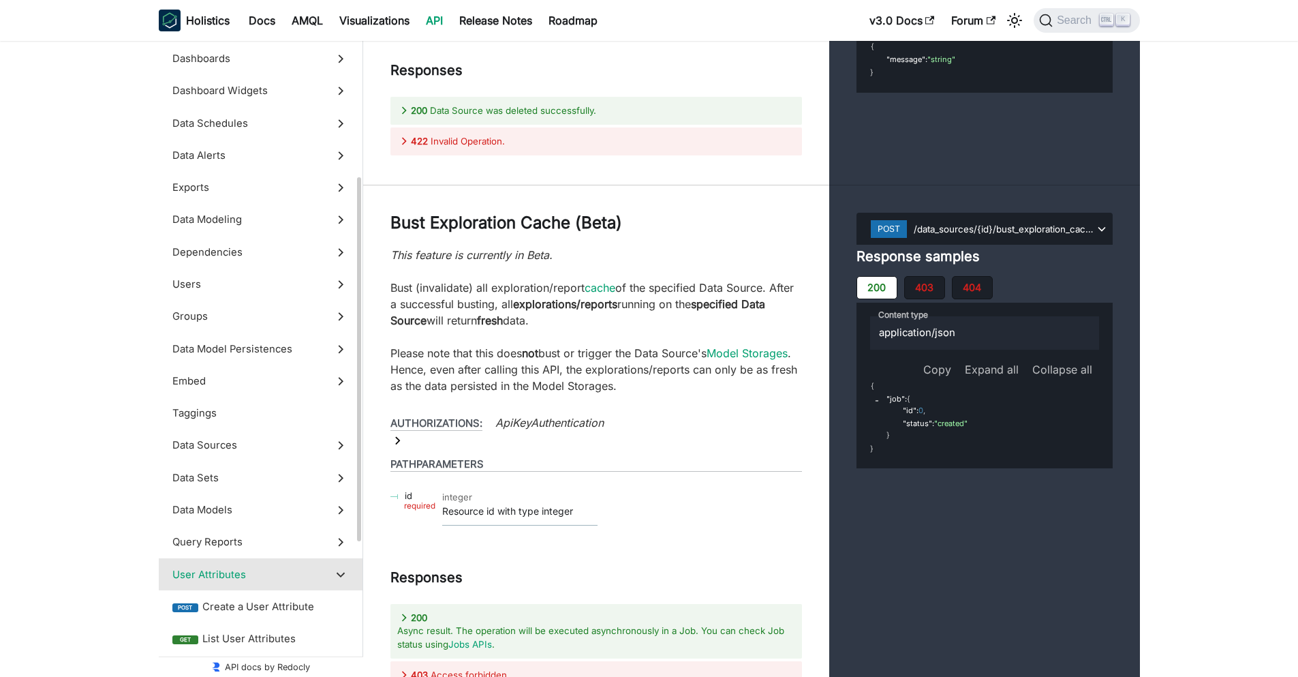
scroll to position [53530, 0]
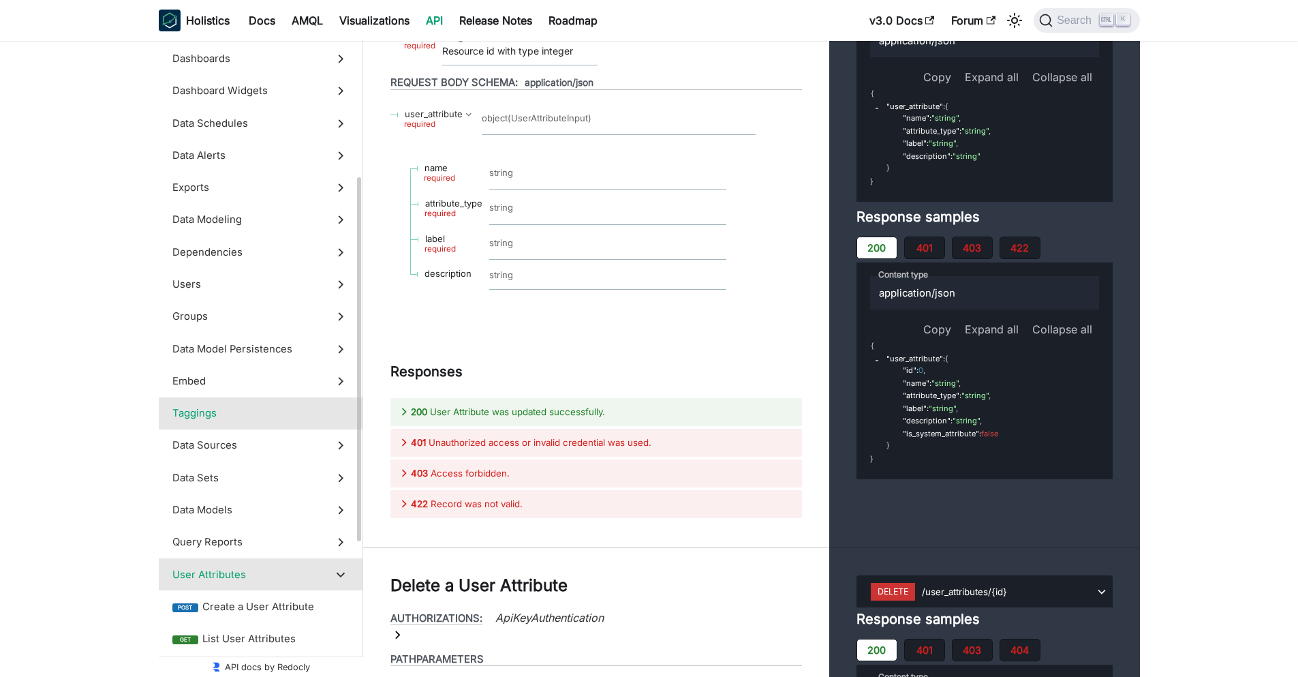
click at [282, 398] on label "Taggings" at bounding box center [261, 413] width 204 height 32
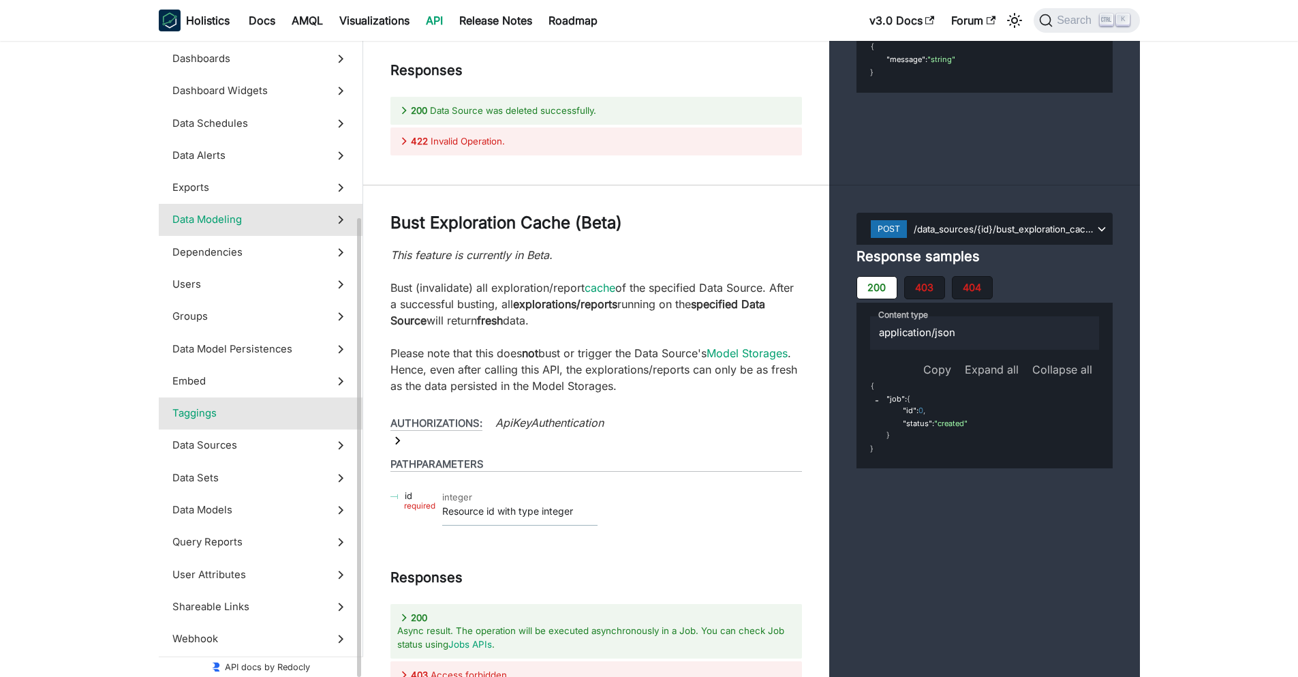
click at [311, 217] on span "Data Modeling" at bounding box center [247, 219] width 151 height 15
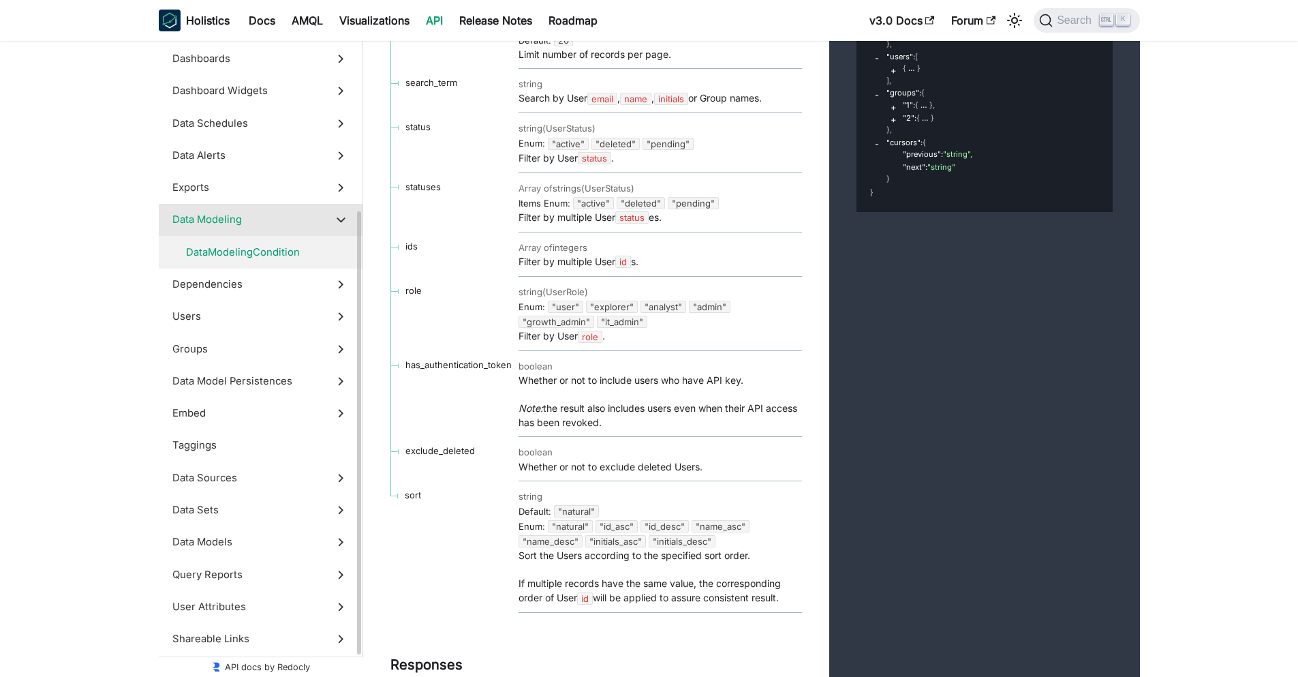
click at [310, 258] on span "DataModelingCondition" at bounding box center [254, 252] width 137 height 15
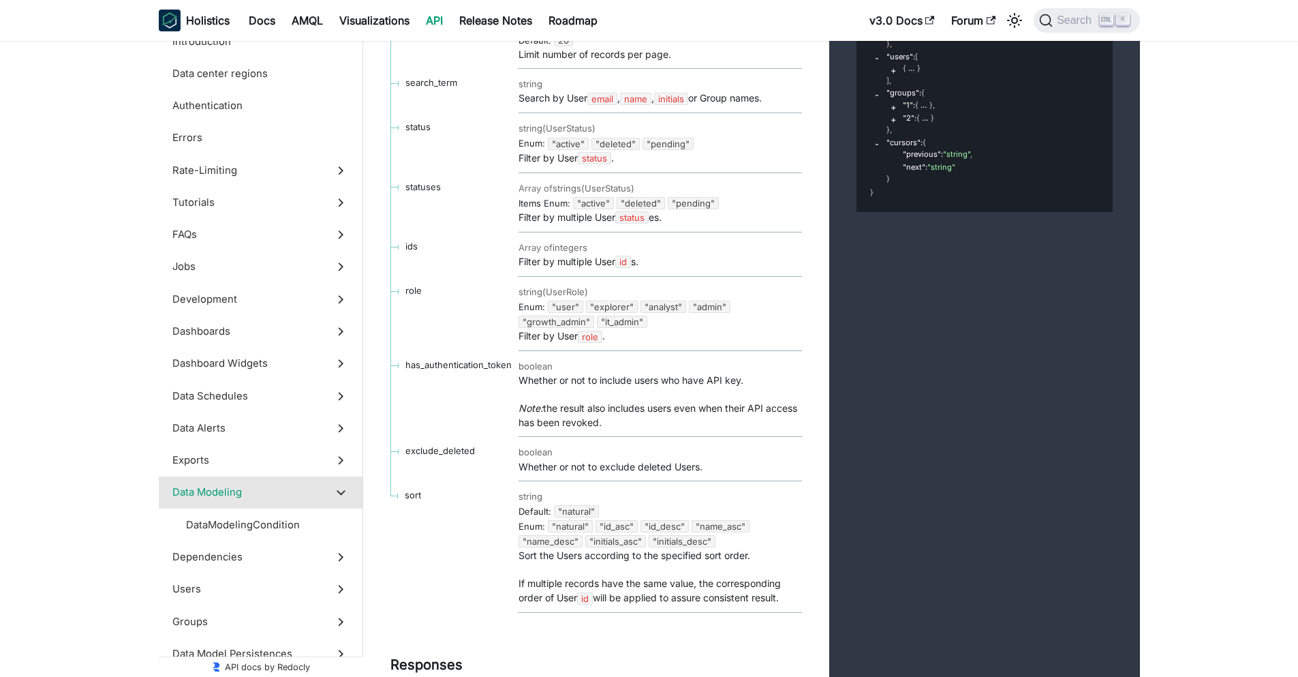
scroll to position [38617, 0]
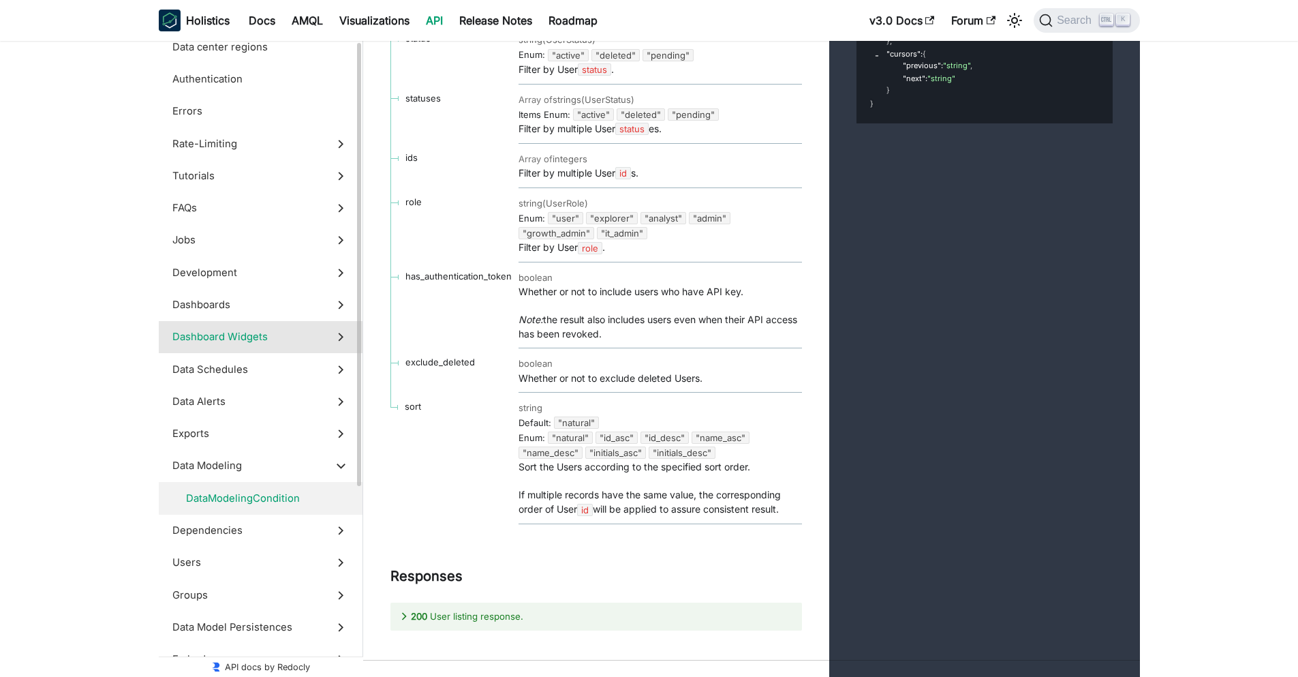
scroll to position [299, 0]
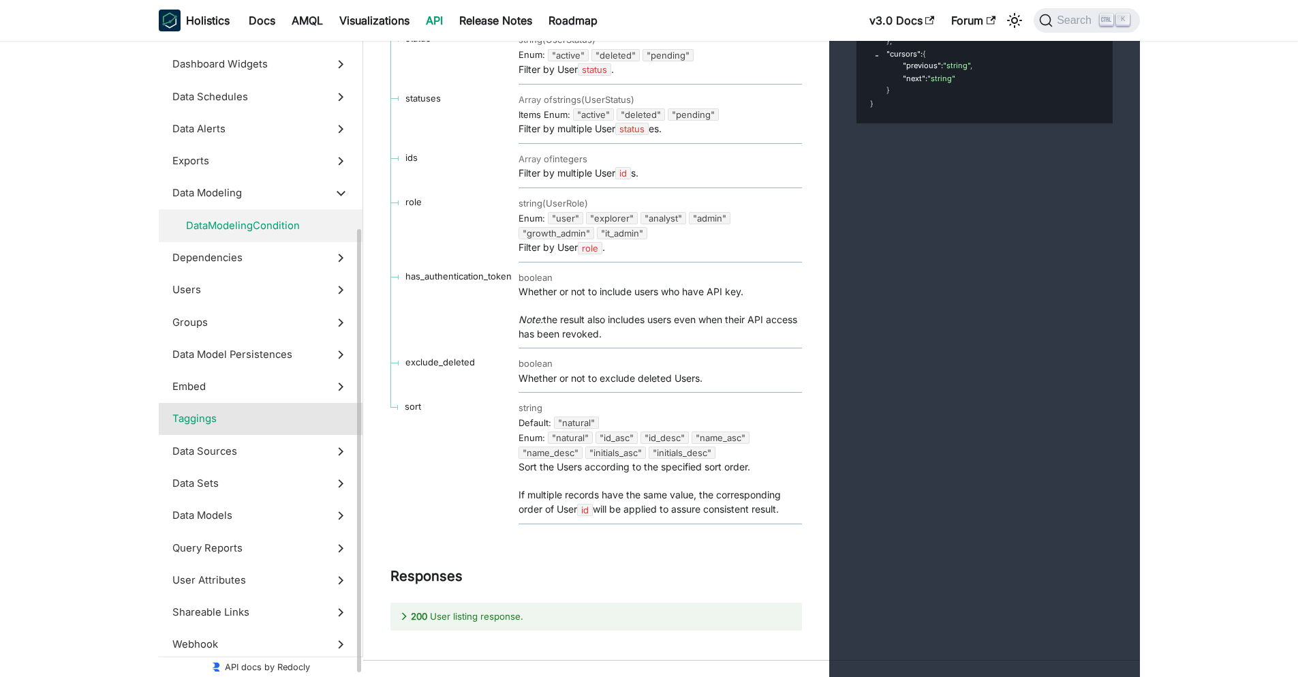
click at [262, 416] on span "Taggings" at bounding box center [247, 418] width 151 height 15
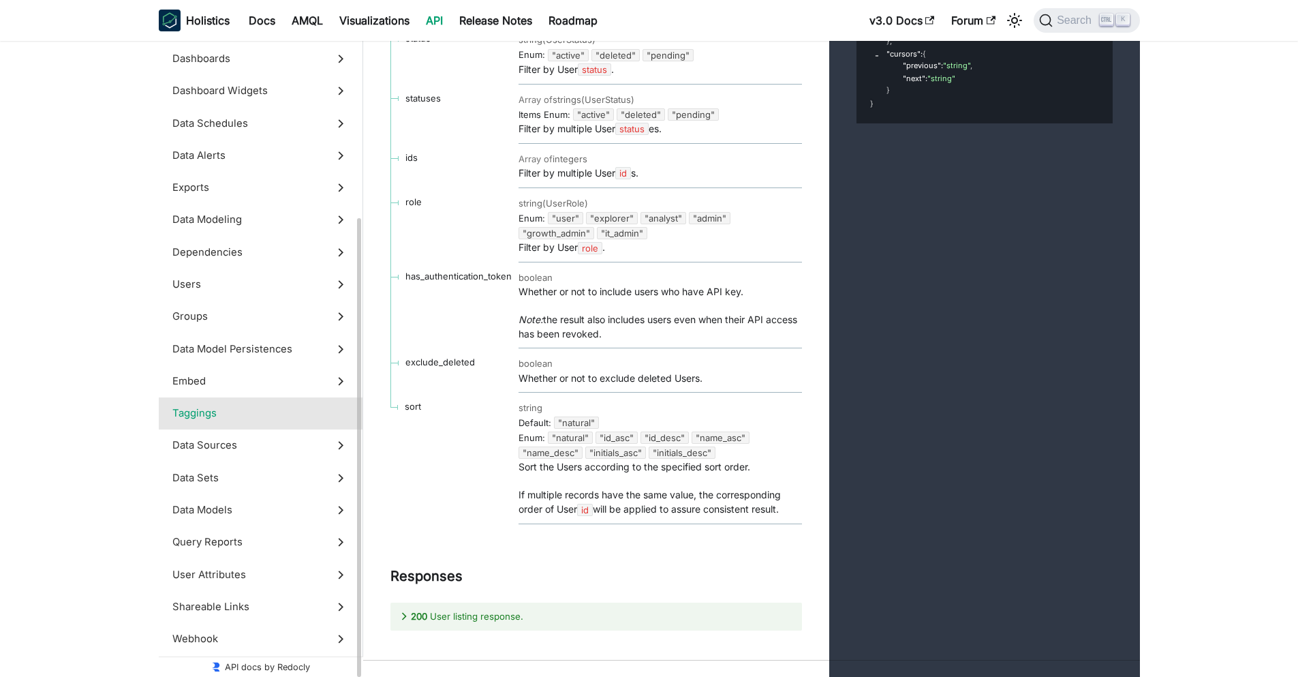
scroll to position [273, 0]
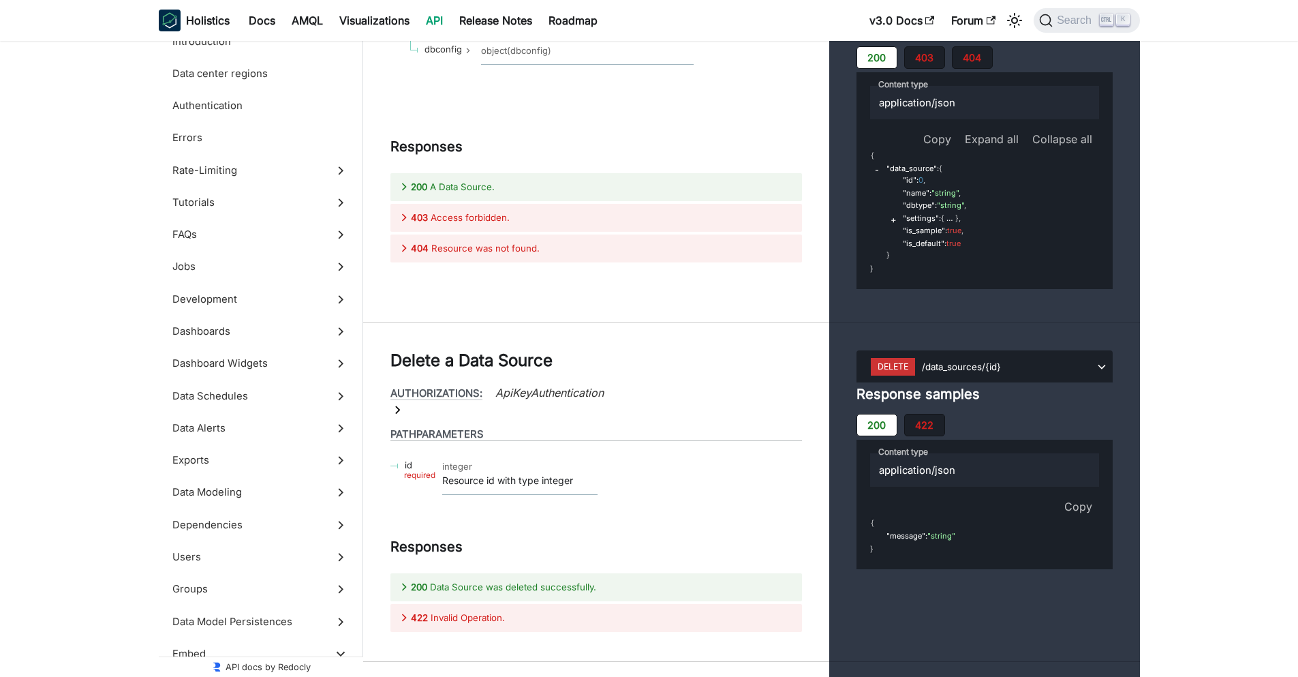
scroll to position [49296, 0]
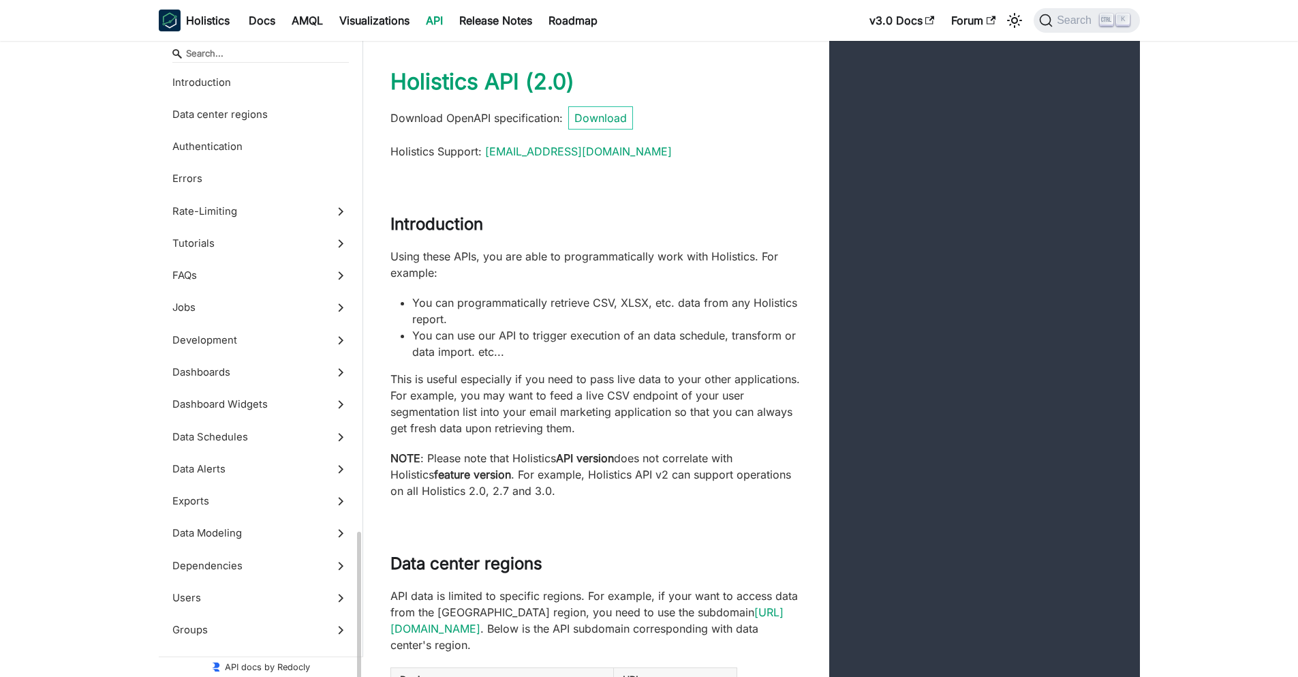
click at [0, 0] on label "get Get a Group" at bounding box center [0, 0] width 0 height 0
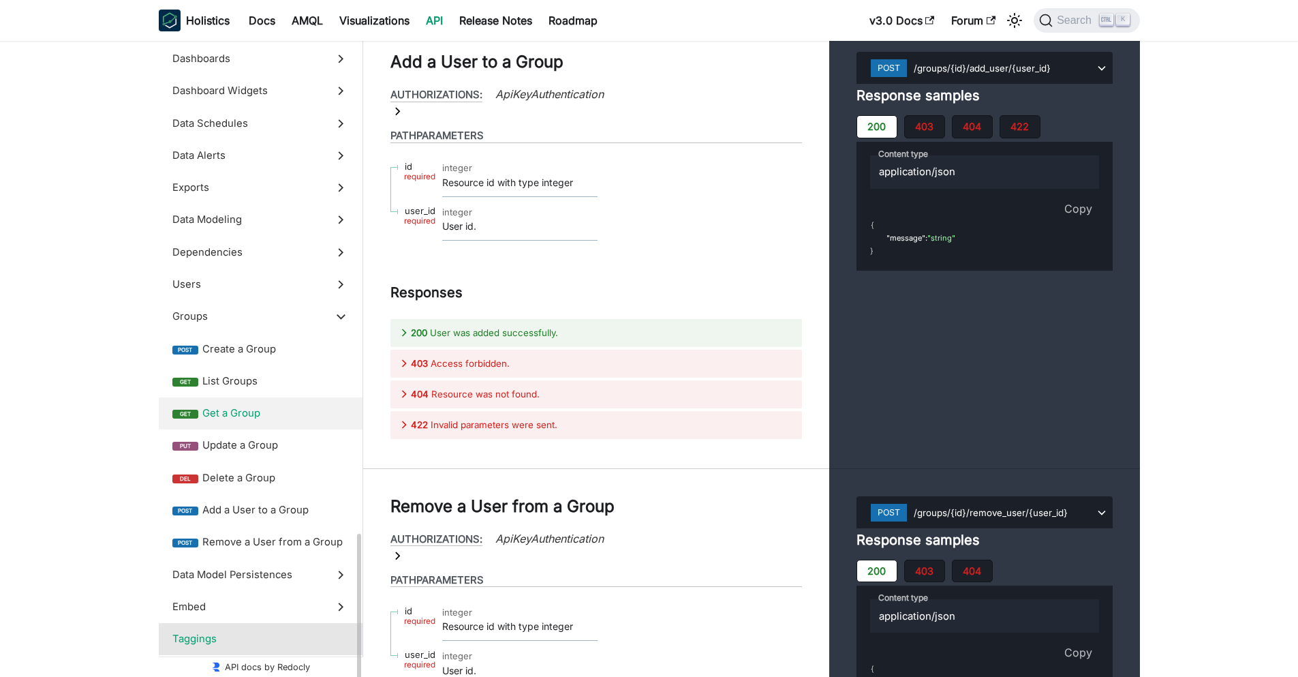
scroll to position [498, 0]
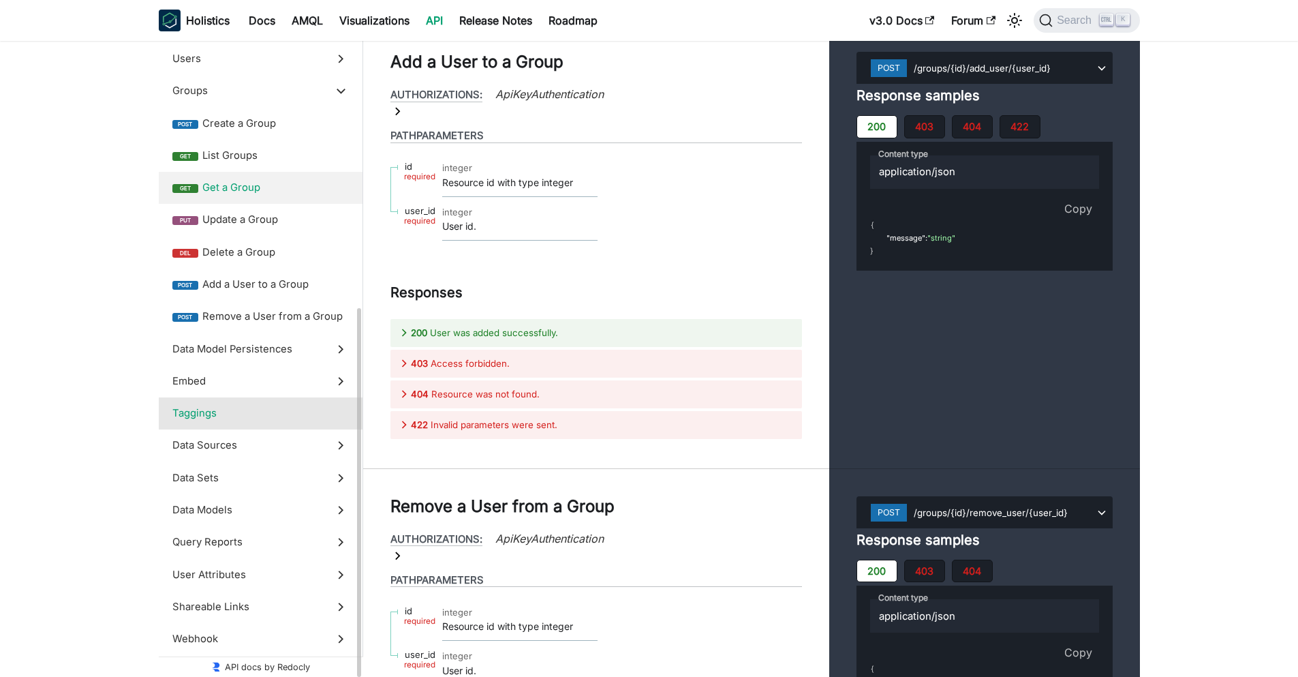
click at [230, 402] on label "Taggings" at bounding box center [261, 413] width 204 height 32
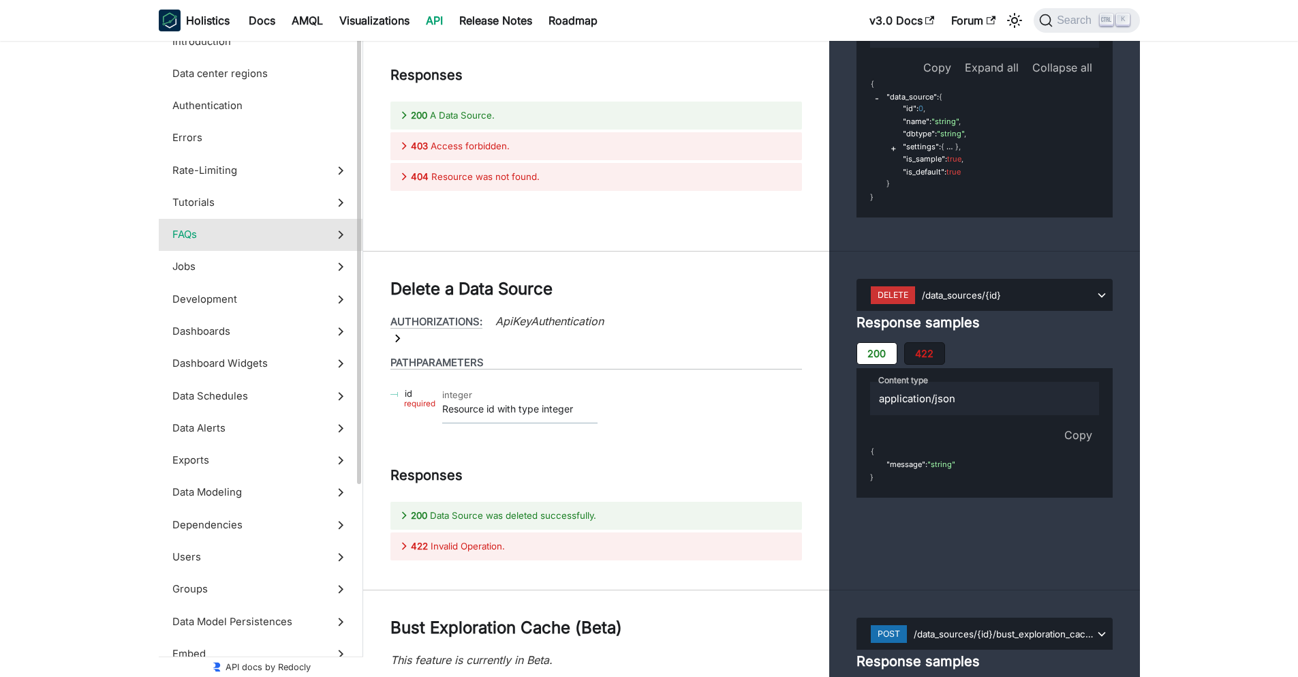
scroll to position [49354, 0]
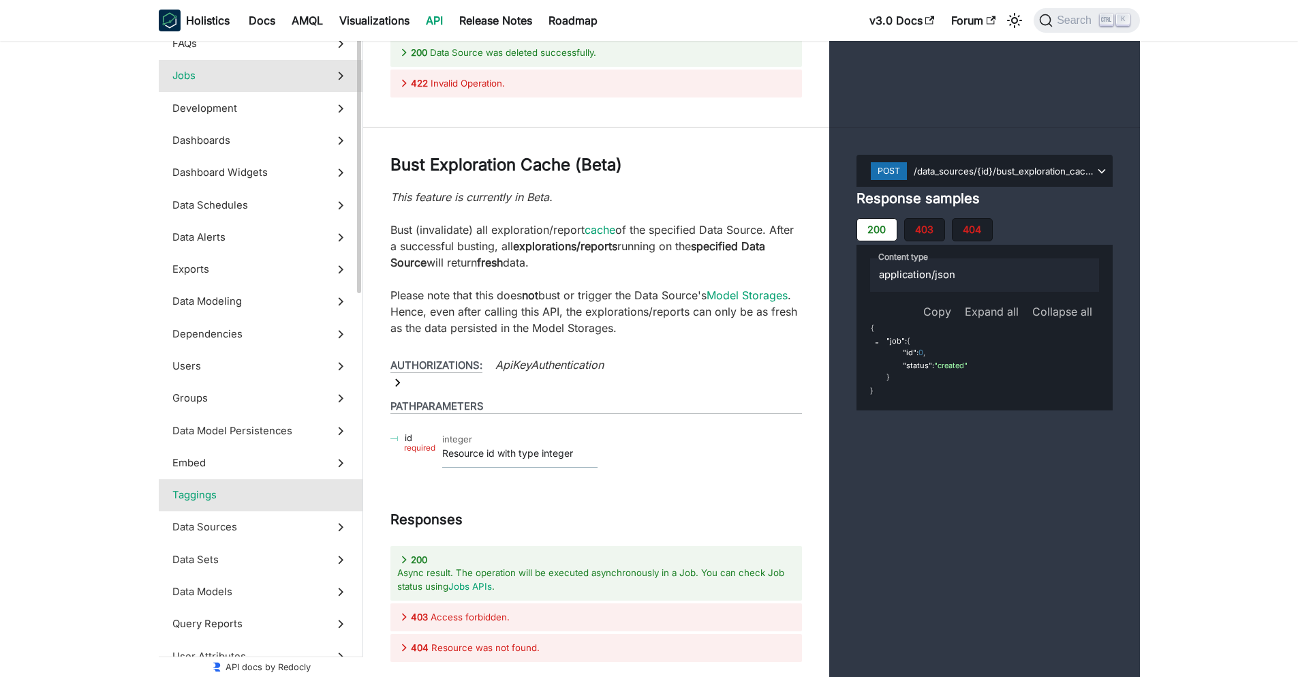
scroll to position [273, 0]
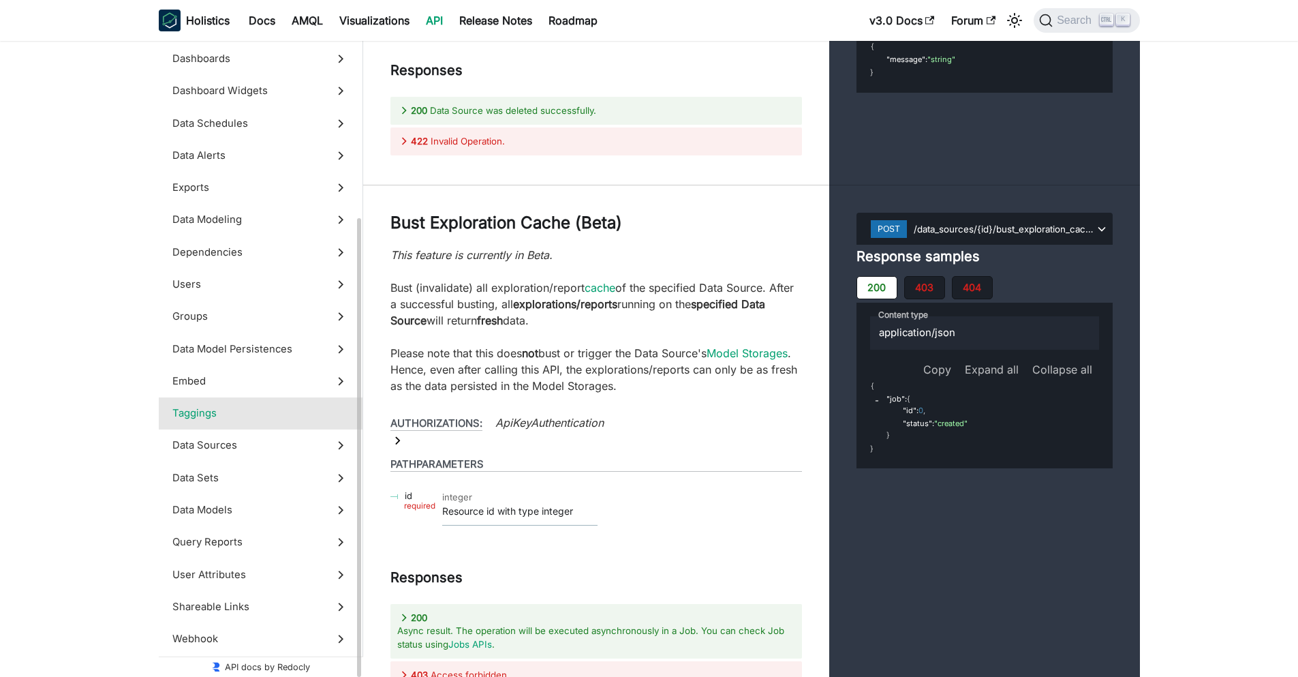
click at [299, 415] on span "Taggings" at bounding box center [247, 413] width 151 height 15
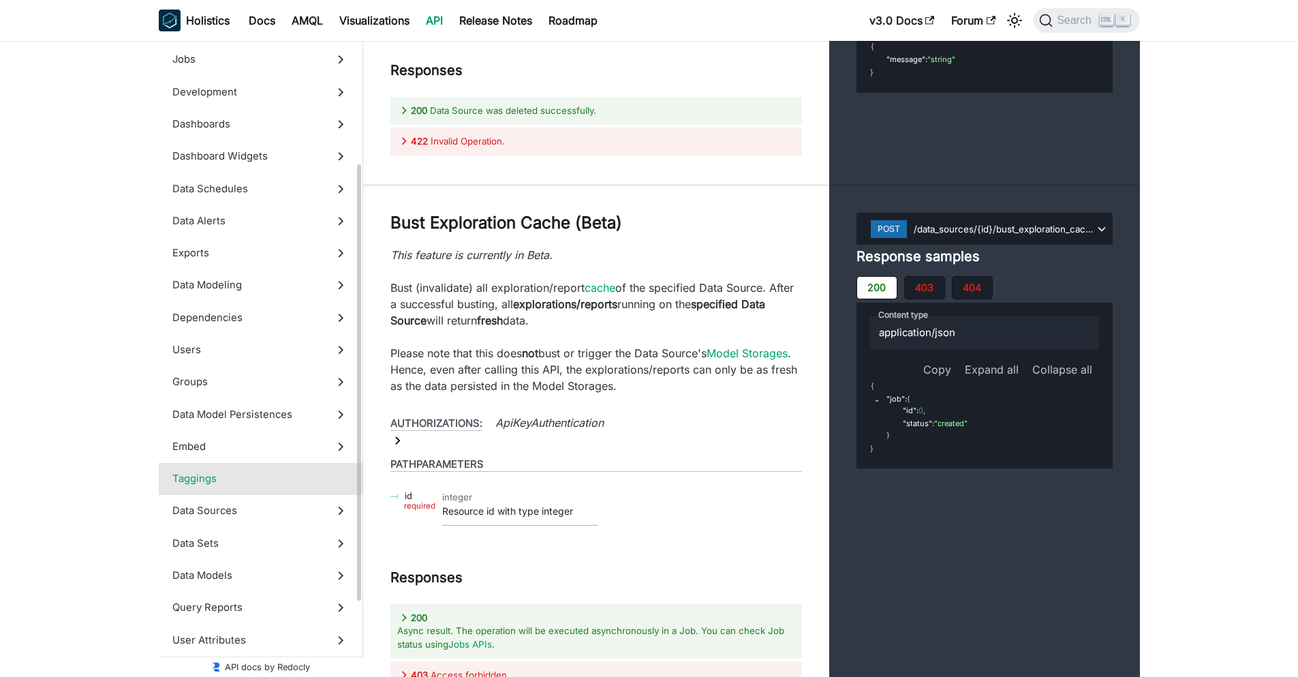
click at [276, 478] on span "Taggings" at bounding box center [247, 478] width 151 height 15
click at [303, 487] on label "Taggings" at bounding box center [261, 479] width 204 height 32
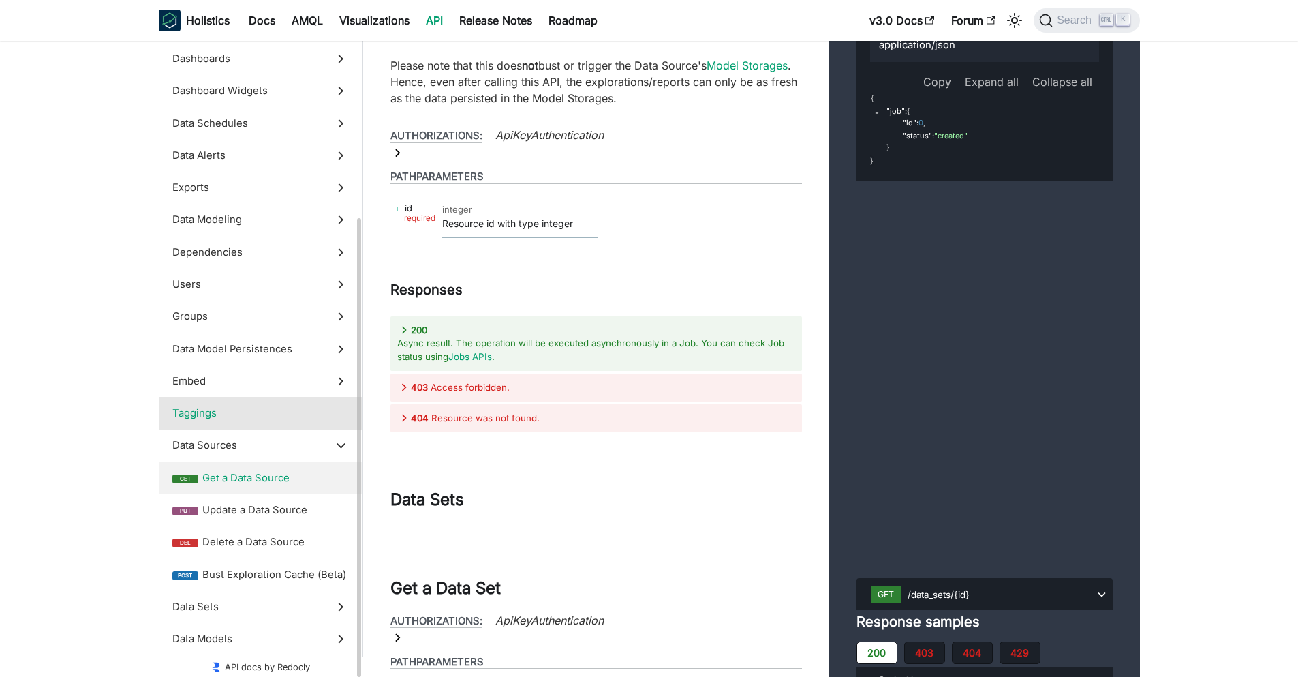
click at [292, 410] on span "Taggings" at bounding box center [247, 413] width 151 height 15
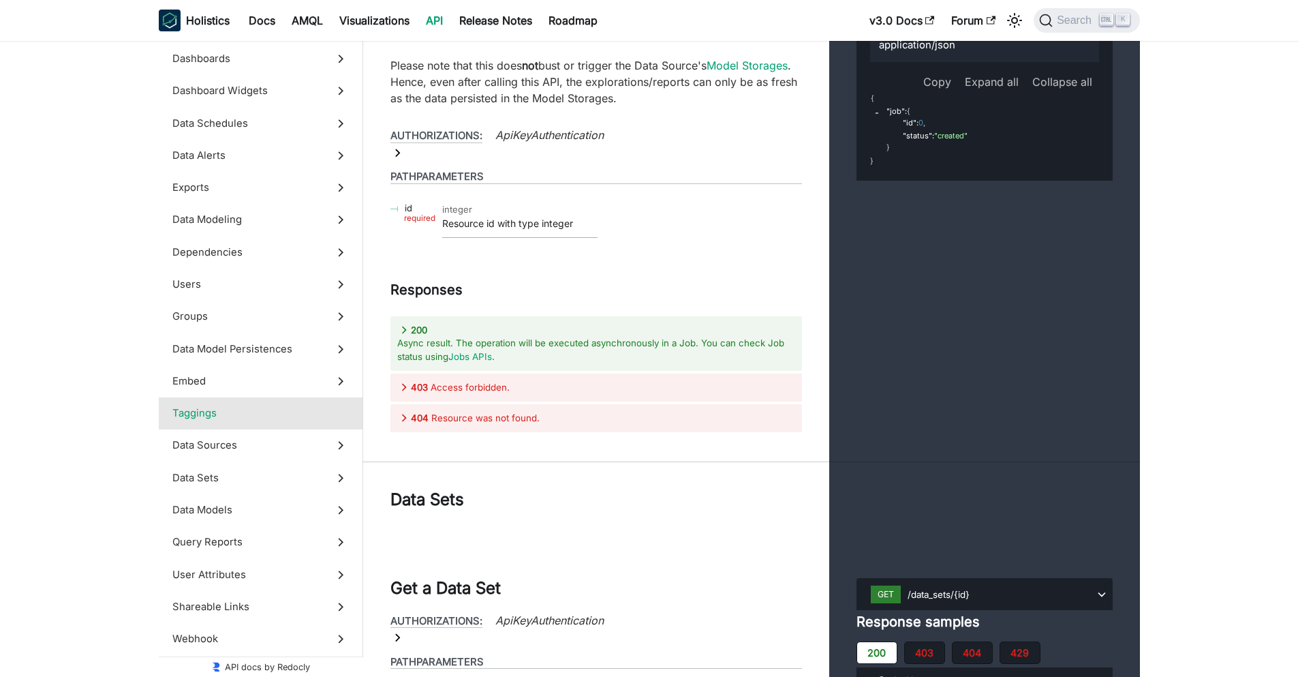
scroll to position [49296, 0]
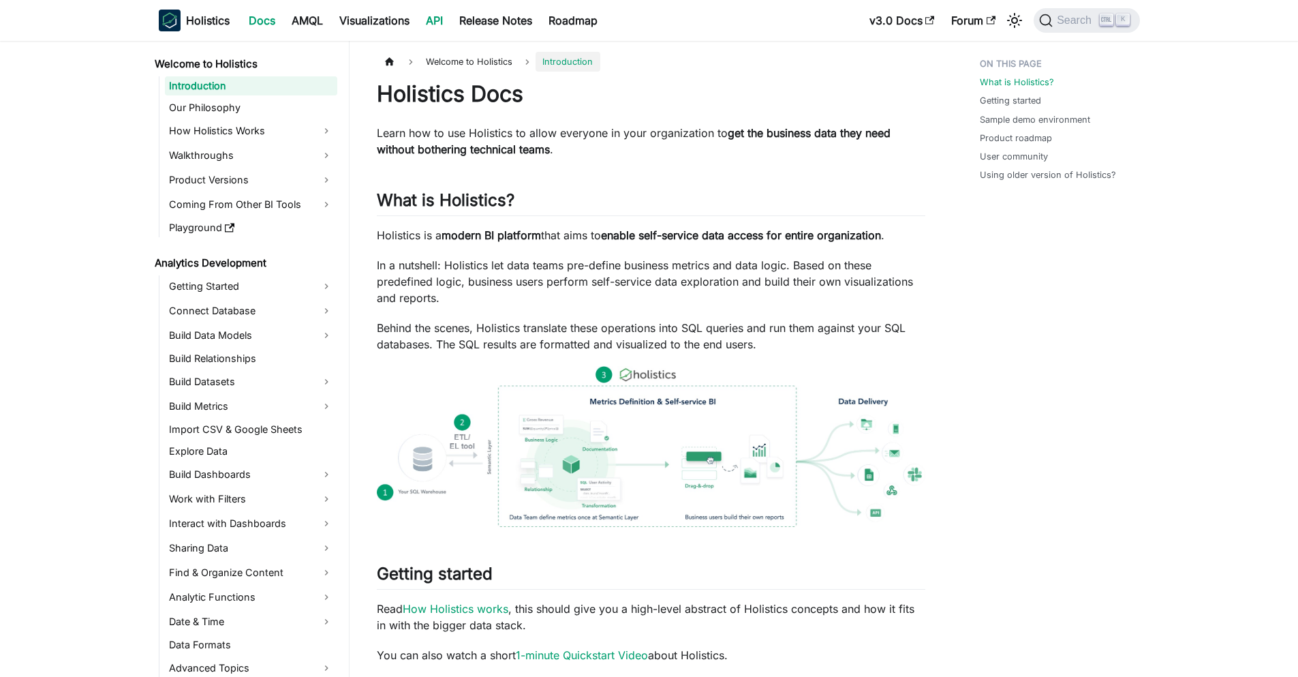
click at [420, 20] on link "API" at bounding box center [434, 21] width 33 height 22
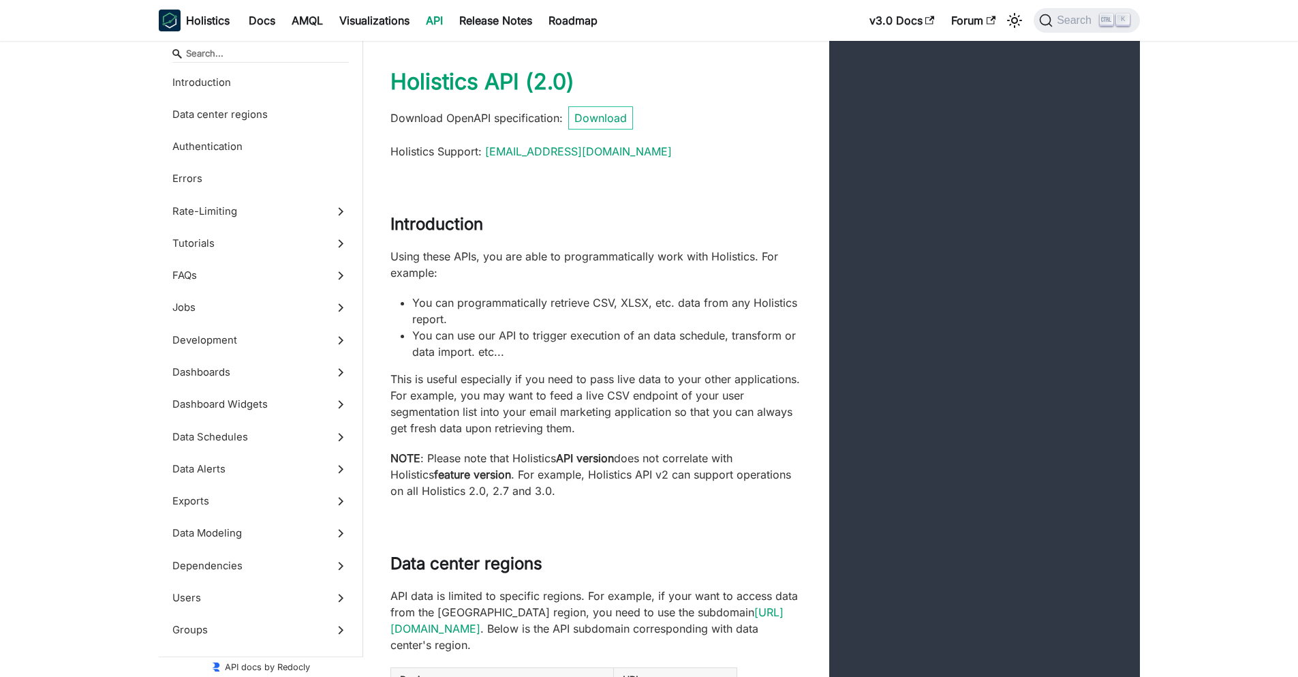
click at [430, 18] on link "API" at bounding box center [434, 21] width 33 height 22
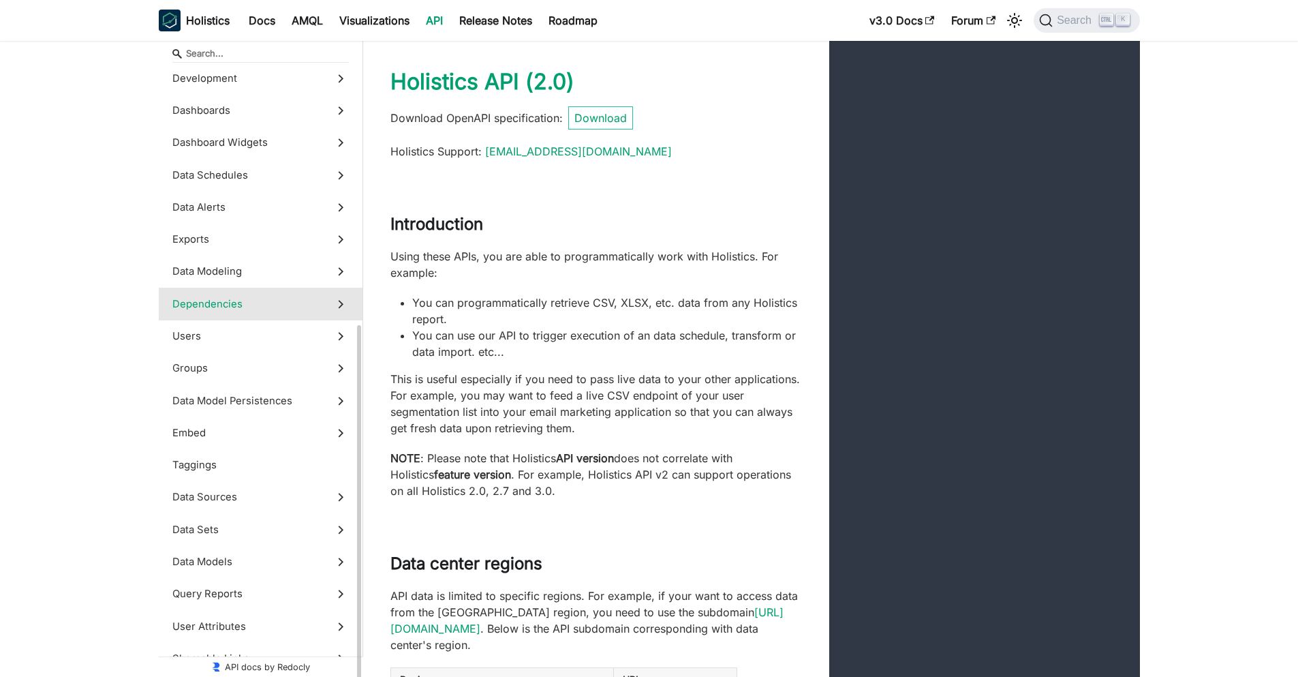
scroll to position [314, 0]
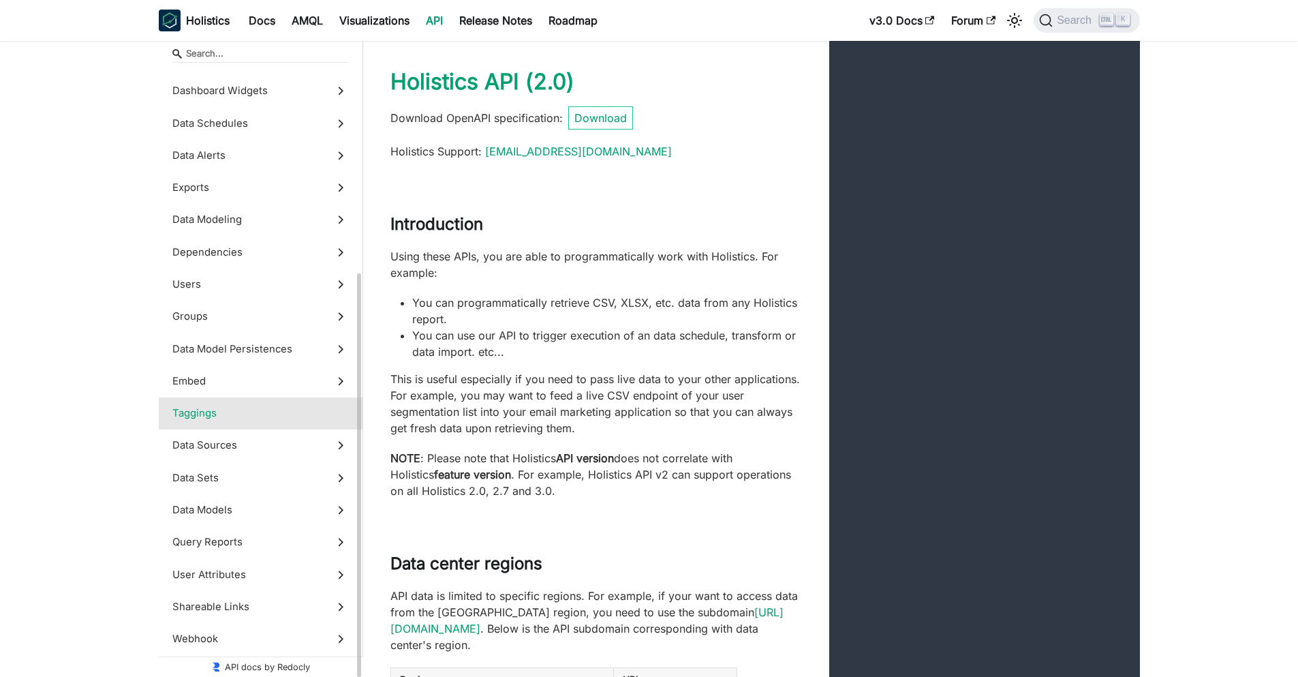
click at [270, 414] on span "Taggings" at bounding box center [247, 413] width 151 height 15
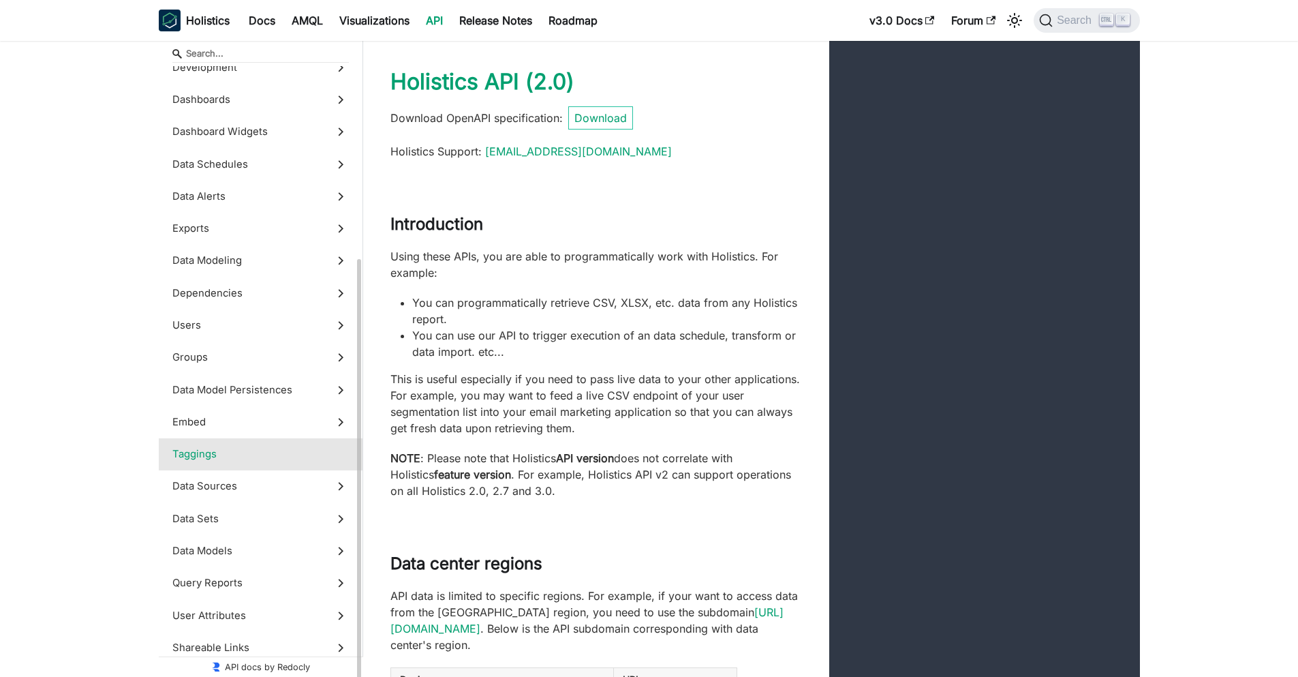
click at [232, 448] on span "Taggings" at bounding box center [247, 453] width 151 height 15
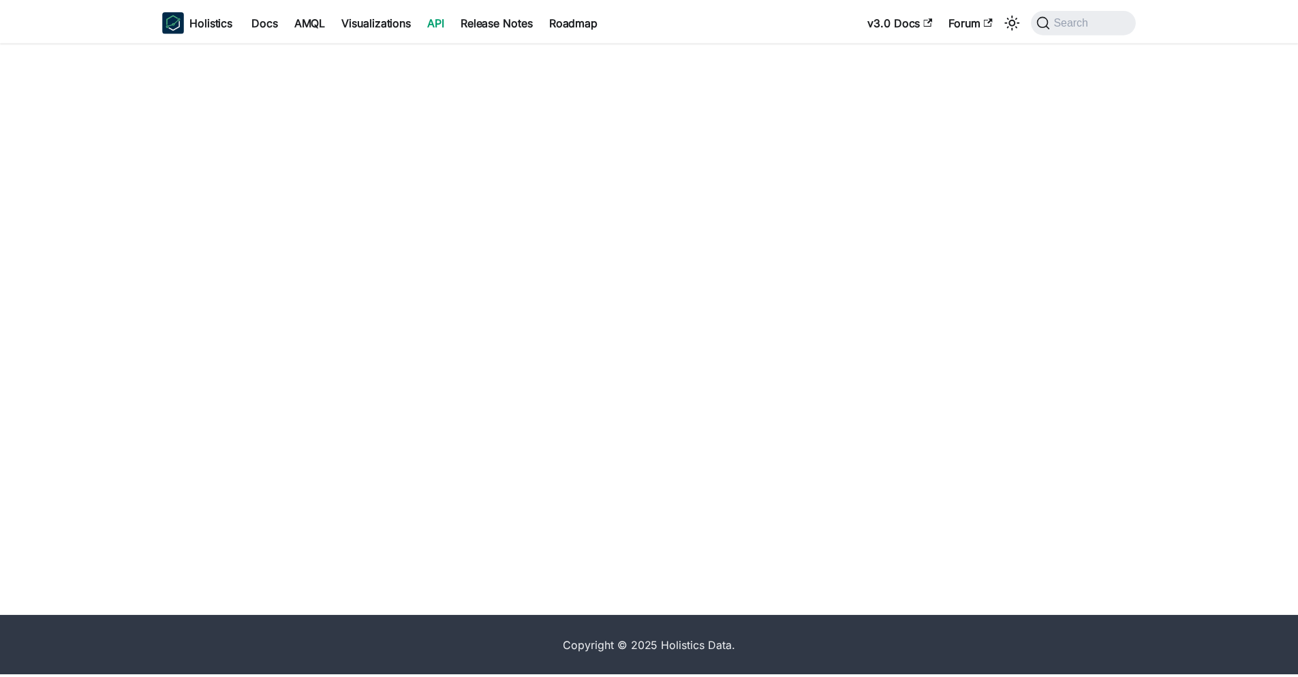
scroll to position [49678, 0]
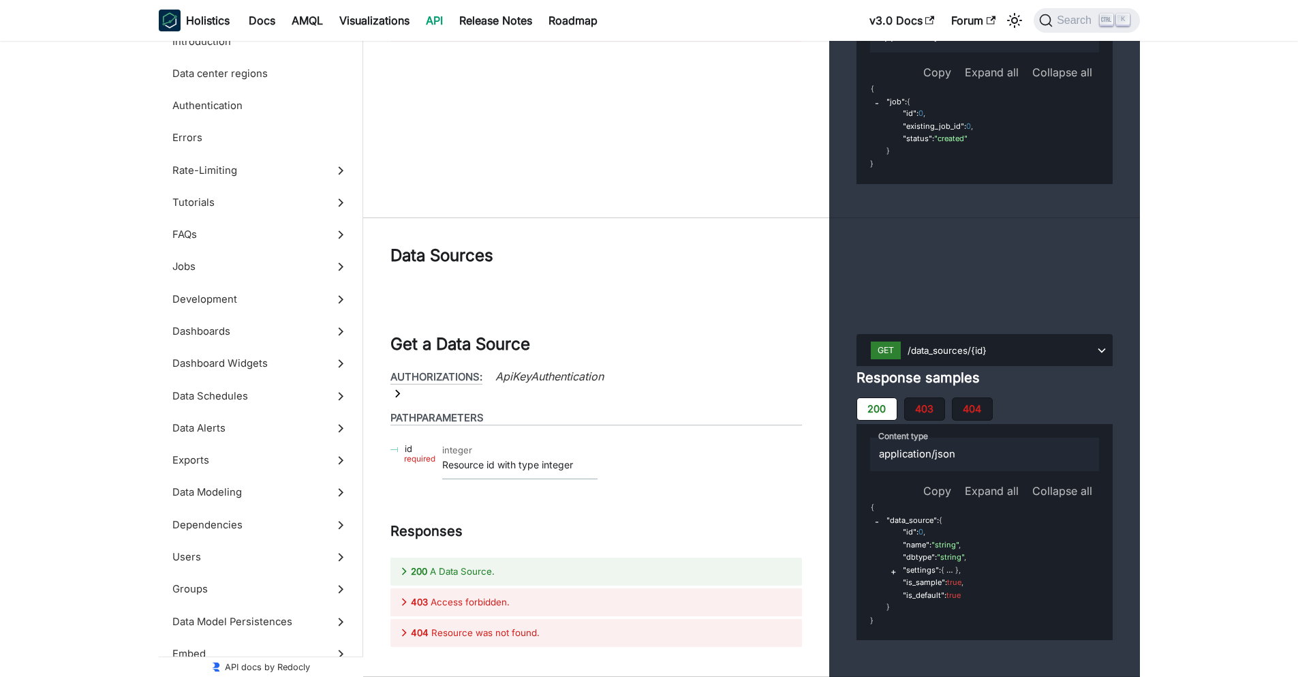
scroll to position [49327, 0]
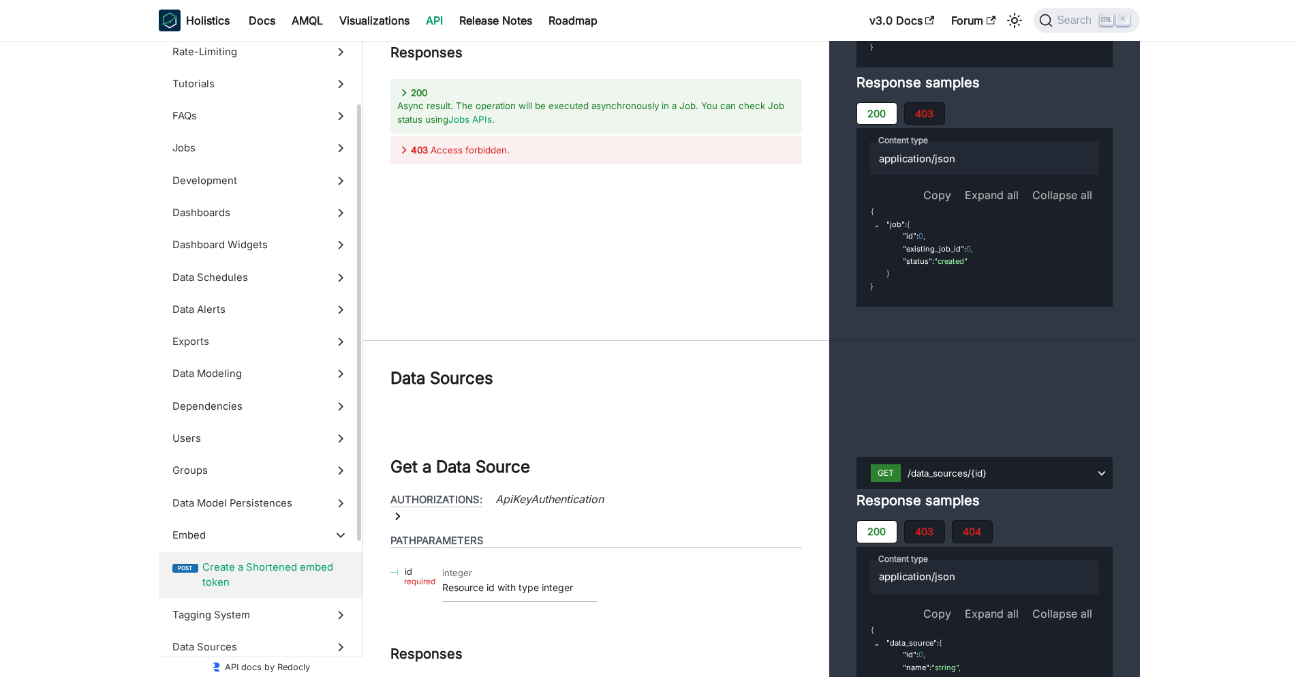
scroll to position [217, 0]
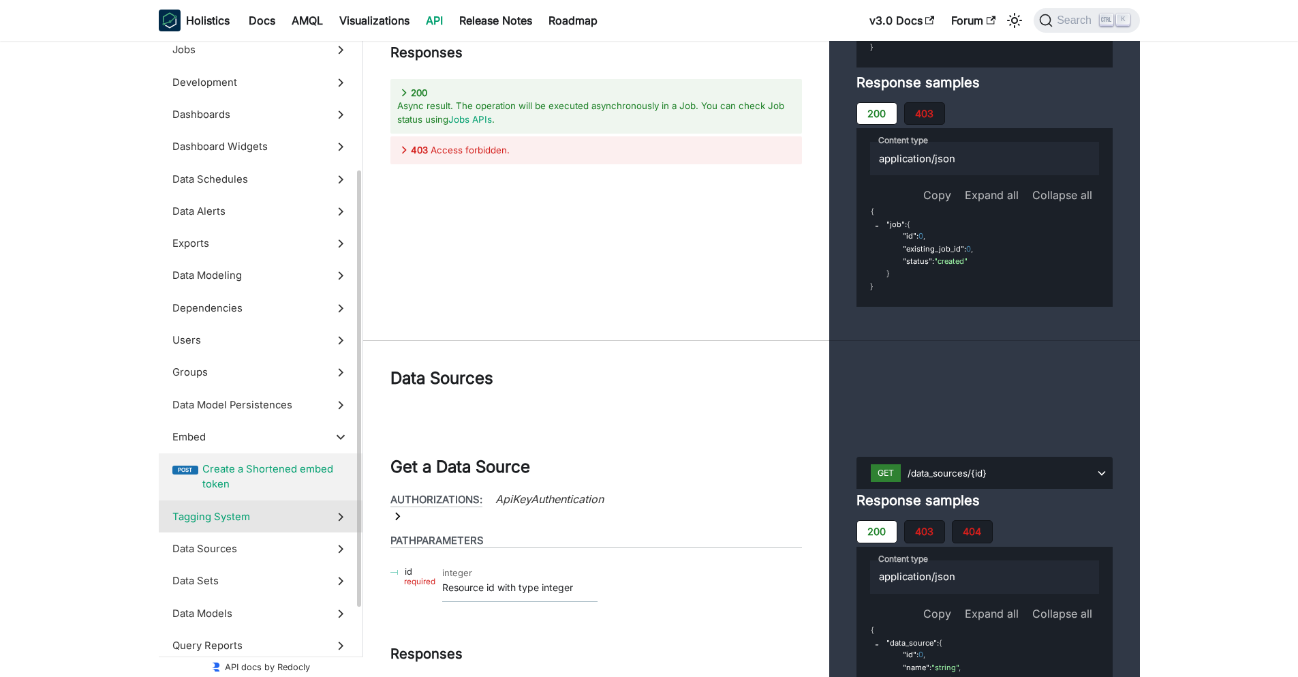
click at [290, 517] on span "Tagging System" at bounding box center [247, 516] width 151 height 15
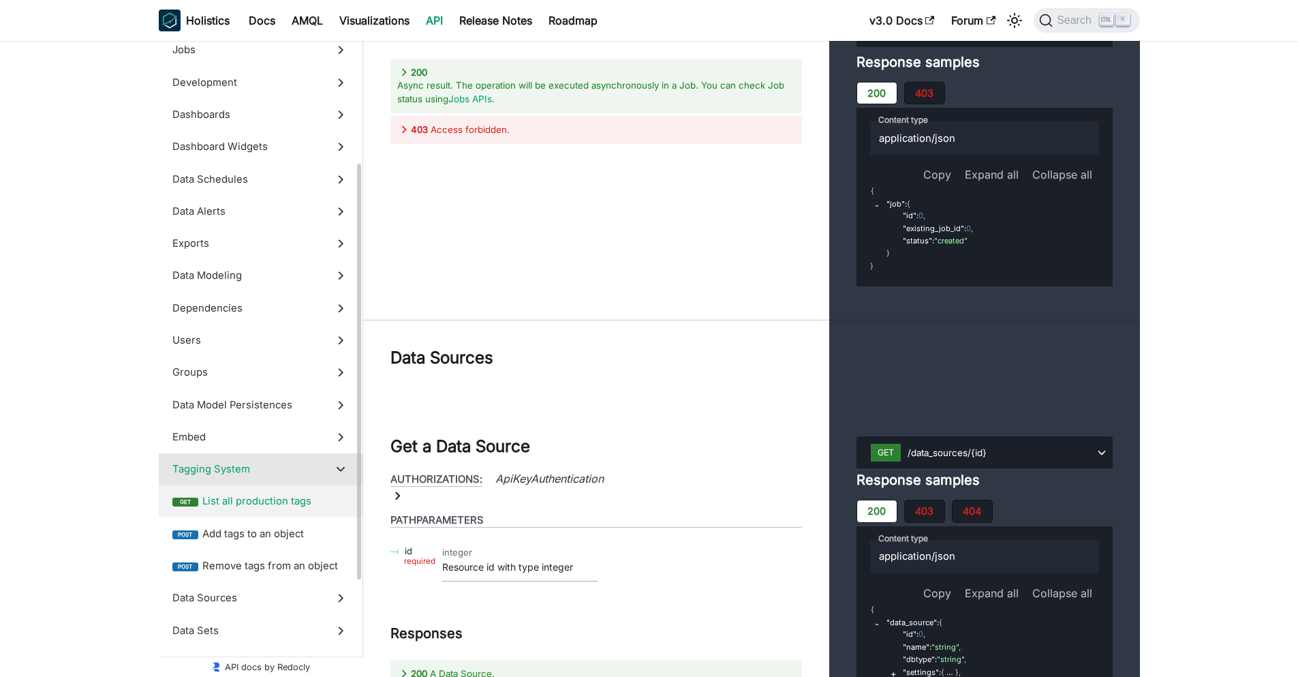
click at [286, 500] on span "List all production tags" at bounding box center [275, 500] width 147 height 15
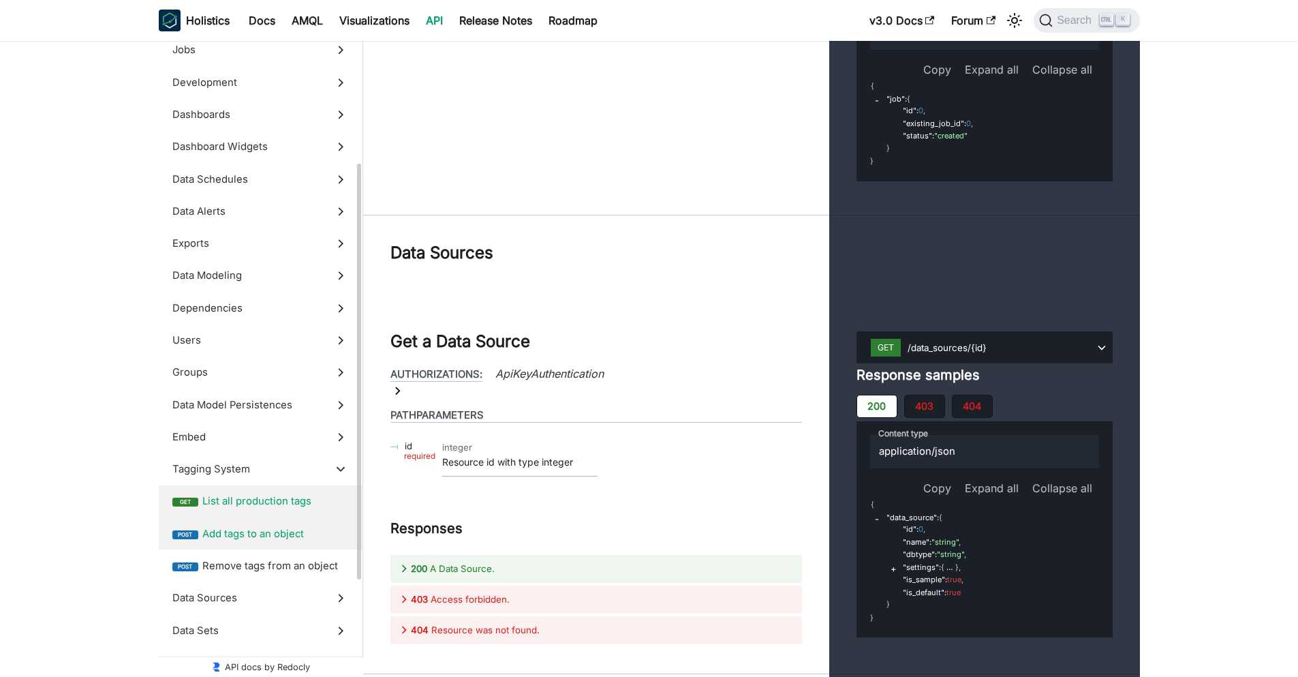
click at [304, 530] on span "Add tags to an object" at bounding box center [275, 533] width 147 height 15
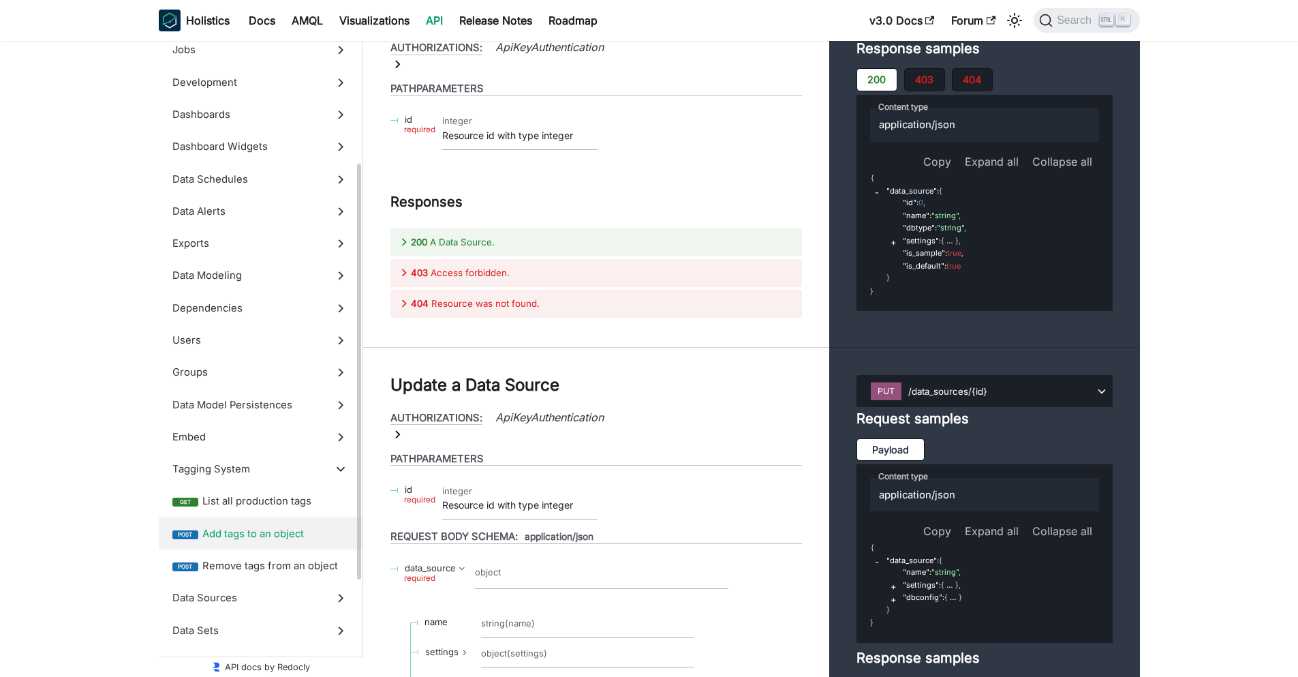
drag, startPoint x: 292, startPoint y: 573, endPoint x: 297, endPoint y: 543, distance: 30.4
click at [292, 572] on span "Remove tags from an object" at bounding box center [275, 565] width 147 height 15
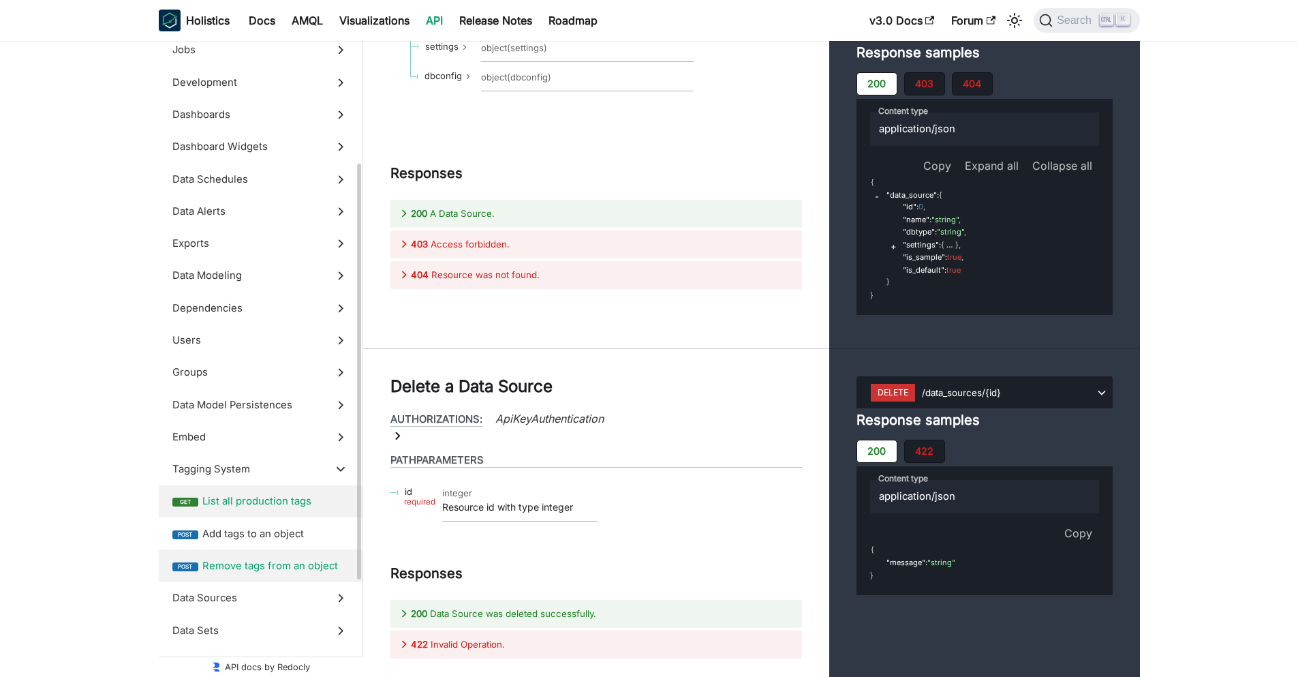
click at [302, 498] on span "List all production tags" at bounding box center [275, 500] width 147 height 15
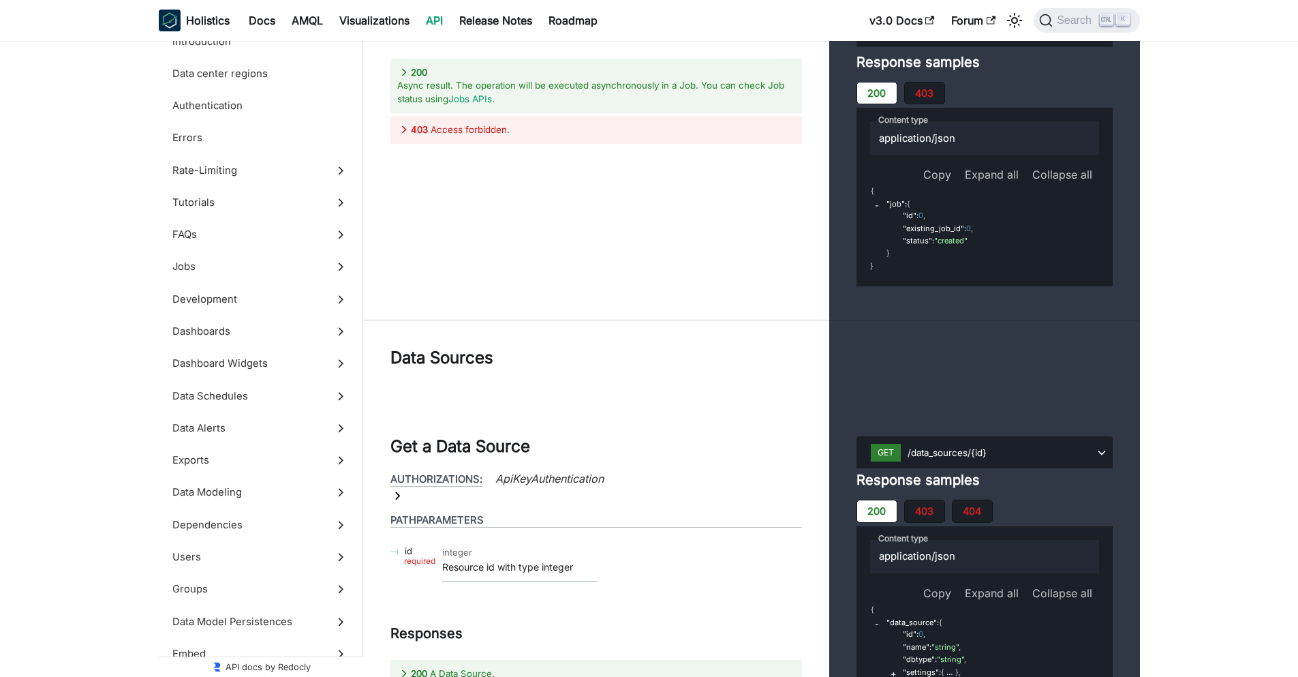
scroll to position [49453, 0]
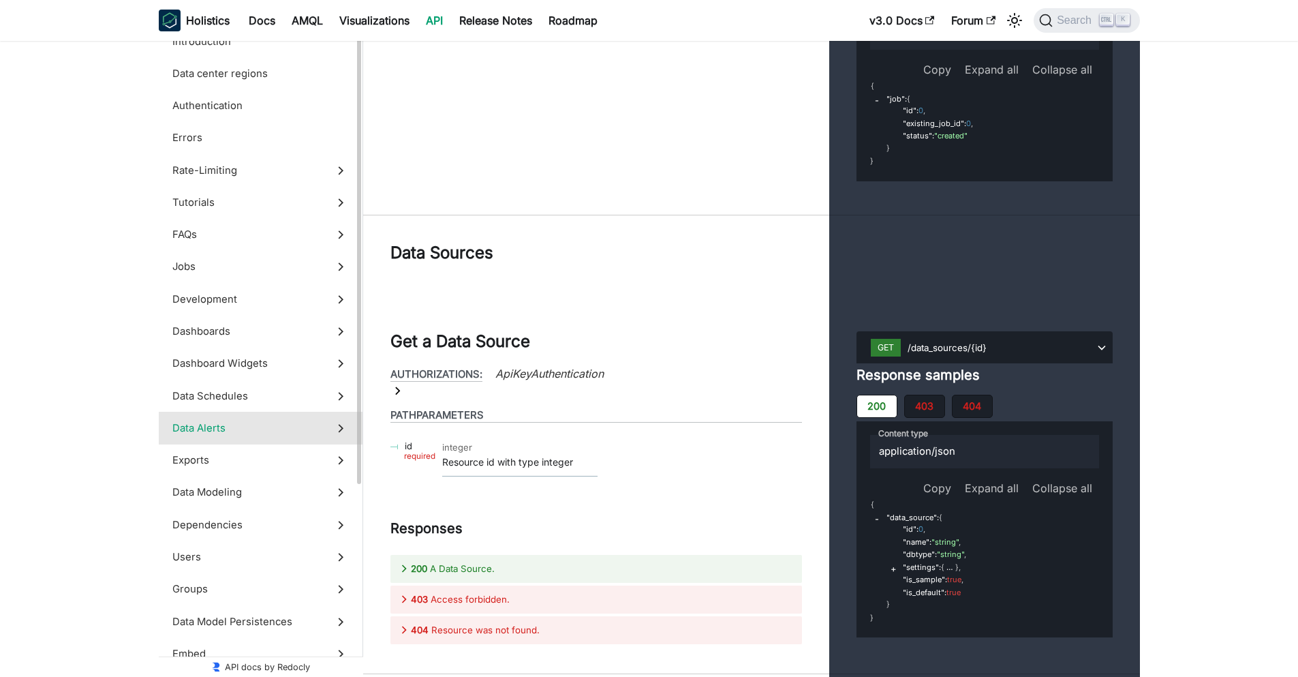
scroll to position [218, 0]
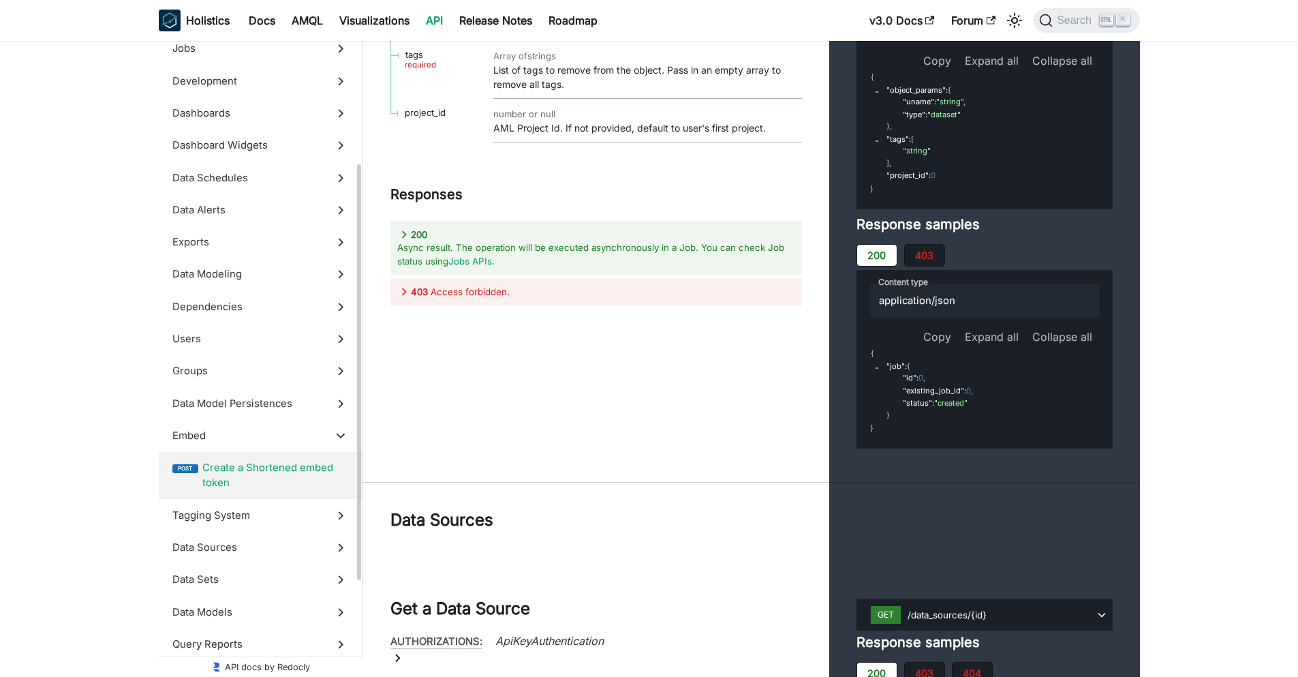
scroll to position [49180, 0]
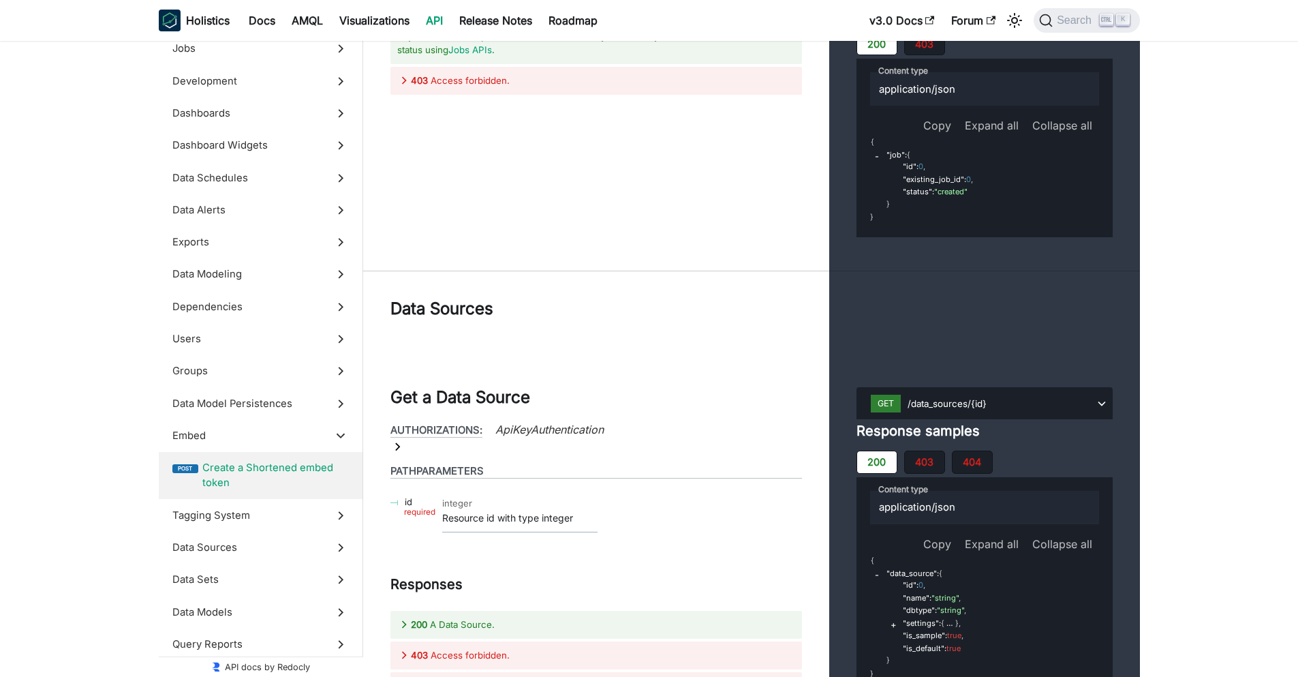
scroll to position [49431, 0]
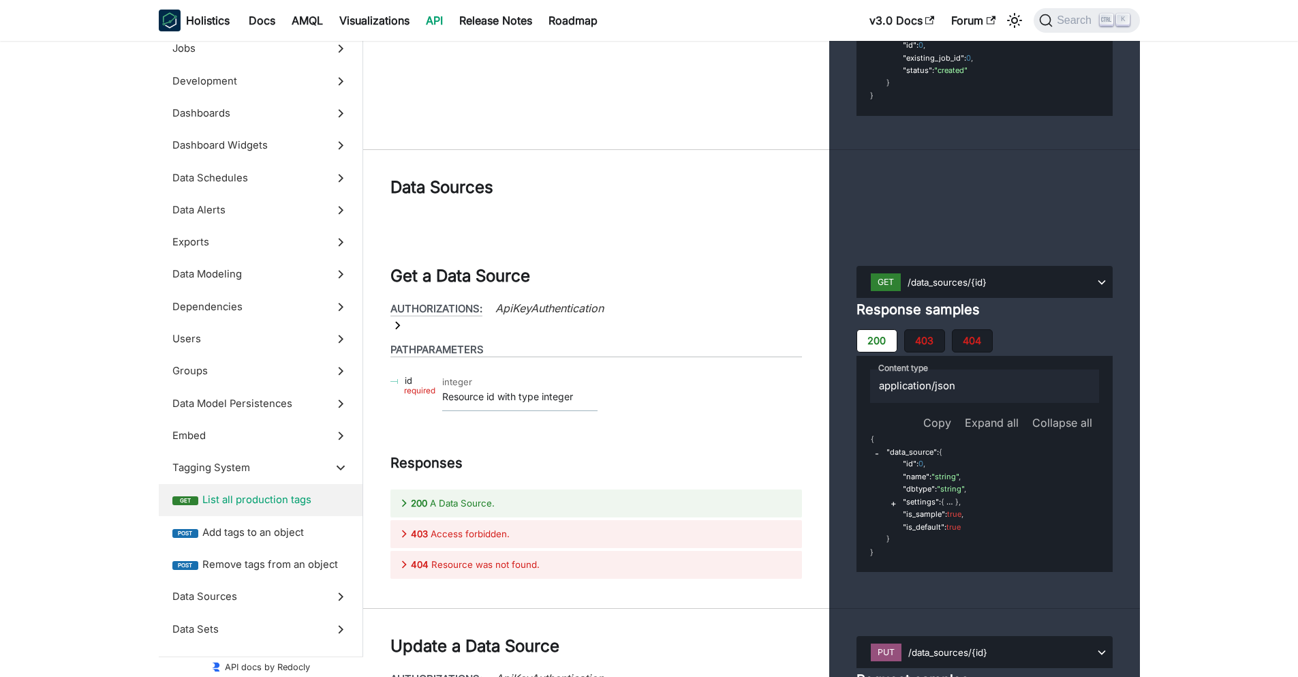
scroll to position [49600, 0]
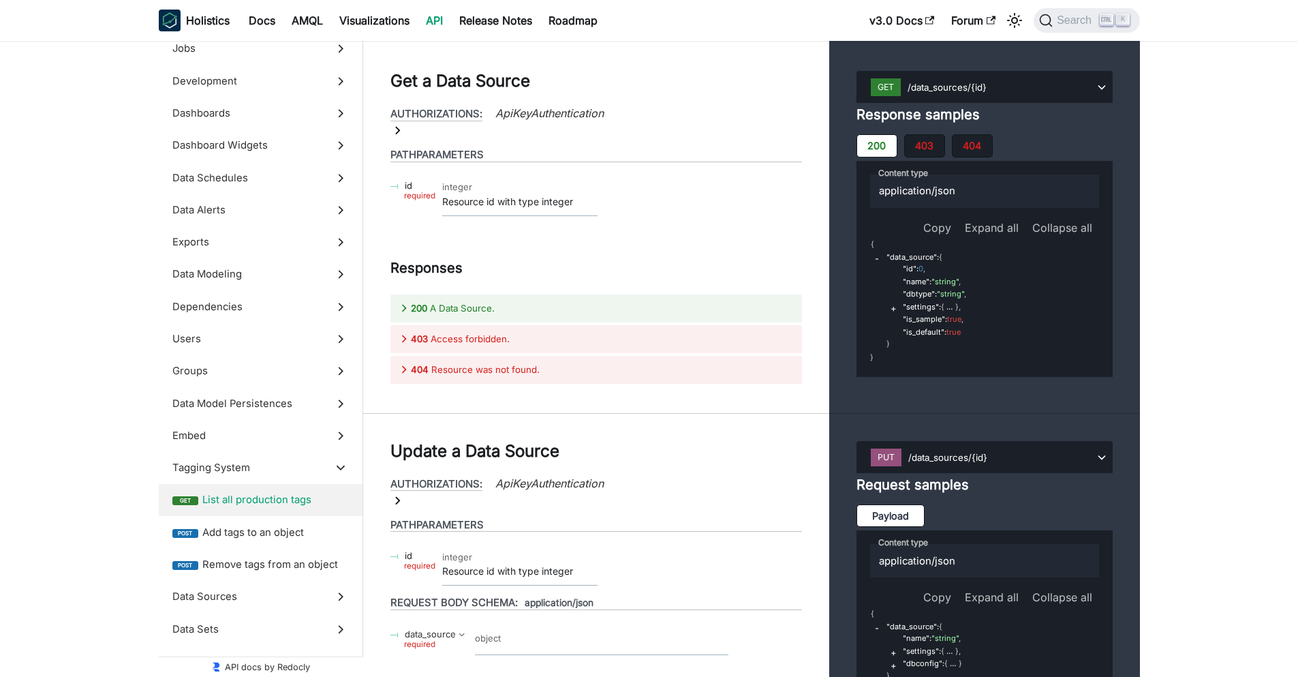
scroll to position [49747, 0]
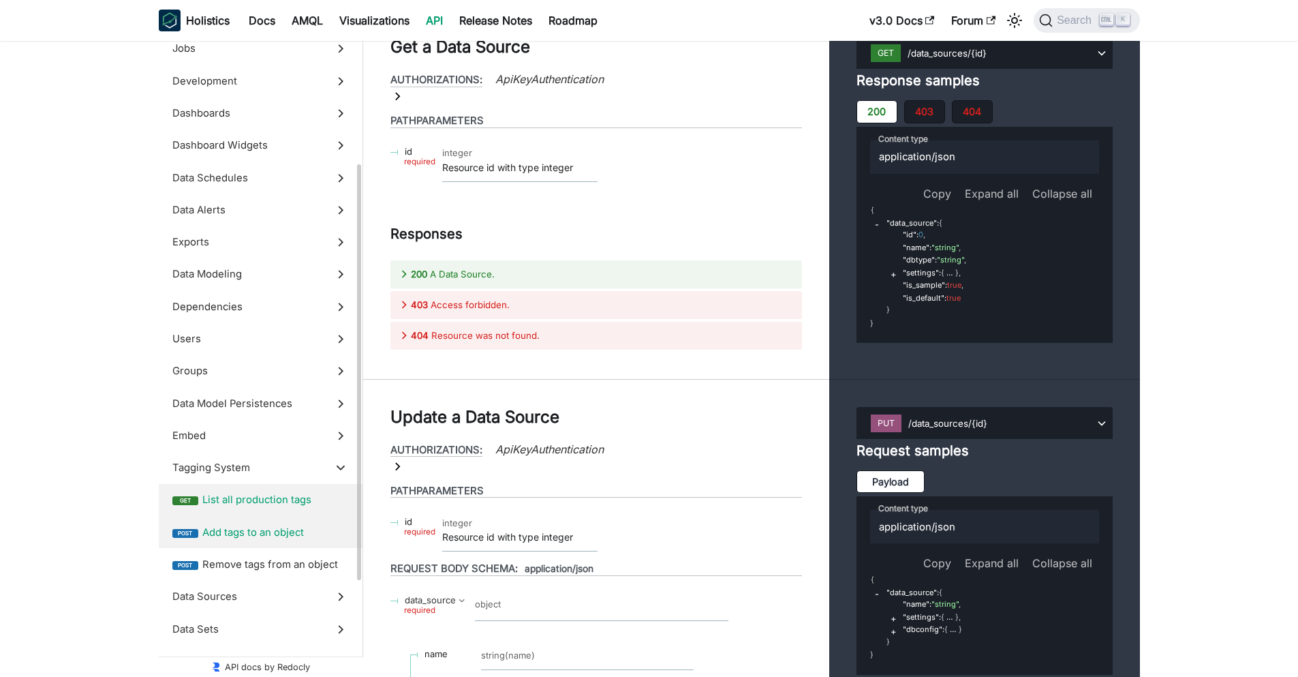
click at [267, 541] on label "post Add tags to an object" at bounding box center [261, 532] width 204 height 32
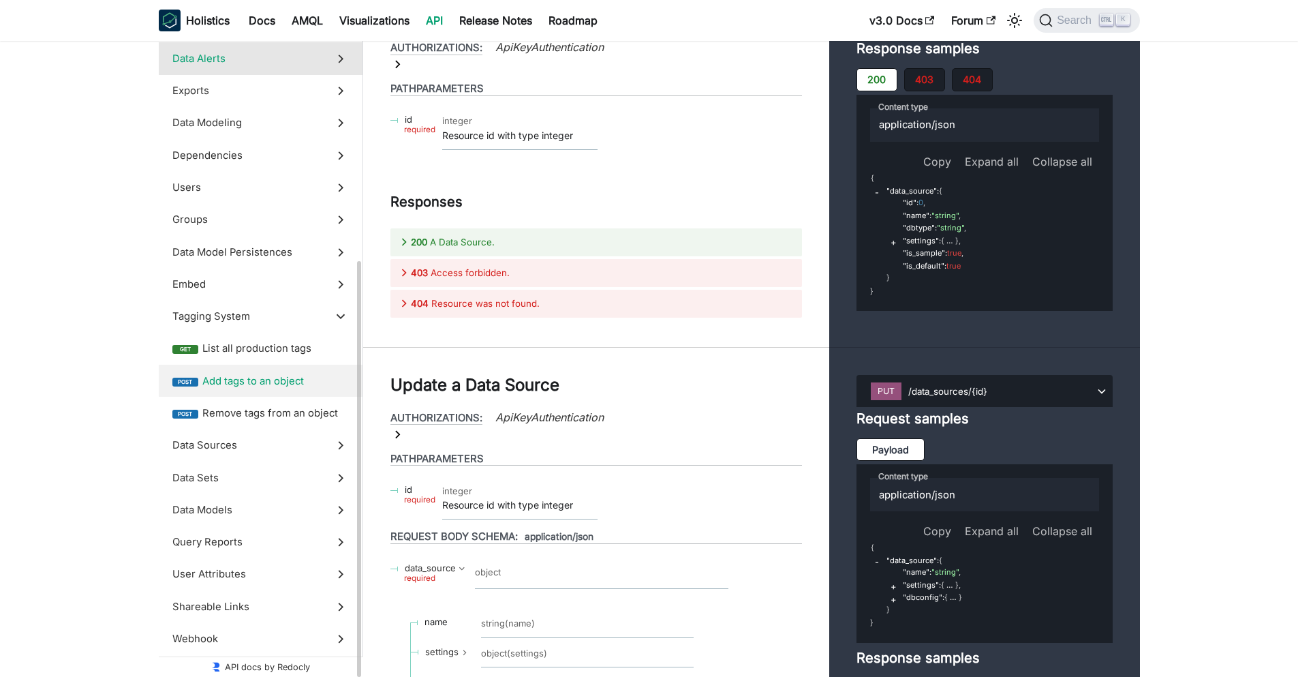
scroll to position [293, 0]
